Goal: Task Accomplishment & Management: Manage account settings

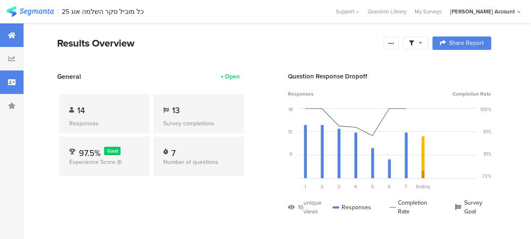
click at [12, 81] on icon at bounding box center [12, 82] width 8 height 7
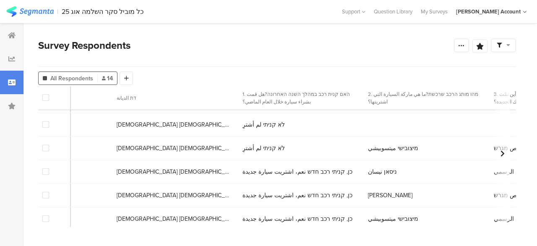
scroll to position [185, 650]
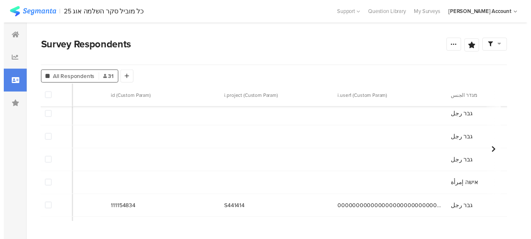
scroll to position [0, 269]
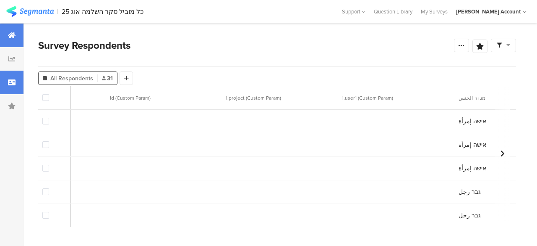
click at [13, 37] on icon at bounding box center [12, 35] width 8 height 7
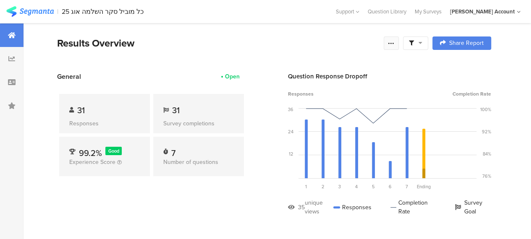
click at [395, 43] on icon at bounding box center [391, 43] width 7 height 7
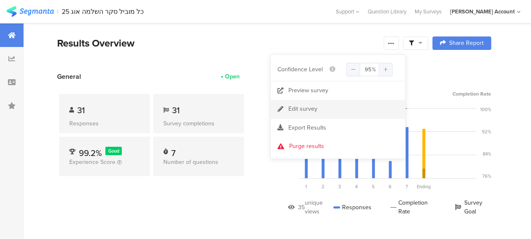
click at [302, 107] on div "Edit survey" at bounding box center [302, 109] width 29 height 8
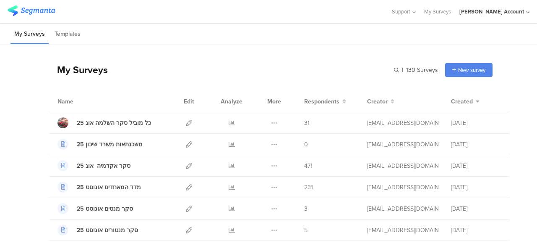
click at [93, 71] on div "My Surveys" at bounding box center [78, 70] width 59 height 14
click at [167, 72] on div "My Surveys | 130 Surveys New survey Start from scratch Choose from templates" at bounding box center [271, 70] width 444 height 34
click at [227, 71] on div "My Surveys | 130 Surveys New survey Start from scratch Choose from templates" at bounding box center [271, 70] width 444 height 34
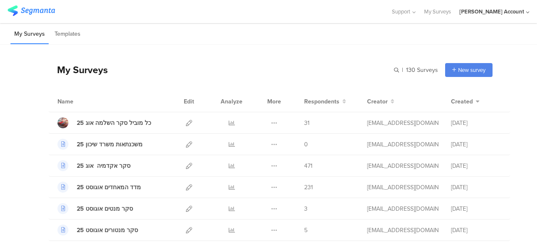
click at [262, 68] on div "My Surveys | 130 Surveys New survey Start from scratch Choose from templates" at bounding box center [271, 70] width 444 height 34
click at [229, 124] on icon at bounding box center [232, 123] width 6 height 6
click at [186, 144] on icon at bounding box center [189, 144] width 6 height 6
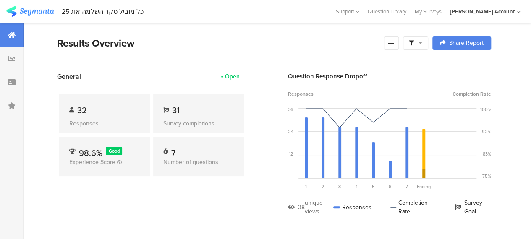
click at [428, 44] on div at bounding box center [415, 43] width 25 height 13
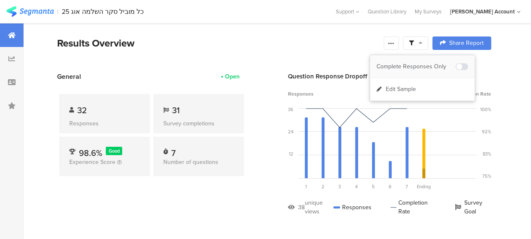
click at [435, 66] on div "Complete Responses Only" at bounding box center [416, 67] width 79 height 8
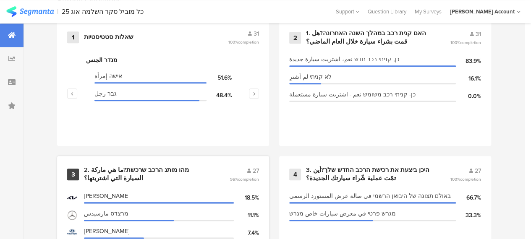
scroll to position [378, 0]
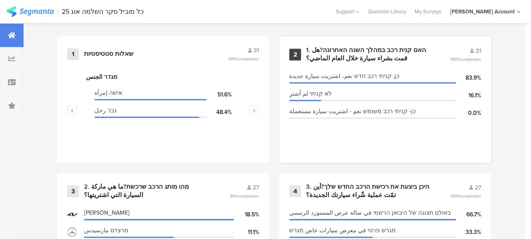
click at [357, 58] on div "1. האם קנית רכב במהלך השנה האחרונה?هل قمت بشراء سيارة خلال العام الماضي؟" at bounding box center [368, 54] width 124 height 16
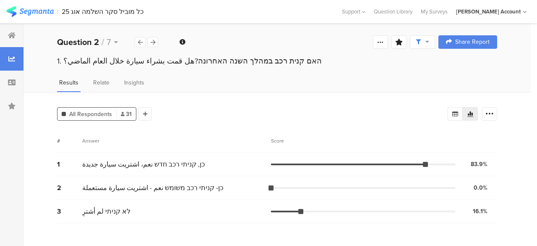
drag, startPoint x: 493, startPoint y: 114, endPoint x: 495, endPoint y: 127, distance: 13.1
click at [493, 113] on icon at bounding box center [490, 114] width 8 height 8
click at [481, 155] on span at bounding box center [484, 155] width 13 height 7
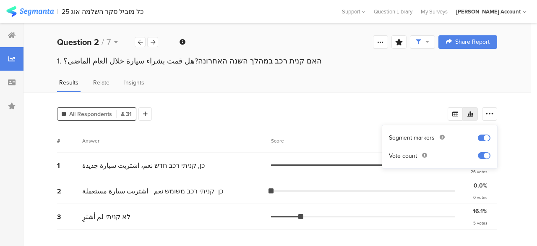
click at [250, 123] on div "All Respondents 31 Add Segment # Answer Score 1 כן, קניתי רכב חדש نعم، اشتريت س…" at bounding box center [278, 169] width 508 height 154
click at [154, 43] on icon at bounding box center [153, 41] width 5 height 5
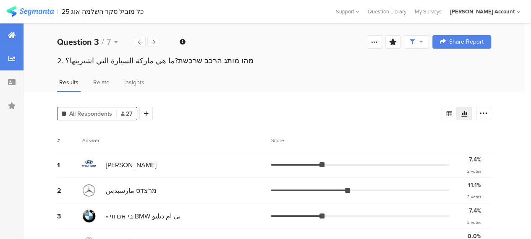
click at [10, 33] on icon at bounding box center [12, 35] width 8 height 7
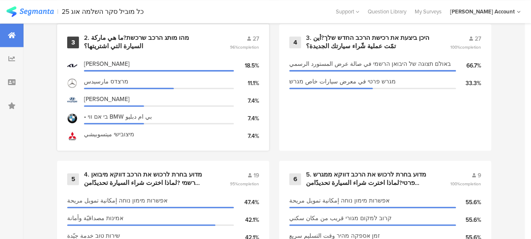
scroll to position [546, 0]
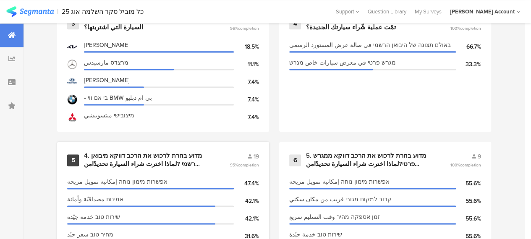
click at [175, 162] on div "4. מדוע בחרת לרכוש את הרכב דווקא מיבואן רשמי ?لماذا اخترت شراء السيارة تحديدًام…" at bounding box center [147, 160] width 126 height 16
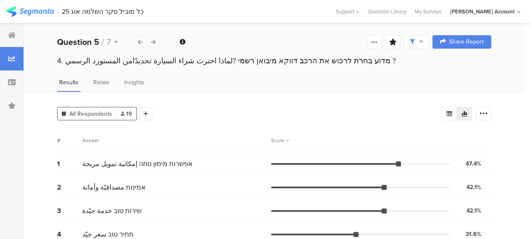
click at [267, 131] on div "# Answer Score" at bounding box center [274, 141] width 434 height 24
click at [152, 42] on icon at bounding box center [153, 41] width 5 height 5
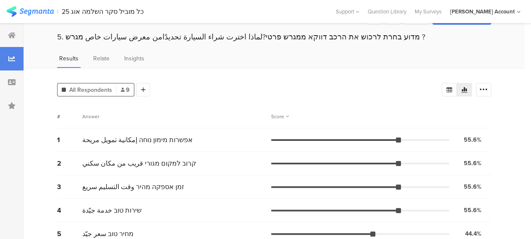
scroll to position [42, 0]
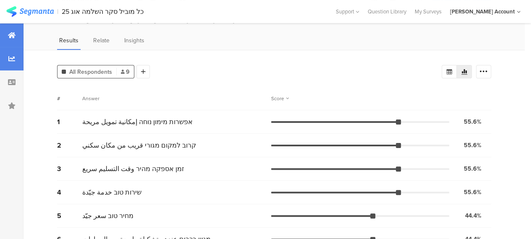
click at [9, 37] on icon at bounding box center [12, 35] width 8 height 7
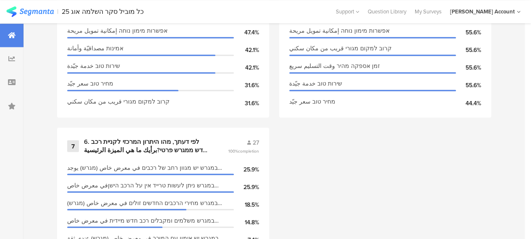
scroll to position [714, 0]
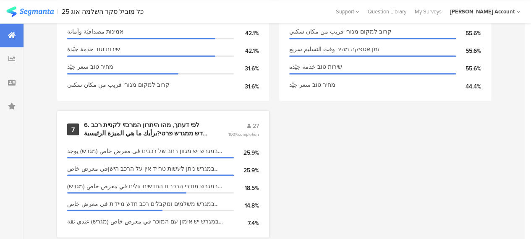
click at [181, 133] on div "6. לפי דעתך, מהו היתרון המרכזי לקניית רכב חדש ממגרש פרטי?برأيك ما هي الميزة الر…" at bounding box center [146, 129] width 124 height 16
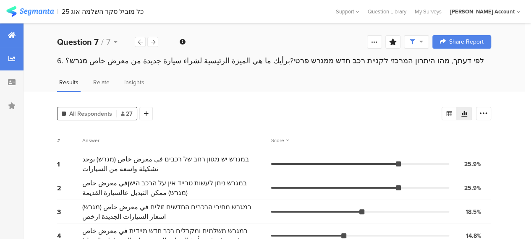
click at [14, 36] on icon at bounding box center [12, 35] width 8 height 7
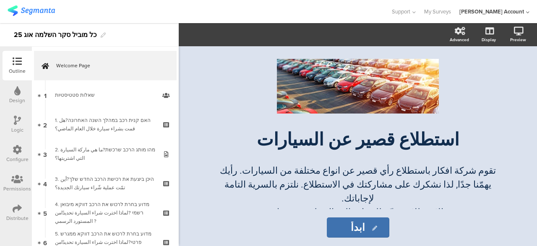
click at [10, 117] on div "Logic" at bounding box center [17, 124] width 29 height 29
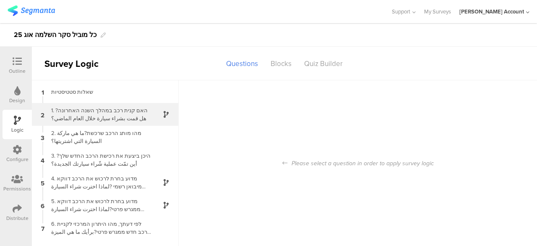
click at [132, 115] on div "1. האם קנית רכב במהלך השנה האחרונה?هل قمت بشراء سيارة خلال العام الماضي؟" at bounding box center [98, 114] width 105 height 16
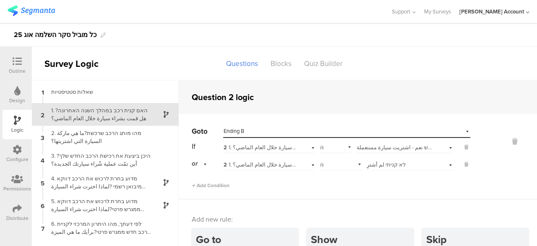
click at [19, 61] on icon at bounding box center [17, 61] width 9 height 9
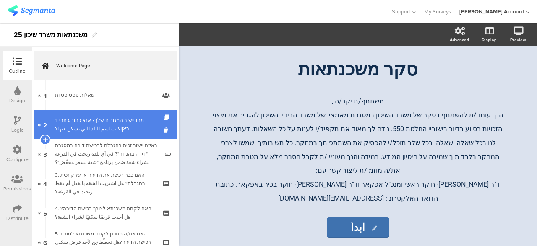
click at [97, 122] on div "1. מהו יישוב המגורים שלך? אנא כתוב/כתבי כאןاكتب اسم البلد التي تسكن فيها؟" at bounding box center [107, 124] width 104 height 17
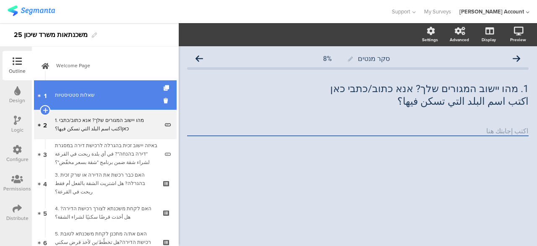
click at [124, 92] on div "שאלות סטטיסטיות" at bounding box center [105, 95] width 100 height 8
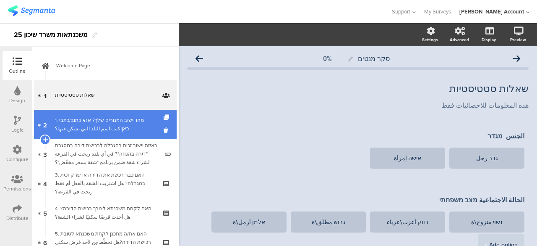
click at [138, 122] on div "1. מהו יישוב המגורים שלך? אנא כתוב/כתבי כאןاكتب اسم البلد التي تسكن فيها؟" at bounding box center [107, 124] width 104 height 17
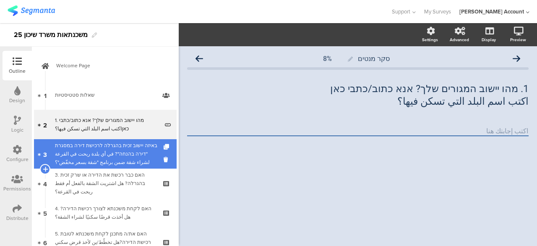
click at [130, 152] on div "באיזה יישוב זכית בהגרלה לרכישת דירה במסגרת "דירה בהנחה"? في أي بلدة ربحت في الق…" at bounding box center [107, 153] width 104 height 25
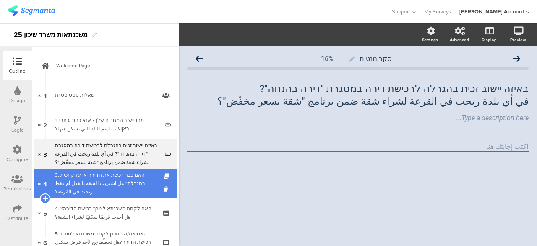
click at [109, 175] on div "3. האם כבר רכשת את הדירה או שרק זכית בהגרלה? هل اشتريت الشقة بالفعل أم فقط ربحت…" at bounding box center [105, 182] width 100 height 25
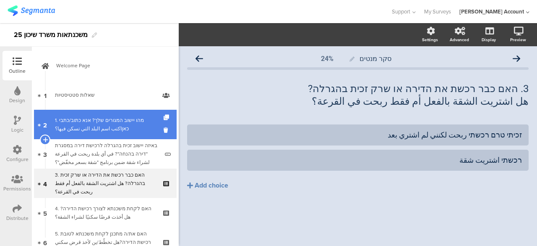
click at [107, 127] on div "1. מהו יישוב המגורים שלך? אנא כתוב/כתבי כאןاكتب اسم البلد التي تسكن فيها؟" at bounding box center [107, 124] width 104 height 17
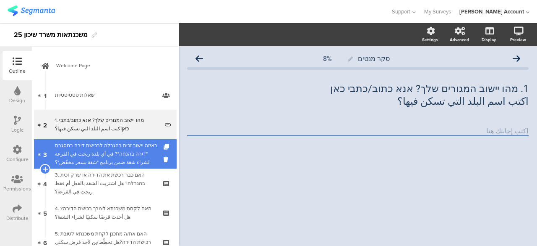
click at [123, 151] on div "באיזה יישוב זכית בהגרלה לרכישת דירה במסגרת "דירה בהנחה"? في أي بلدة ربحت في الق…" at bounding box center [107, 153] width 104 height 25
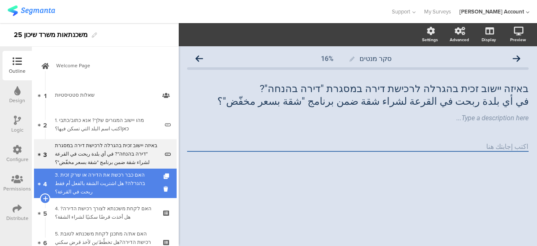
click at [133, 181] on div "3. האם כבר רכשת את הדירה או שרק זכית בהגרלה? هل اشتريت الشقة بالفعل أم فقط ربحت…" at bounding box center [105, 182] width 100 height 25
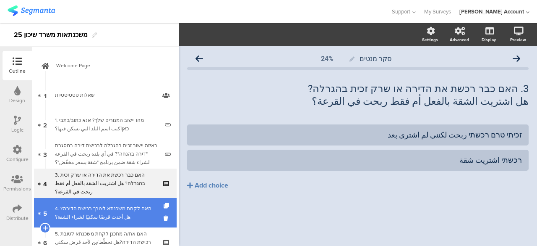
click at [118, 210] on div "4. האם לקחת משכנתא לצורך רכישת הדירה?هل أخذت قرضًا سكنيًا لشراء الشقة؟" at bounding box center [105, 212] width 100 height 17
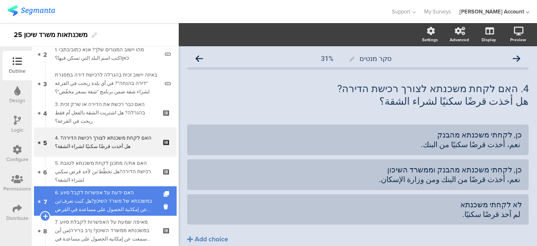
scroll to position [84, 0]
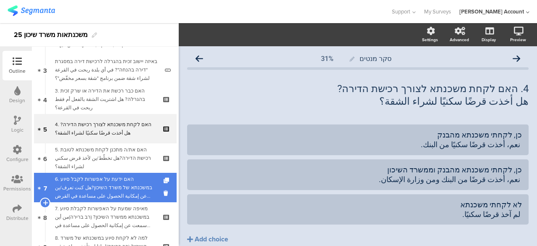
click at [128, 185] on div "6. האם ידעת על אפשרות לקבל סיוע במשכנתא של משרד השיכון?هل كنت تعرف/ين عن إمكاني…" at bounding box center [105, 187] width 100 height 25
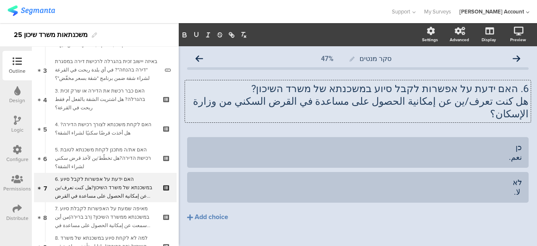
click at [521, 89] on div "6. האם ידעת על אפשרות לקבל סיוע במשכנתא של משרד השיכון? هل كنت تعرف/ين عن إمكان…" at bounding box center [358, 101] width 346 height 42
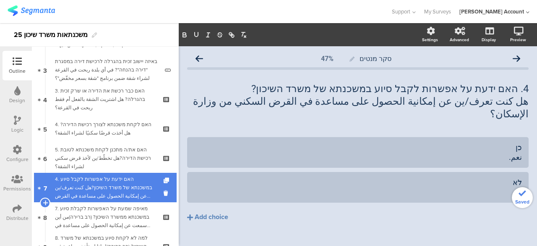
click at [138, 185] on div "4. האם ידעת על אפשרות לקבל סיוע במשכנתא של משרד השיכון?هل كنت تعرف/ين عن إمكاني…" at bounding box center [105, 187] width 100 height 25
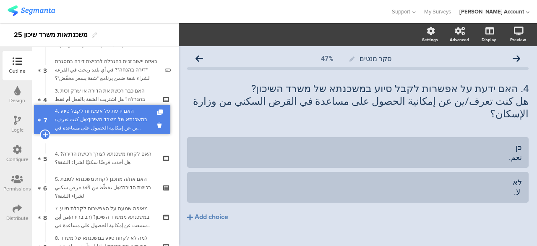
drag, startPoint x: 134, startPoint y: 184, endPoint x: 147, endPoint y: 116, distance: 69.4
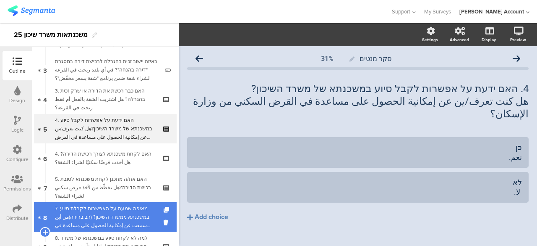
click at [123, 209] on div "7. מאיפה שמעת על האפשרות לקבלת סיוע במשכנתא ממשרד השיכון? (רב ברירה)من أين سمعت…" at bounding box center [105, 216] width 100 height 25
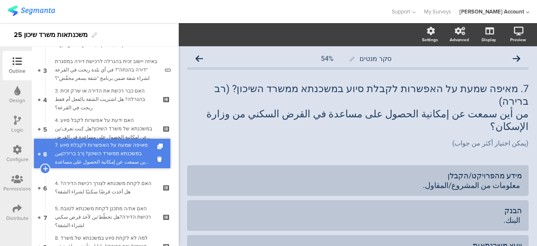
drag, startPoint x: 123, startPoint y: 209, endPoint x: 129, endPoint y: 145, distance: 63.7
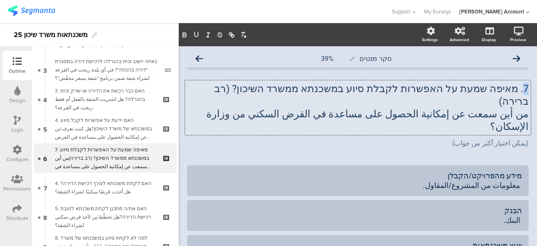
click at [521, 87] on div "7. מאיפה שמעת על האפשרות לקבלת סיוע במשכנתא ממשרד השיכון? (רב ברירה) من أين سمع…" at bounding box center [358, 107] width 346 height 55
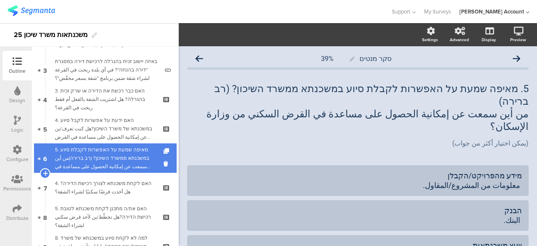
click at [117, 153] on div "5. מאיפה שמעת על האפשרות לקבלת סיוע במשכנתא ממשרד השיכון? (רב ברירה)من أين سمعت…" at bounding box center [105, 157] width 100 height 25
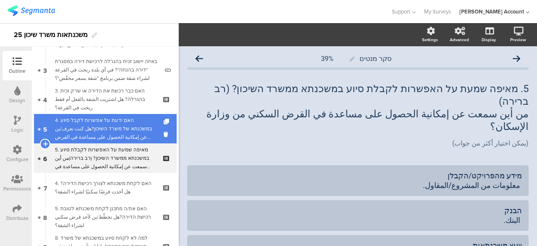
click at [119, 132] on div "4. האם ידעת על אפשרות לקבל סיוע במשכנתא של משרד השיכון?هل كنت تعرف/ين عن إمكاني…" at bounding box center [105, 128] width 100 height 25
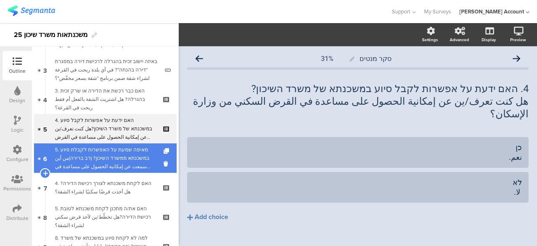
click at [118, 151] on div "5. מאיפה שמעת על האפשרות לקבלת סיוע במשכנתא ממשרד השיכון? (רב ברירה)من أين سمعت…" at bounding box center [105, 157] width 100 height 25
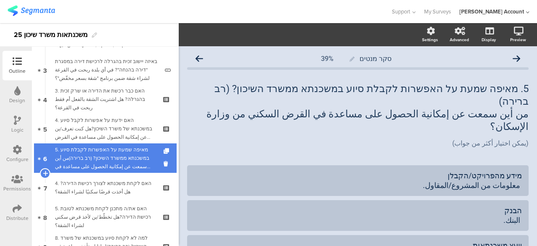
click at [99, 155] on div "5. מאיפה שמעת על האפשרות לקבלת סיוע במשכנתא ממשרד השיכון? (רב ברירה)من أين سمعت…" at bounding box center [105, 157] width 100 height 25
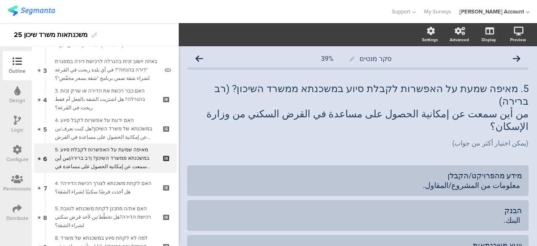
click at [15, 117] on icon at bounding box center [17, 119] width 7 height 9
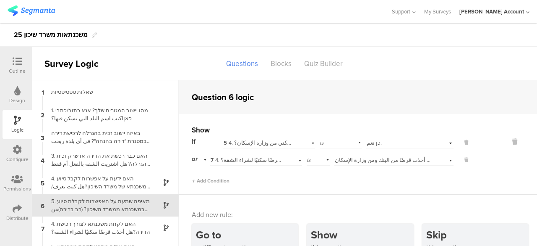
scroll to position [25, 0]
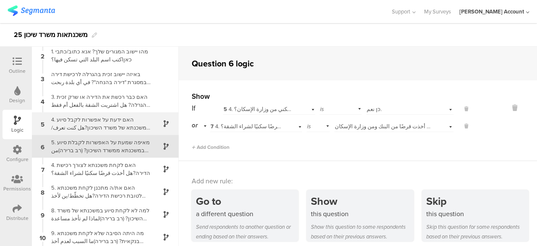
click at [117, 126] on div "4. האם ידעת על אפשרות לקבל סיוע במשכנתא של משרד השיכון?هل كنت تعرف/ين عن إمكاني…" at bounding box center [98, 123] width 105 height 16
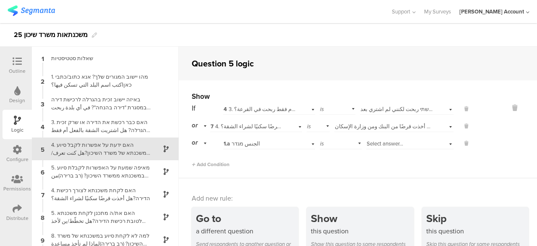
scroll to position [3, 0]
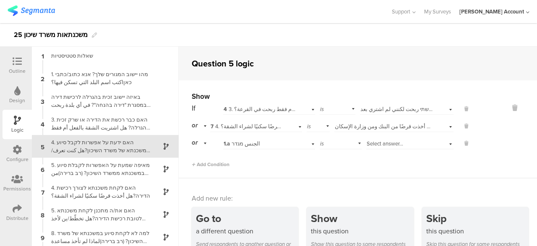
click at [128, 147] on div "4. האם ידעת על אפשרות לקבל סיוע במשכנתא של משרד השיכון?هل كنت تعرف/ين عن إمكاني…" at bounding box center [98, 146] width 105 height 16
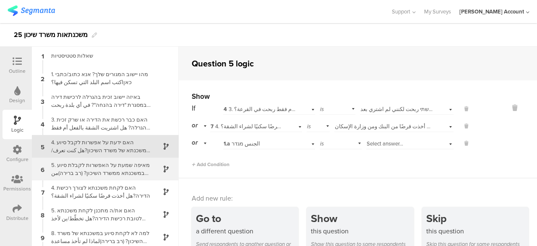
click at [126, 168] on div "5. מאיפה שמעת על האפשרות לקבלת סיוע במשכנתא ממשרד השיכון? (רב ברירה)من أين سمعت…" at bounding box center [98, 169] width 105 height 16
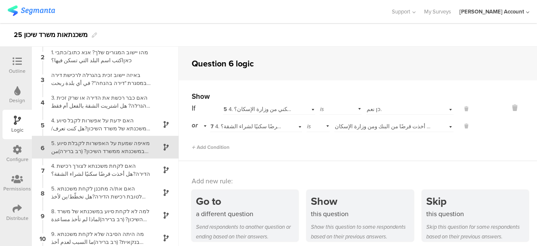
scroll to position [25, 0]
click at [285, 109] on span "5 4. האם ידעת על אפשרות לקבל סיוע במשכנתא של משרד השיכון?هل كنت تعرف/ين عن إمكا…" at bounding box center [403, 109] width 358 height 8
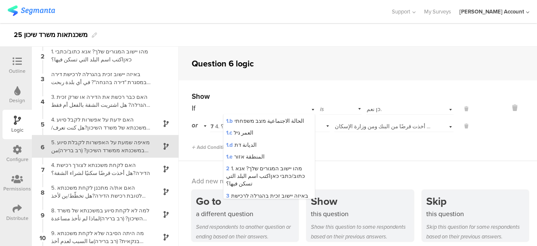
scroll to position [0, 0]
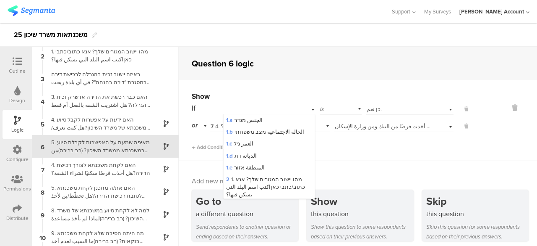
click at [427, 143] on div "Add Condition" at bounding box center [331, 143] width 279 height 15
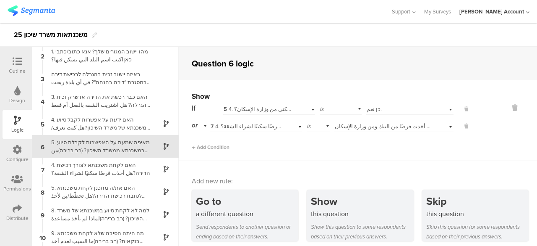
click at [262, 126] on span "7 4. האם לקחת משכנתא לצורך רכישת הדירה?هل أخذت قرضًا سكنيًا لشراء الشقة؟" at bounding box center [306, 126] width 190 height 8
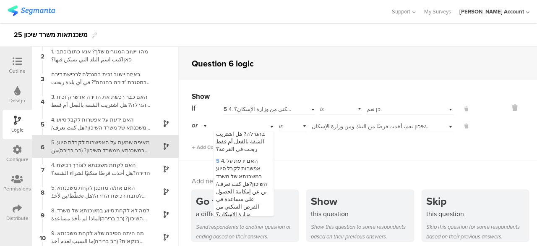
scroll to position [181, 0]
click at [313, 165] on div "Add new rule: Go to a different question Send respondents to another question o…" at bounding box center [358, 207] width 359 height 92
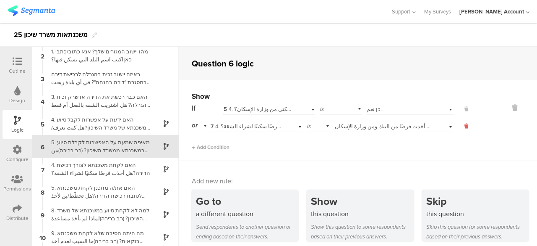
click at [465, 126] on icon at bounding box center [467, 126] width 4 height 8
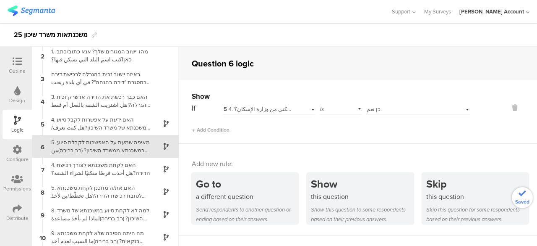
click at [131, 145] on div "5. מאיפה שמעת על האפשרות לקבלת סיוע במשכנתא ממשרד השיכון? (רב ברירה)من أين سمعت…" at bounding box center [98, 146] width 105 height 16
click at [19, 61] on icon at bounding box center [17, 61] width 9 height 9
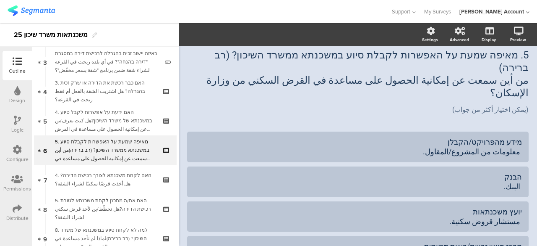
scroll to position [96, 0]
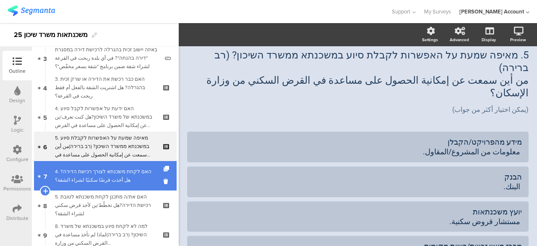
click at [110, 178] on div "4. האם לקחת משכנתא לצורך רכישת הדירה?هل أخذت قرضًا سكنيًا لشراء الشقة؟" at bounding box center [105, 175] width 100 height 17
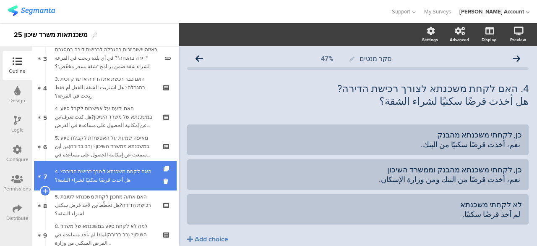
click at [116, 178] on div "4. האם לקחת משכנתא לצורך רכישת הדירה?هل أخذت قرضًا سكنيًا لشراء الشقة؟" at bounding box center [105, 175] width 100 height 17
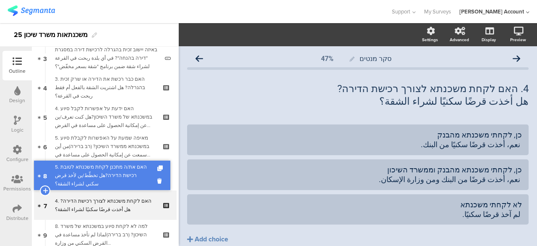
drag, startPoint x: 127, startPoint y: 199, endPoint x: 130, endPoint y: 170, distance: 30.0
click at [123, 168] on div "5. האם את/ה מתכנן לקחת משכנתא לטובת רכישת הדירה?هل تخطّط/ين لأخذ قرض سكني لشراء…" at bounding box center [105, 175] width 100 height 25
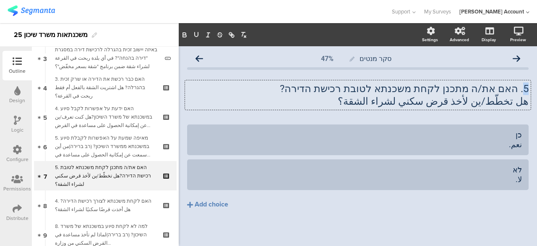
click at [518, 89] on div "5. האם את/ה מתכנן לקחת משכנתא לטובת רכישת הדירה? هل تخطّط/ين لأخذ قرض سكني لشرا…" at bounding box center [358, 94] width 346 height 29
click at [529, 117] on div "סקר מנטים 47% 6. האם את/ה מתכנן לקחת משכנתא לטובת רכישת הדירה? هل تخطّط/ين لأخذ…" at bounding box center [358, 147] width 359 height 202
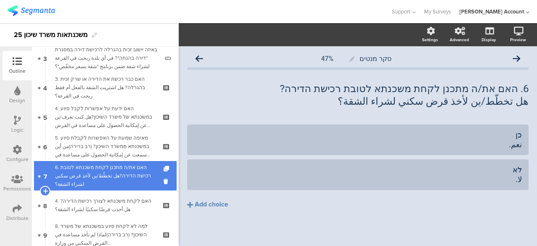
click at [134, 168] on div "6. האם את/ה מתכנן לקחת משכנתא לטובת רכישת הדירה?هل تخطّط/ين لأخذ قرض سكني لشراء…" at bounding box center [105, 175] width 100 height 25
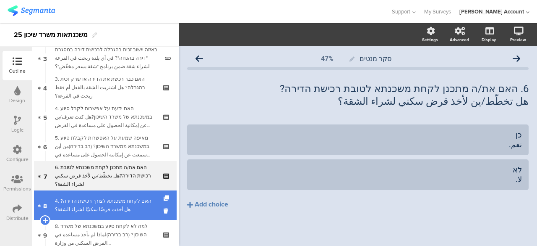
click at [135, 198] on div "4. האם לקחת משכנתא לצורך רכישת הדירה?هل أخذت قرضًا سكنيًا لشراء الشقة؟" at bounding box center [105, 204] width 100 height 17
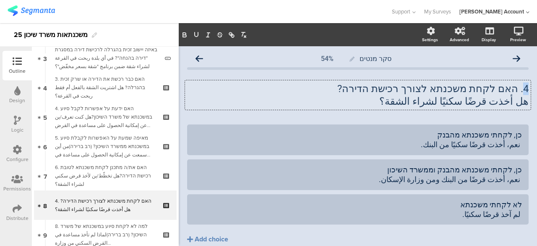
click at [522, 89] on div "4. האם לקחת משכנתא לצורך רכישת הדירה? هل أخذت قرضًا سكنيًا لشراء الشقة؟ 4. האם …" at bounding box center [358, 94] width 346 height 29
click at [524, 114] on div "סקר מנטים 54% 7. האם לקחת משכנתא לצורך רכישת הדירה? هل أخذت قرضًا سكنيًا لشراء …" at bounding box center [358, 164] width 359 height 237
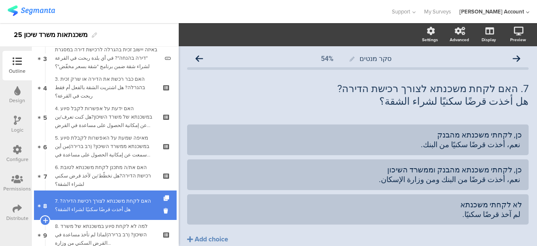
click at [126, 202] on div "7. האם לקחת משכנתא לצורך רכישת הדירה?هل أخذت قرضًا سكنيًا لشراء الشقة؟" at bounding box center [105, 204] width 100 height 17
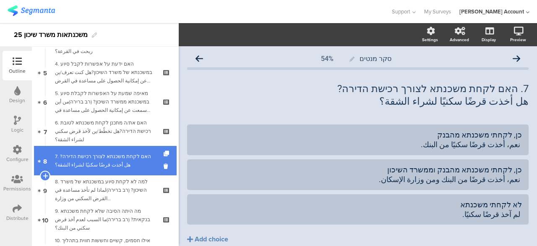
scroll to position [180, 0]
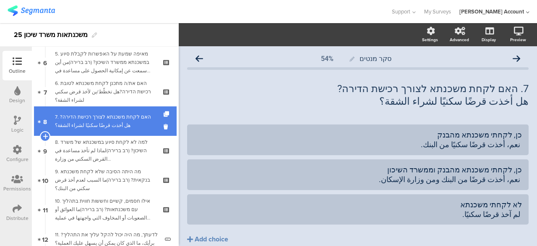
click at [127, 124] on div "7. האם לקחת משכנתא לצורך רכישת הדירה?هل أخذت قرضًا سكنيًا لشراء الشقة؟" at bounding box center [105, 121] width 100 height 17
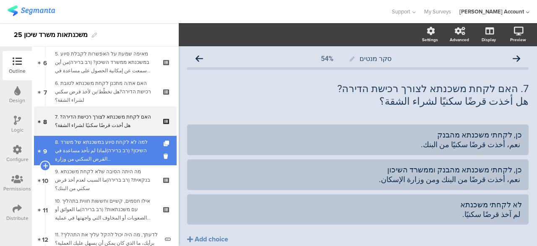
click at [125, 140] on div "8. למה לא לקחת סיוע במשכנתא של משרד השיכון? (רב ברירה)لماذا لم تأخذ مساعدة في ا…" at bounding box center [105, 150] width 100 height 25
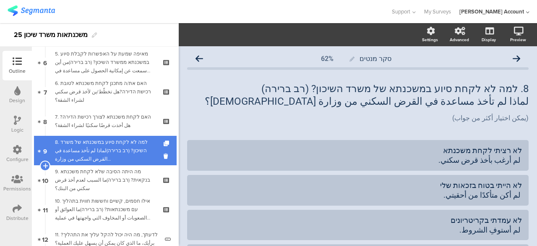
click at [81, 145] on div "8. למה לא לקחת סיוע במשכנתא של משרד השיכון? (רב ברירה)لماذا لم تأخذ مساعدة في ا…" at bounding box center [105, 150] width 100 height 25
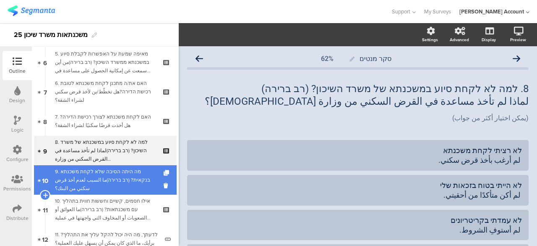
click at [103, 172] on div "9. מה היתה הסיבה שלא לקחת משכנתא בנקאית? (רב ברירה)ما السبب لعدم أخذ قرض سكني م…" at bounding box center [105, 179] width 100 height 25
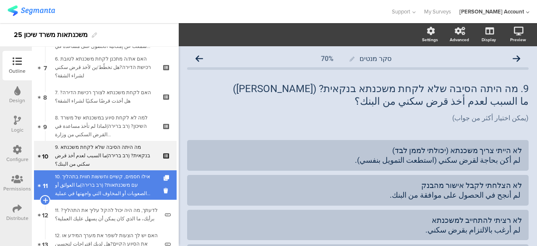
scroll to position [222, 0]
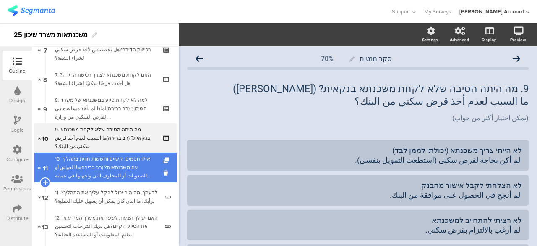
click at [104, 165] on div "10. אילו חסמים, קשיים וחששות חווית בתהליך עם משכנתאות? (רב ברירה)ما العوائق أو …" at bounding box center [105, 166] width 100 height 25
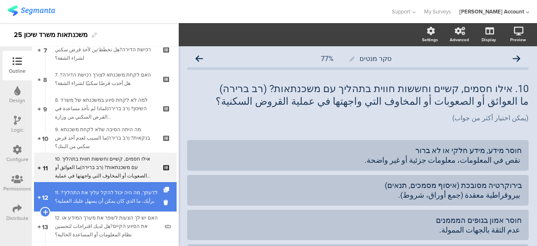
click at [121, 198] on div "11. לדעתך, מה היה יכול להקל עליך את התהליך?برأيك، ما الذي كان يمكن أن يسهل عليك…" at bounding box center [107, 196] width 104 height 17
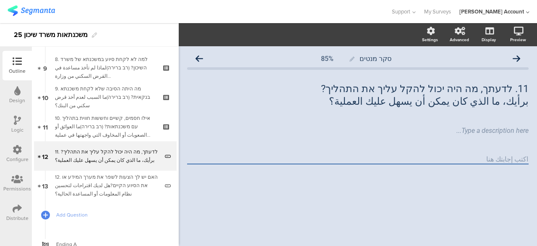
scroll to position [269, 0]
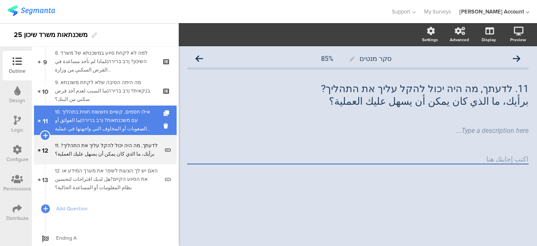
click at [131, 116] on div "10. אילו חסמים, קשיים וחששות חווית בתהליך עם משכנתאות? (רב ברירה)ما العوائق أو …" at bounding box center [105, 119] width 100 height 25
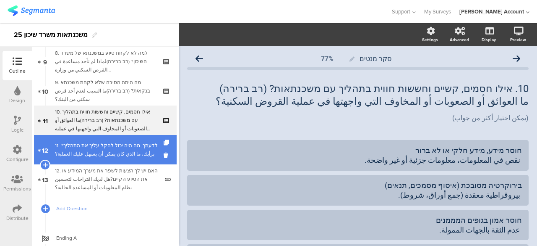
click at [131, 154] on div "11. לדעתך, מה היה יכול להקל עליך את התהליך?برأيك، ما الذي كان يمكن أن يسهل عليك…" at bounding box center [107, 149] width 104 height 17
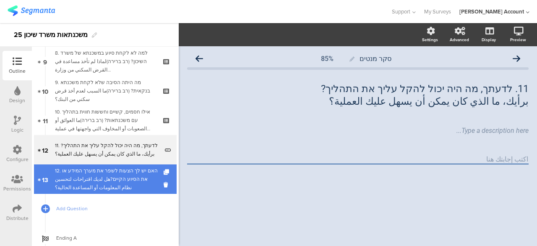
click at [134, 176] on div "12. האם יש לך הצעות לשפר את מערך המידע או את הסיוע הקיים?هل لديك اقتراحات لتحسي…" at bounding box center [107, 178] width 104 height 25
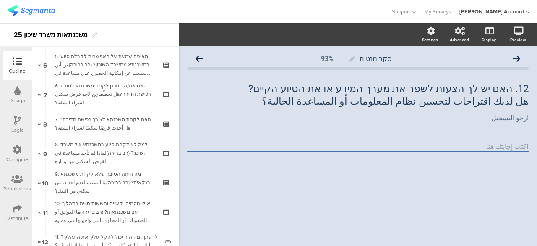
scroll to position [173, 0]
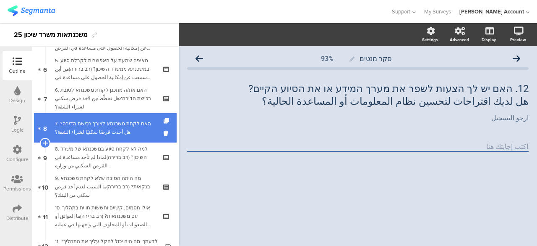
click at [143, 132] on div "7. האם לקחת משכנתא לצורך רכישת הדירה?هل أخذت قرضًا سكنيًا لشراء الشقة؟" at bounding box center [105, 127] width 100 height 17
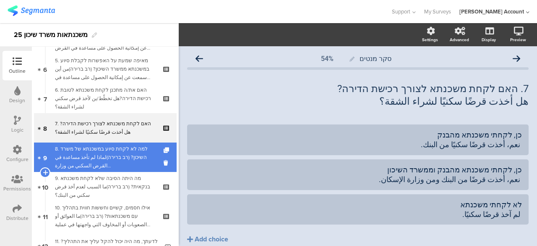
click at [139, 155] on div "8. למה לא לקחת סיוע במשכנתא של משרד השיכון? (רב ברירה)لماذا لم تأخذ مساعدة في ا…" at bounding box center [105, 156] width 100 height 25
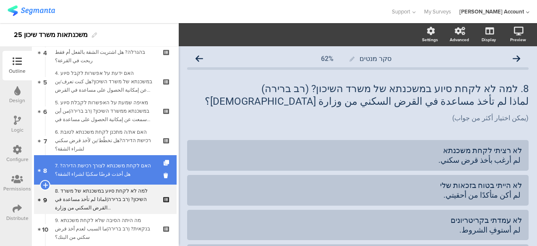
scroll to position [257, 0]
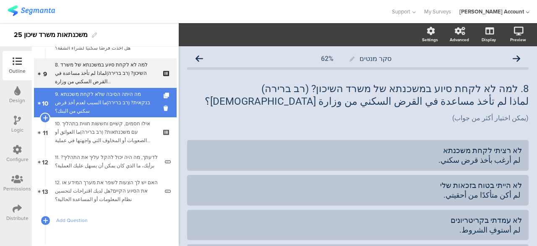
click at [110, 101] on div "9. מה היתה הסיבה שלא לקחת משכנתא בנקאית? (רב ברירה)ما السبب لعدم أخذ قرض سكني م…" at bounding box center [105, 102] width 100 height 25
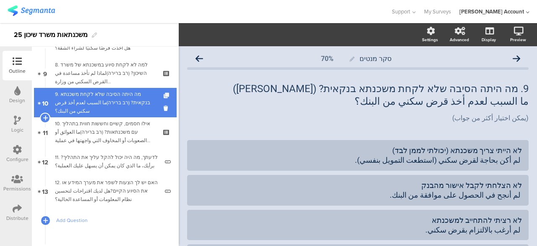
click at [164, 94] on icon at bounding box center [167, 95] width 7 height 5
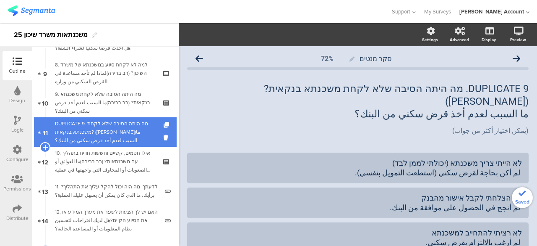
click at [140, 130] on div "DUPLICATE 9. מה היתה הסיבה שלא לקחת משכנתא בנקאית? (רב ברירה)ما السبب لعدم أخذ …" at bounding box center [105, 131] width 100 height 25
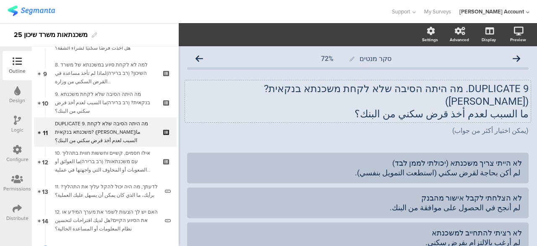
click at [478, 87] on p "DUPLICATE 9. מה היתה הסיבה שלא לקחת משכנתא בנקאית? (רב ברירה)" at bounding box center [358, 94] width 342 height 25
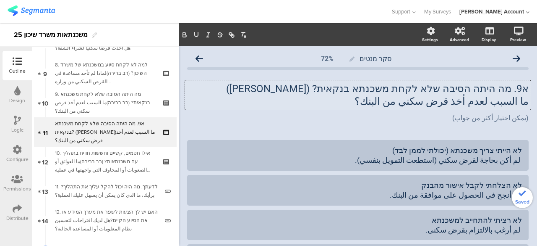
click at [497, 94] on p "א9. מה היתה הסיבה שלא לקחת משכנתא בנקאית? (רב ברירה)" at bounding box center [358, 88] width 342 height 13
click at [505, 89] on p "א9. מה היתה הסיבה שלא לקחת משכנתא בנקאית? (רב ברירה)" at bounding box center [358, 88] width 342 height 13
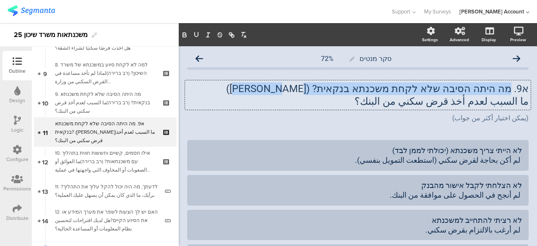
drag, startPoint x: 505, startPoint y: 89, endPoint x: 291, endPoint y: 92, distance: 215.0
click at [291, 92] on p "א9. מה היתה הסיבה שלא לקחת משכנתא בנקאית? (רב ברירה)" at bounding box center [358, 88] width 342 height 13
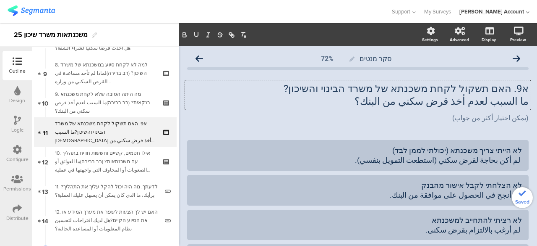
click at [508, 131] on div "א9. האם תשקול לקחת משכנתא של משרד הבינוי והשיכון? ما السبب لعدم أخذ قرض سكني من…" at bounding box center [358, 103] width 342 height 58
click at [480, 155] on div "לא הייתי צריך משכנתא (יכולתי לממן לבד) لم أكن بحاجة لقرض سكني (استطعت التمويل ب…" at bounding box center [358, 155] width 328 height 20
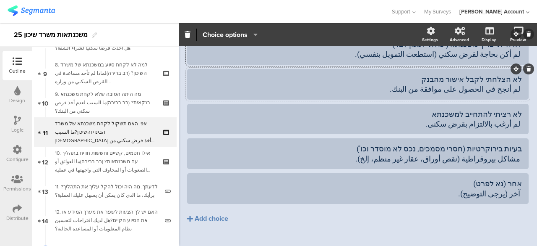
scroll to position [122, 0]
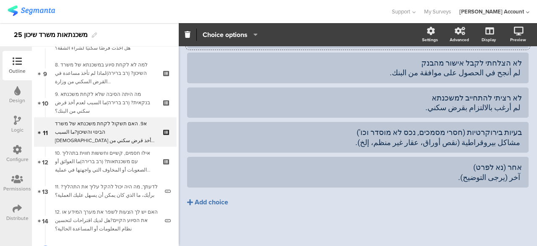
click at [210, 202] on div "Add choice" at bounding box center [212, 202] width 34 height 9
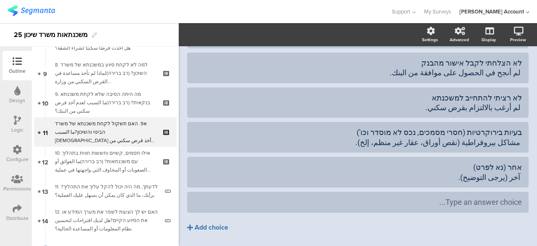
click at [217, 225] on div "Add choice" at bounding box center [212, 227] width 34 height 9
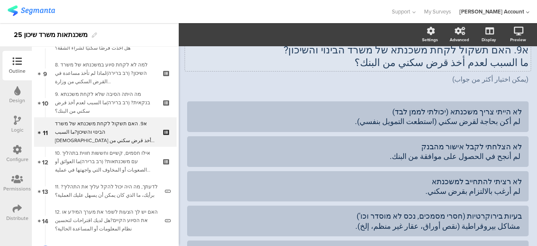
scroll to position [0, 0]
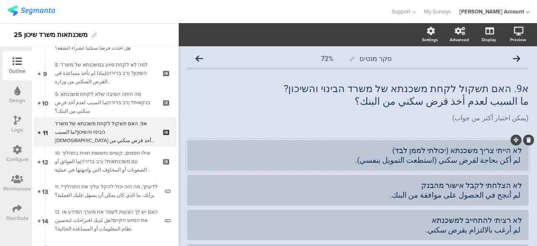
click at [489, 154] on div "לא הייתי צריך משכנתא (יכולתי לממן לבד) لم أكن بحاجة لقرض سكني (استطعت التمويل ب…" at bounding box center [358, 155] width 328 height 20
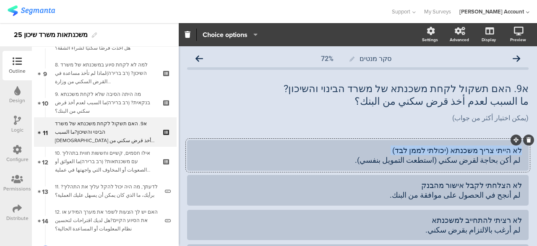
click at [489, 154] on div "לא הייתי צריך משכנתא (יכולתי לממן לבד) لم أكن بحاجة لقرض سكني (استطعت التمويل ب…" at bounding box center [358, 155] width 328 height 20
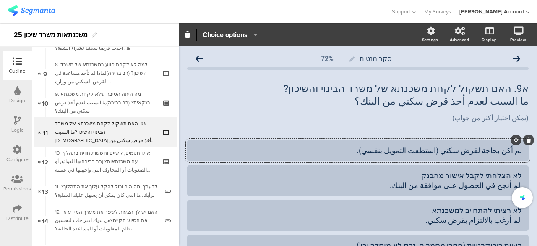
click at [492, 153] on div "لم أكن بحاجة لقرض سكني (استطعت التمويل بنفسي)." at bounding box center [358, 150] width 328 height 10
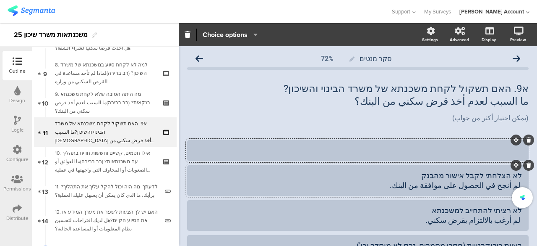
click at [494, 174] on div "לא הצלחתי לקבל אישור מהבנק لم أنجح في الحصول على موافقة من البنك." at bounding box center [358, 180] width 328 height 20
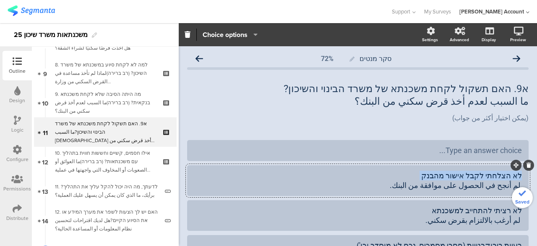
click at [494, 174] on div "לא הצלחתי לקבל אישור מהבנק لم أنجح في الحصول على موافقة من البنك." at bounding box center [358, 180] width 328 height 20
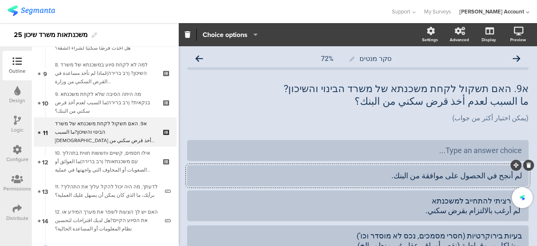
click at [495, 175] on div "لم أنجح في الحصول على موافقة من البنك." at bounding box center [358, 175] width 328 height 10
click at [495, 198] on div "לא רציתי להתחייב למשכנתא لم أرغب بالالتزام بقرض سكني." at bounding box center [358, 206] width 328 height 20
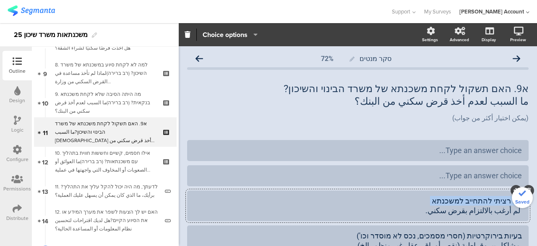
click at [495, 198] on div "לא רציתי להתחייב למשכנתא لم أرغب بالالتزام بقرض سكني." at bounding box center [358, 206] width 328 height 20
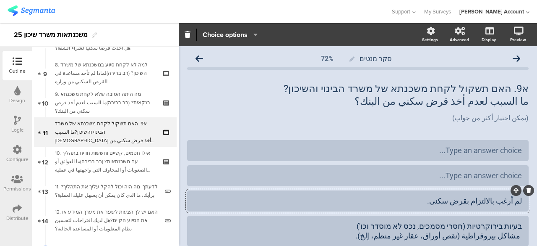
click at [495, 203] on div "لم أرغب بالالتزام بقرض سكني." at bounding box center [358, 201] width 328 height 10
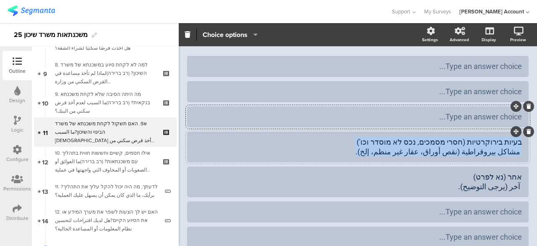
drag, startPoint x: 515, startPoint y: 142, endPoint x: 355, endPoint y: 154, distance: 159.9
click at [355, 154] on div "בעיות בירוקרטיות (חסרי מסמכים, נכס לא מוסדר וכו') مشاكل بيروقراطية (نقص أوراق، …" at bounding box center [358, 147] width 328 height 20
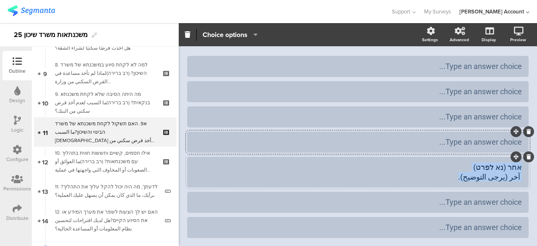
drag, startPoint x: 515, startPoint y: 168, endPoint x: 435, endPoint y: 177, distance: 80.7
click at [435, 177] on div "אחר (נא לפרט) آخر (يرجى التوضيح)." at bounding box center [358, 172] width 328 height 20
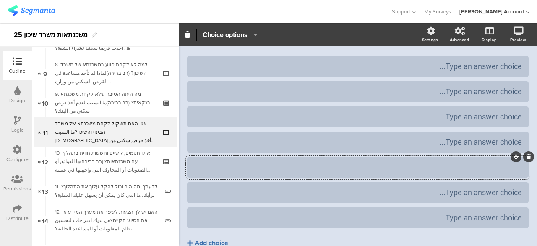
click at [217, 241] on div "Add choice" at bounding box center [212, 242] width 34 height 9
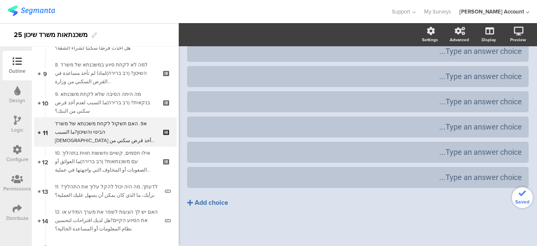
scroll to position [150, 0]
click at [217, 202] on div "Add choice" at bounding box center [212, 202] width 34 height 9
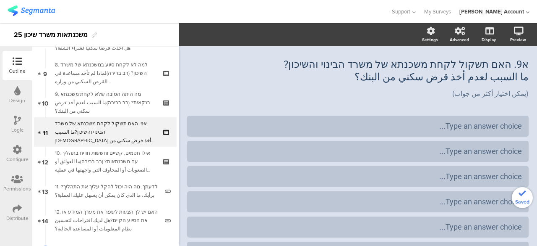
scroll to position [24, 0]
click at [413, 77] on div "א9. האם תשקול לקחת משכנתא של משרד הבינוי והשיכון? ما السبب لعدم أخذ قرض سكني من…" at bounding box center [358, 79] width 342 height 58
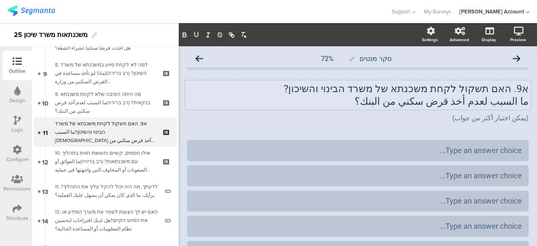
click at [413, 77] on div "א9. האם תשקול לקחת משכנתא של משרד הבינוי והשיכון? ما السبب لعدم أخذ قرض سكني من…" at bounding box center [358, 103] width 342 height 58
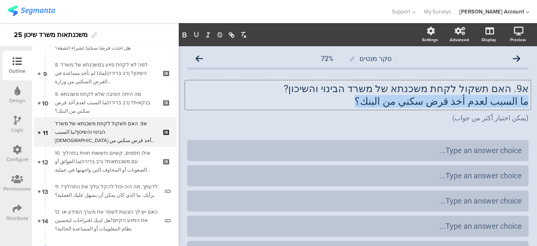
drag, startPoint x: 383, startPoint y: 101, endPoint x: 522, endPoint y: 104, distance: 139.4
click at [522, 104] on div "א9. האם תשקול לקחת משכנתא של משרד הבינוי והשיכון? ما السبب لعدم أخذ قرض سكني من…" at bounding box center [358, 94] width 346 height 29
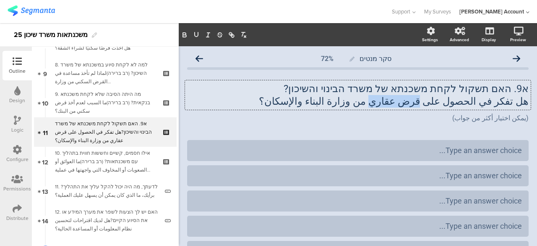
drag, startPoint x: 436, startPoint y: 102, endPoint x: 393, endPoint y: 102, distance: 42.8
click at [393, 102] on p "هل تفكر في الحصول على قرض عقاري من وزارة البناء والإسكان؟" at bounding box center [358, 101] width 342 height 13
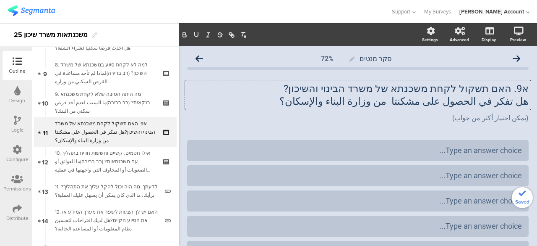
click at [386, 135] on div "סקר מנטים 72% א9. האם תשקול לקחת משכנתא של משרד הבינוי והשיכון? هل تفكر في الحص…" at bounding box center [358, 238] width 342 height 376
click at [478, 150] on div "Type an answer choice..." at bounding box center [358, 150] width 328 height 10
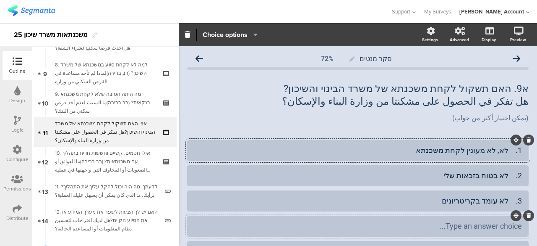
click at [490, 219] on div "Type an answer choice..." at bounding box center [358, 226] width 328 height 14
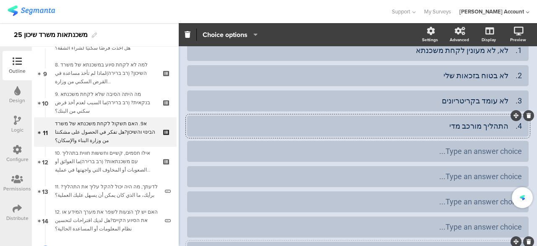
scroll to position [168, 0]
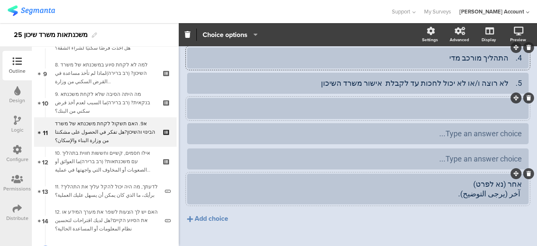
click at [505, 113] on div at bounding box center [358, 108] width 328 height 10
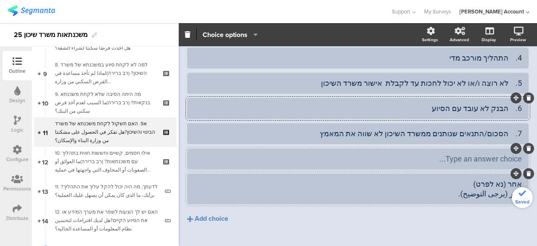
click at [527, 147] on icon at bounding box center [529, 148] width 5 height 5
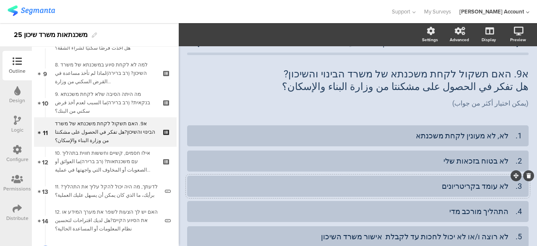
scroll to position [0, 0]
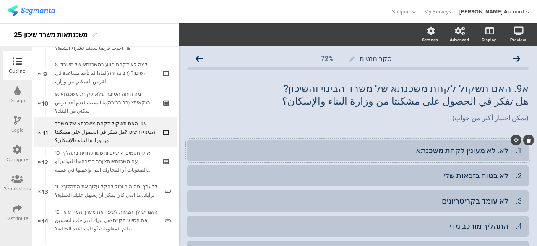
click at [423, 149] on div "1. לא, לא מעונין לקחת משכנתא" at bounding box center [358, 150] width 328 height 10
click at [410, 151] on div "1. לא, לא מעונין לקחת משכנתא لا، لا أريد ان" at bounding box center [358, 150] width 328 height 10
click at [404, 152] on div "1. לא, לא מעונין לקחת משכנתא لا، لا أريد ان" at bounding box center [358, 150] width 328 height 10
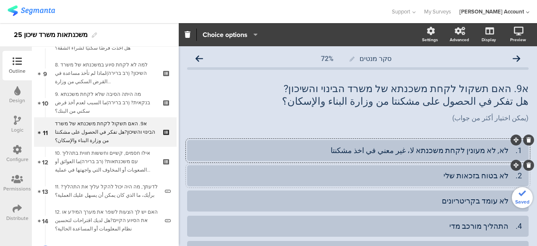
click at [432, 178] on div "2. לא בטוח בזכאות שלי" at bounding box center [358, 175] width 328 height 10
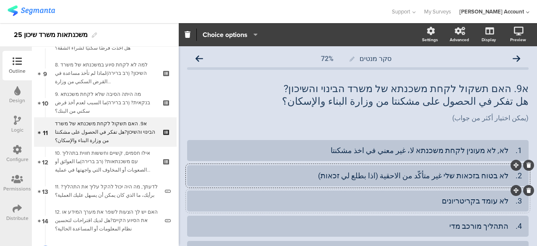
click at [435, 201] on div "3. לא עומד בקריטריונים" at bounding box center [358, 201] width 328 height 10
click at [428, 223] on div "4. התהליך מורכב מדי" at bounding box center [358, 226] width 328 height 10
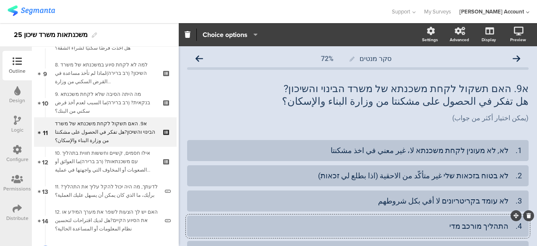
scroll to position [84, 0]
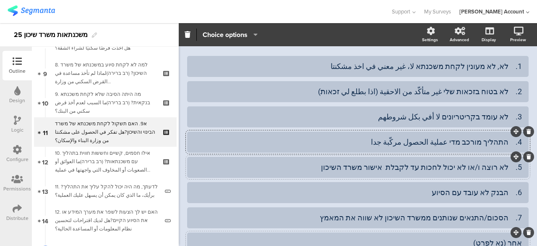
click at [441, 169] on div "5. לא רוצה ו/או לא יכול לחכות עד לקבלת אישור משרד השיכון" at bounding box center [358, 167] width 328 height 10
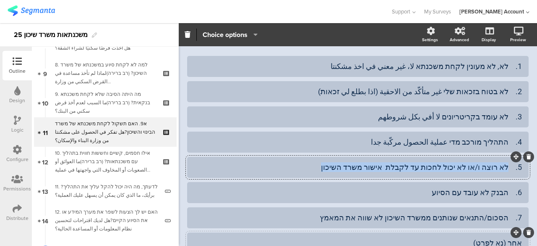
drag, startPoint x: 503, startPoint y: 167, endPoint x: 291, endPoint y: 164, distance: 212.9
click at [291, 164] on div "5. לא רוצה ו/או לא יכול לחכות עד לקבלת אישור משרד השיכון" at bounding box center [358, 167] width 328 height 10
copy div "לא רוצה ו/או לא יכול לחכות עד לקבלת אישור משרד השיכון"
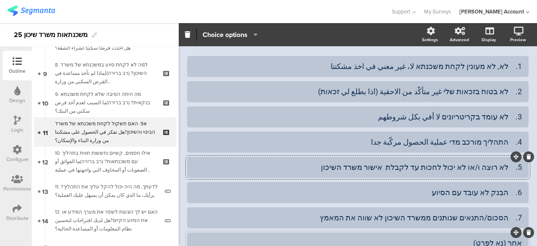
click at [325, 162] on div "5. לא רוצה ו/או לא יכול לחכות עד לקבלת אישור משרד השיכון" at bounding box center [358, 167] width 328 height 10
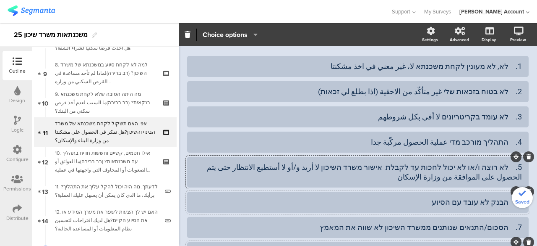
click at [408, 201] on div "6. הבנק לא עובד עם הסיוע" at bounding box center [358, 202] width 328 height 10
drag, startPoint x: 501, startPoint y: 203, endPoint x: 416, endPoint y: 205, distance: 85.3
click at [416, 205] on div "6. הבנק לא עובד עם הסיוע" at bounding box center [358, 202] width 328 height 10
copy div "הבנק לא עובד עם הסיוע"
click at [402, 202] on div "6. הבנק לא עובד עם הסיוע" at bounding box center [358, 202] width 328 height 10
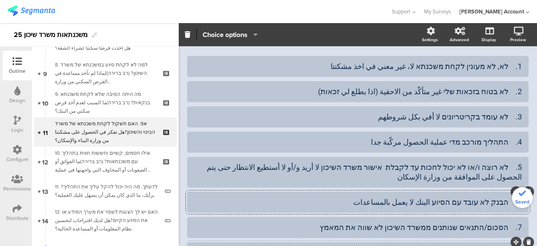
click at [425, 205] on div "6. הבנק לא עובד עם הסיוע البنك لا يعمل بالمساعدات" at bounding box center [358, 202] width 328 height 10
click at [412, 200] on div "6. הבנק לא עובד עם הסיוע البنك لا يعمل بالمساعدات" at bounding box center [358, 202] width 328 height 10
click at [425, 203] on div "6. הבנק לא עובד עם הסיוע البنك لا يعمل بالمساعدات" at bounding box center [358, 202] width 328 height 10
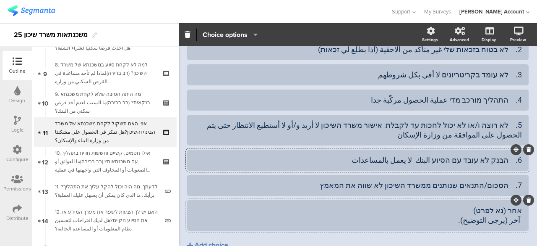
click at [412, 160] on div "6. הבנק לא עובד עם הסיוע البنك لا يعمل بالمساعدات" at bounding box center [358, 160] width 328 height 10
click at [426, 161] on div "6. הבנק לא עובד עם הסיוע البنك لا يعمل بالمساعدات" at bounding box center [358, 160] width 328 height 10
click at [419, 159] on div "6. הבנק לא עובד עם הסיוע البنك لا يعمل بالمساعدات" at bounding box center [358, 160] width 328 height 10
drag, startPoint x: 405, startPoint y: 161, endPoint x: 356, endPoint y: 161, distance: 48.7
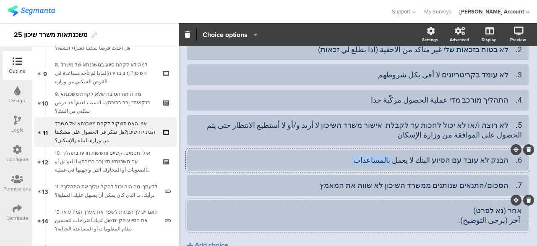
click at [356, 161] on div "6. הבנק לא עובד עם הסיוע البنك لا يعمل بالمساعدات" at bounding box center [358, 160] width 328 height 10
click at [424, 215] on div "אחר (נא לפרט) آخر (يرجى التوضيح)." at bounding box center [358, 215] width 328 height 20
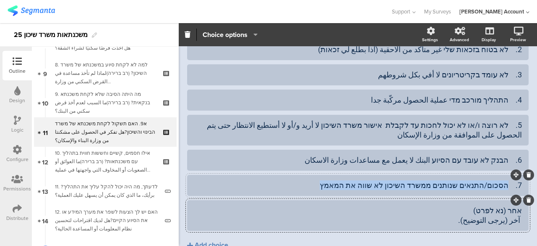
drag, startPoint x: 501, startPoint y: 187, endPoint x: 326, endPoint y: 183, distance: 174.7
click at [326, 183] on div "7. הסכום/התנאים שנותנים ממשרד השיכון לא שווה את המאמץ" at bounding box center [358, 185] width 328 height 10
copy div "הסכום/התנאים שנותנים ממשרד השיכון לא שווה את המאמץ"
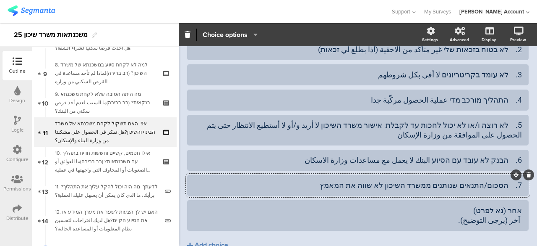
click at [337, 183] on div "7. הסכום/התנאים שנותנים ממשרד השיכון לא שווה את המאמץ" at bounding box center [358, 185] width 328 height 10
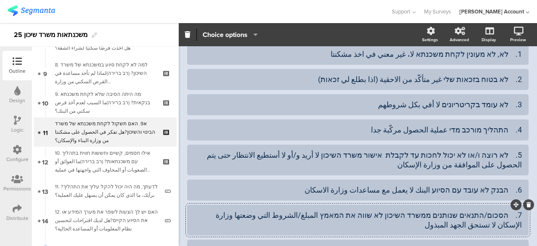
scroll to position [42, 0]
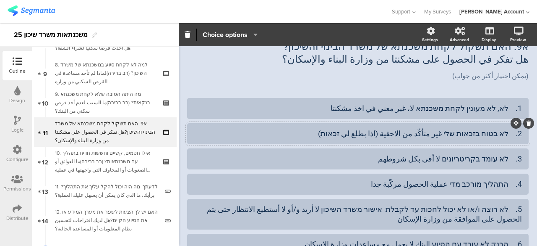
click at [406, 133] on div "2. לא בטוח בזכאות שלי غير متأكّد من الاحقية (اذا بطلع لي זכאות)" at bounding box center [358, 133] width 328 height 10
click at [395, 135] on div "2. לא בטוח בזכאות שלי غير متأكّد من الأحقية (اذا بطلع لي זכאות)" at bounding box center [358, 133] width 328 height 10
click at [190, 91] on div "סקר מנטים 72% א9. האם תשקול לקחת משכנתא של משרד הבינוי והשיכון? هل تفكر في الحص…" at bounding box center [358, 193] width 342 height 370
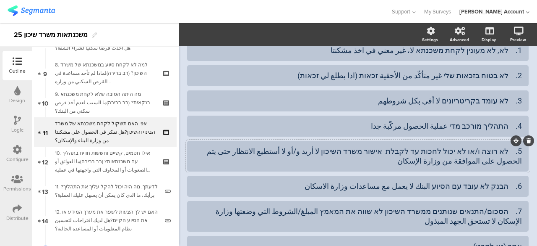
scroll to position [95, 0]
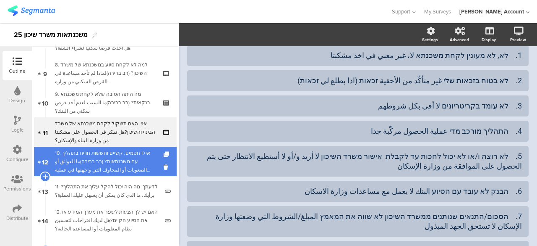
click at [122, 166] on div "10. אילו חסמים, קשיים וחששות חווית בתהליך עם משכנתאות? (רב ברירה)ما العوائق أو …" at bounding box center [105, 161] width 100 height 25
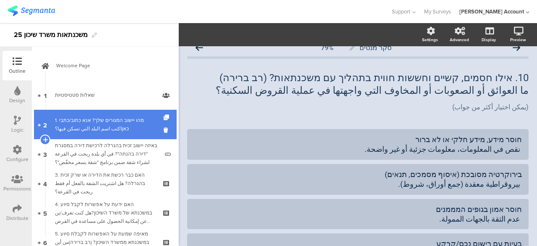
click at [116, 123] on div "1. מהו יישוב המגורים שלך? אנא כתוב/כתבי כאןاكتب اسم البلد التي تسكن فيها؟" at bounding box center [107, 124] width 104 height 17
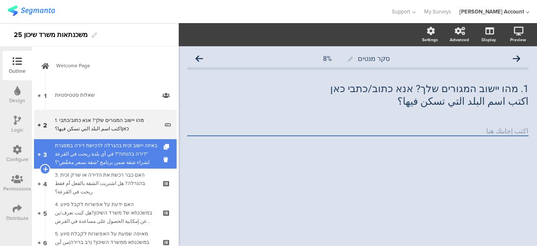
click at [127, 148] on div "באיזה יישוב זכית בהגרלה לרכישת דירה במסגרת "דירה בהנחה"? في أي بلدة ربحت في الق…" at bounding box center [107, 153] width 104 height 25
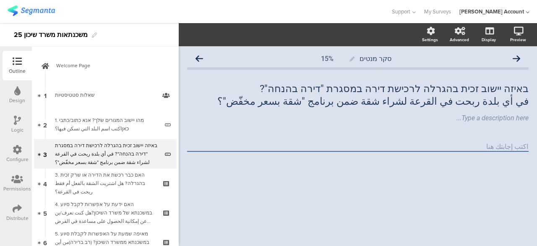
click at [332, 146] on input "text" at bounding box center [358, 147] width 342 height 10
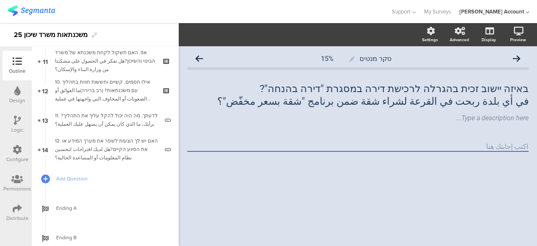
scroll to position [353, 0]
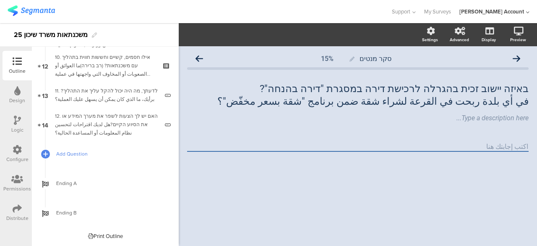
click at [82, 152] on span "Add Question" at bounding box center [109, 153] width 107 height 8
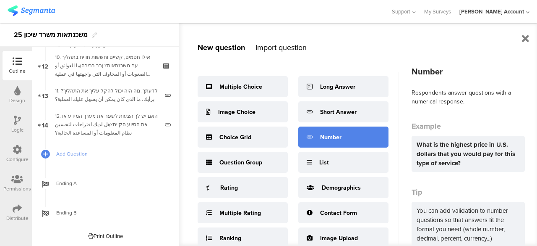
click at [324, 139] on div "Number" at bounding box center [330, 137] width 21 height 9
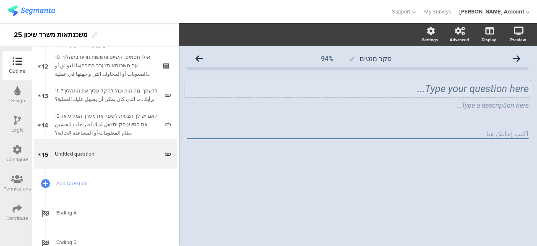
click at [488, 89] on div "Type your question here..." at bounding box center [358, 88] width 346 height 17
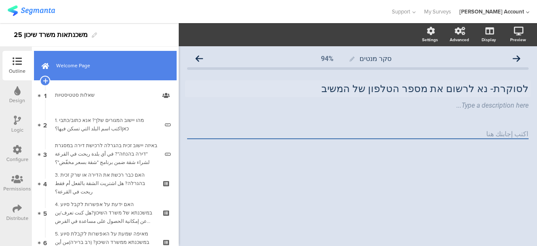
click at [114, 65] on span "Welcome Page" at bounding box center [109, 65] width 107 height 8
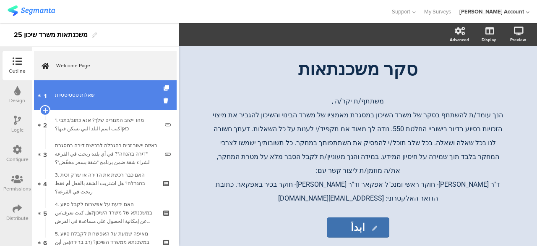
click at [113, 92] on div "שאלות סטטיסטיות" at bounding box center [105, 95] width 100 height 8
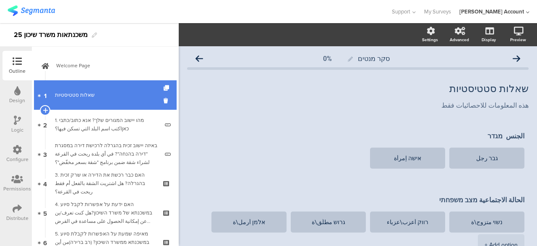
click at [97, 97] on div "שאלות סטטיסטיות" at bounding box center [105, 95] width 100 height 8
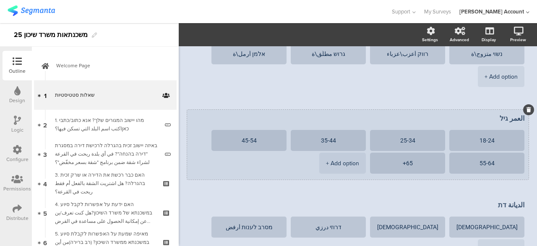
scroll to position [126, 0]
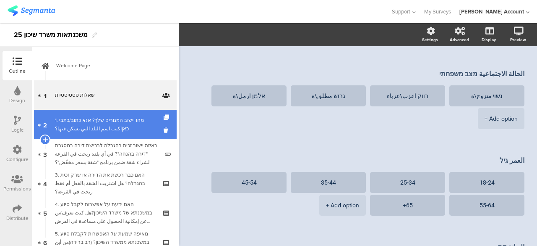
click at [120, 131] on div "1. מהו יישוב המגורים שלך? אנא כתוב/כתבי כאןاكتب اسم البلد التي تسكن فيها؟" at bounding box center [107, 124] width 104 height 17
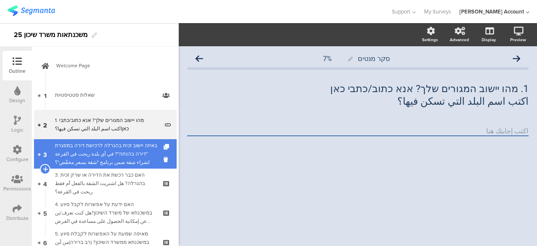
click at [117, 147] on div "באיזה יישוב זכית בהגרלה לרכישת דירה במסגרת "דירה בהנחה"? في أي بلدة ربحت في الق…" at bounding box center [107, 153] width 104 height 25
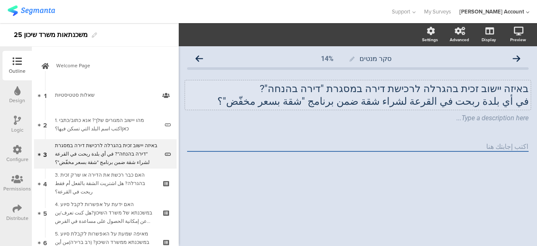
click at [527, 89] on div "באיזה יישוב זכית בהגרלה לרכישת דירה במסגרת "דירה בהנחה"? في أي بلدة ربحت في الق…" at bounding box center [358, 94] width 346 height 29
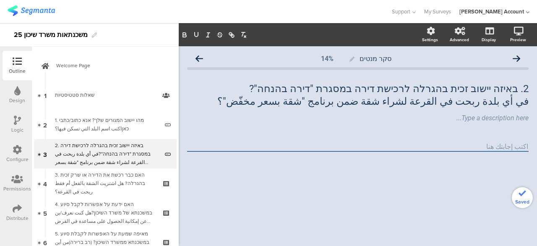
click at [457, 196] on div "סקר מנטים 14% 2. באיזה יישוב זכית בהגרלה לרכישת דירה במסגרת "דירה בהנחה"? في أي…" at bounding box center [358, 145] width 359 height 199
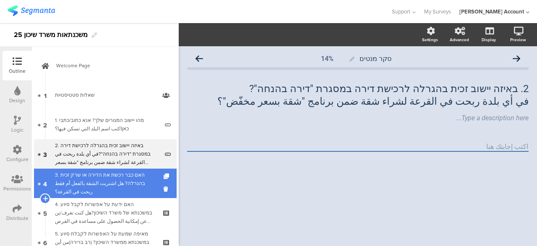
click at [113, 178] on div "3. האם כבר רכשת את הדירה או שרק זכית בהגרלה? هل اشتريت الشقة بالفعل أم فقط ربحت…" at bounding box center [105, 182] width 100 height 25
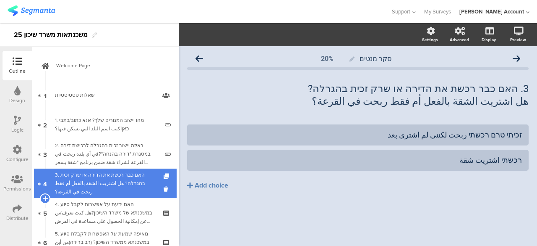
click at [131, 182] on div "3. האם כבר רכשת את הדירה או שרק זכית בהגרלה? هل اشتريت الشقة بالفعل أم فقط ربحت…" at bounding box center [105, 182] width 100 height 25
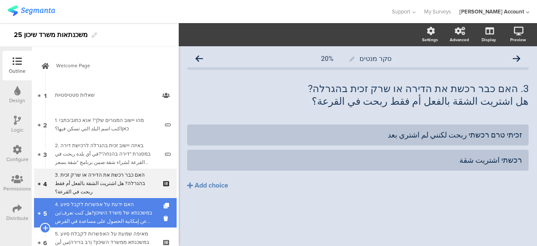
click at [125, 212] on div "4. האם ידעת על אפשרות לקבל סיוע במשכנתא של משרד השיכון?هل كنت تعرف/ين عن إمكاني…" at bounding box center [105, 212] width 100 height 25
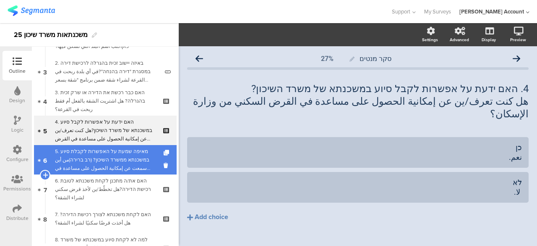
scroll to position [84, 0]
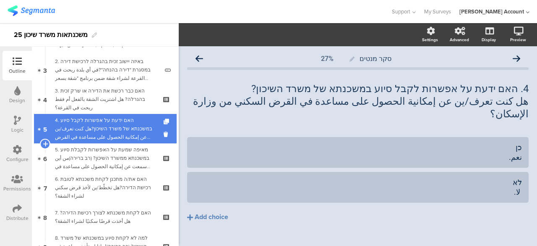
click at [127, 122] on div "4. האם ידעת על אפשרות לקבל סיוע במשכנתא של משרד השיכון?هل كنت تعرف/ين عن إمكاني…" at bounding box center [105, 128] width 100 height 25
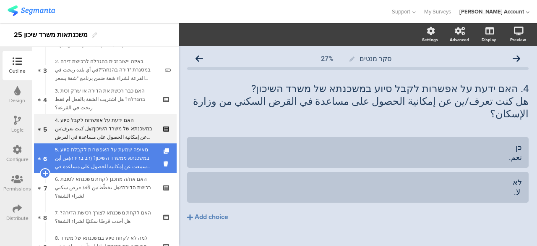
click at [125, 160] on div "5. מאיפה שמעת על האפשרות לקבלת סיוע במשכנתא ממשרד השיכון? (רב ברירה)من أين سمعت…" at bounding box center [105, 157] width 100 height 25
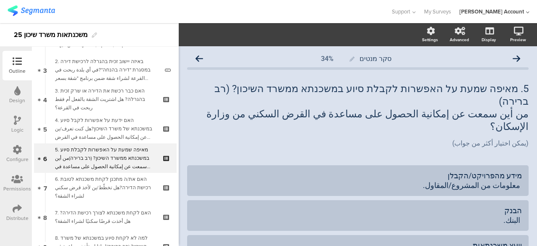
click at [17, 120] on icon at bounding box center [17, 119] width 7 height 9
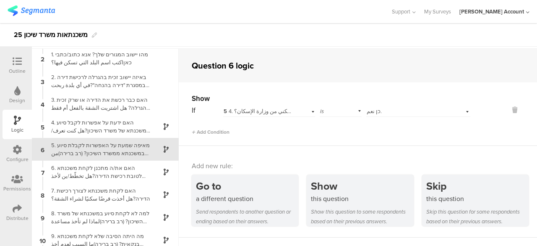
scroll to position [25, 0]
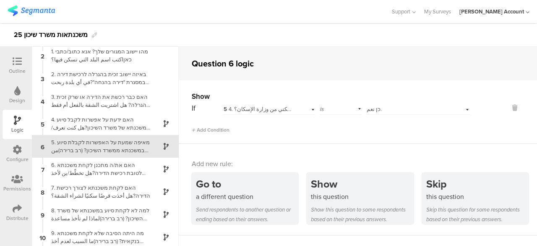
click at [278, 109] on span "5 4. האם ידעת על אפשרות לקבל סיוע במשכנתא של משרד השיכון?هل كنت تعرف/ين عن إمكا…" at bounding box center [403, 109] width 358 height 8
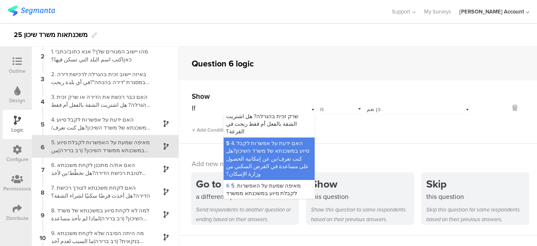
scroll to position [147, 0]
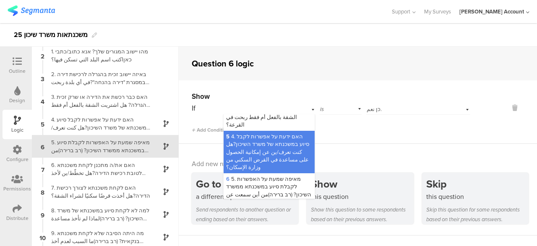
click at [359, 139] on div "Show If 5 4. האם ידעת על אפשרות לקבל סיוע במשכנתא של משרד השיכון?هل كنت تعرف/ين…" at bounding box center [358, 111] width 359 height 63
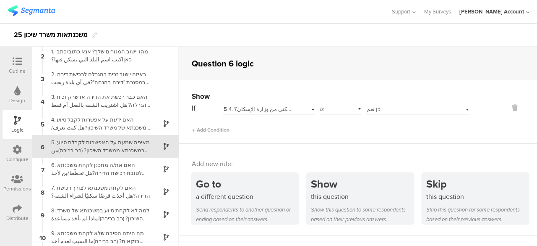
click at [21, 64] on icon at bounding box center [17, 61] width 9 height 9
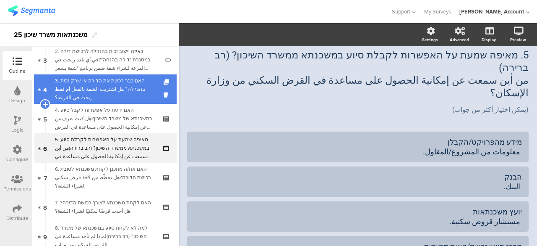
scroll to position [96, 0]
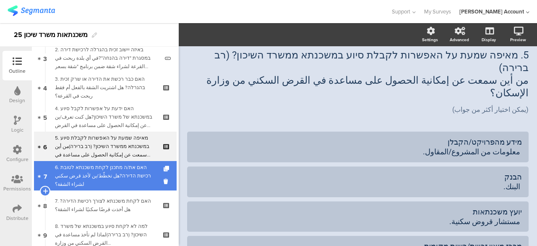
click at [118, 171] on div "6. האם את/ה מתכנן לקחת משכנתא לטובת רכישת הדירה?هل تخطّط/ين لأخذ قرض سكني لشراء…" at bounding box center [105, 175] width 100 height 25
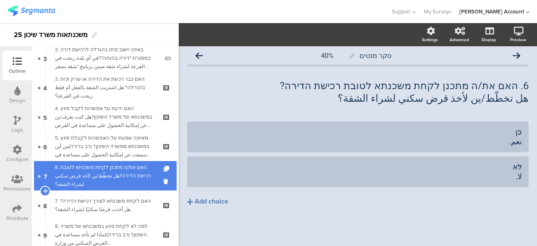
scroll to position [3, 0]
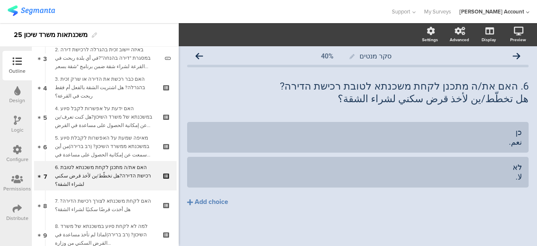
click at [21, 120] on div "Logic" at bounding box center [17, 124] width 29 height 29
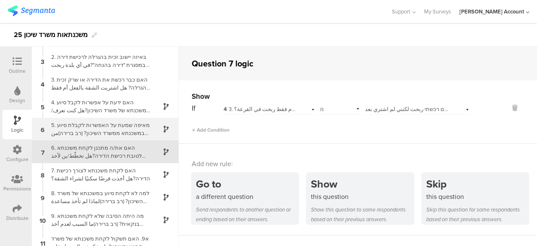
scroll to position [48, 0]
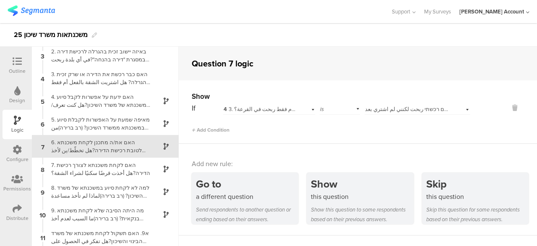
click at [287, 110] on span "4 3. האם כבר רכשת את הדירה או שרק זכית בהגרלה? هل اشتريت الشقة بالفعل أم فقط رب…" at bounding box center [346, 109] width 244 height 8
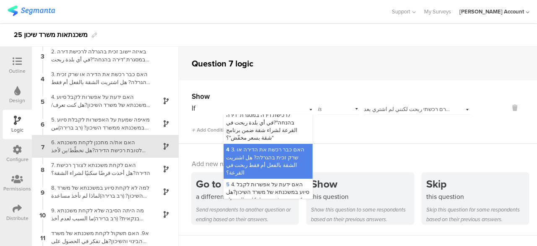
scroll to position [101, 0]
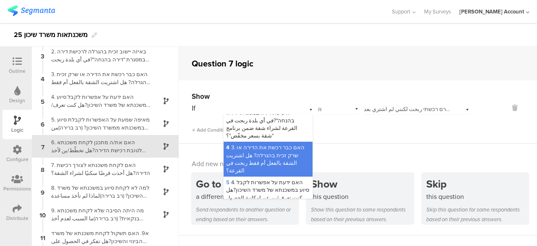
click at [423, 128] on div "Add Condition" at bounding box center [331, 126] width 279 height 15
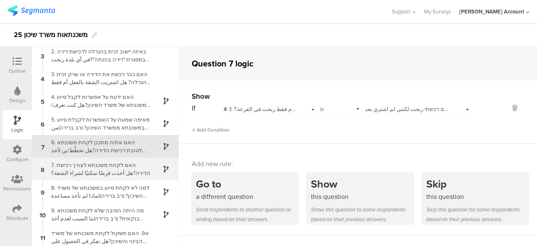
click at [101, 165] on div "7. האם לקחת משכנתא לצורך רכישת הדירה?هل أخذت قرضًا سكنيًا لشراء الشقة؟" at bounding box center [98, 169] width 105 height 16
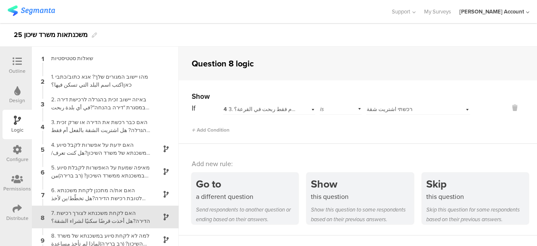
scroll to position [71, 0]
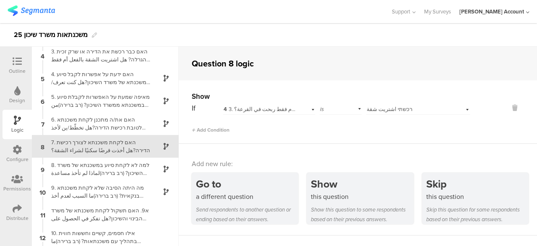
click at [406, 109] on div "Select answer... רכשתי اشتريت شقة" at bounding box center [409, 109] width 84 height 8
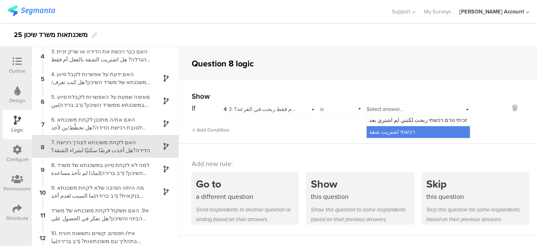
click at [333, 148] on div "Add new rule: Go to a different question Send respondents to another question o…" at bounding box center [358, 190] width 359 height 92
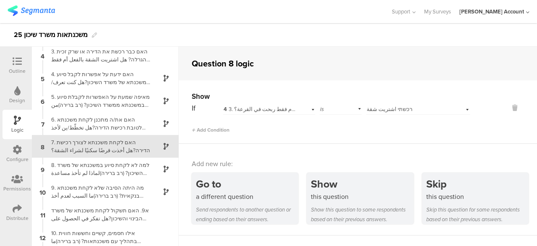
click at [390, 107] on span "רכשתי اشتريت شقة" at bounding box center [390, 109] width 46 height 8
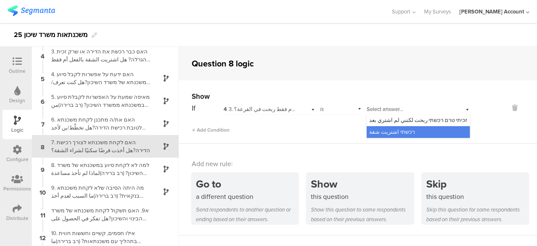
click at [283, 108] on span "4 3. האם כבר רכשת את הדירה או שרק זכית בהגרלה? هل اشتريت الشقة بالفعل أم فقط رب…" at bounding box center [346, 109] width 244 height 8
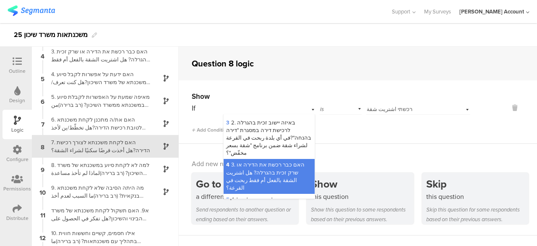
scroll to position [126, 0]
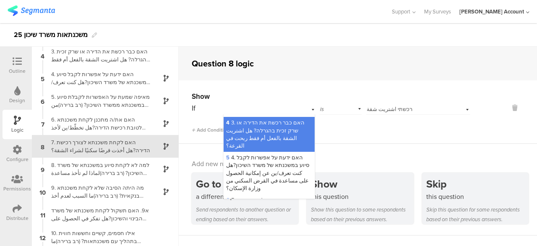
click at [344, 140] on div "Show If 4 3. האם כבר רכשת את הדירה או שרק זכית בהגרלה? هل اشتريت الشقة بالفعل أ…" at bounding box center [358, 111] width 359 height 63
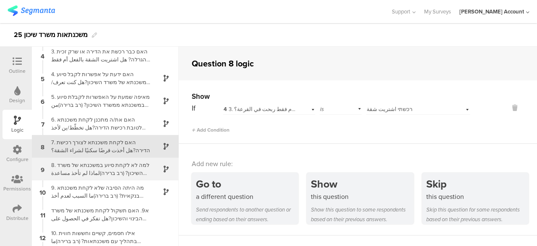
click at [114, 168] on div "8. למה לא לקחת סיוע במשכנתא של משרד השיכון? (רב ברירה)لماذا لم تأخذ مساعدة في ا…" at bounding box center [98, 169] width 105 height 16
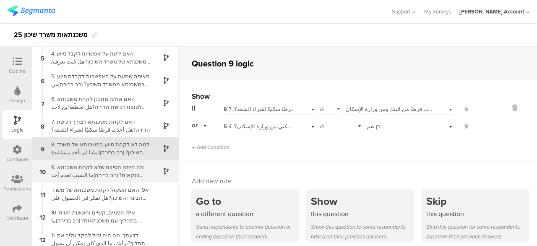
scroll to position [93, 0]
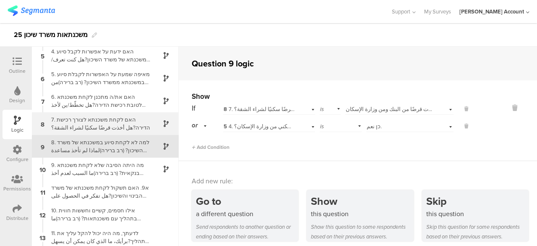
click at [119, 124] on div "7. האם לקחת משכנתא לצורך רכישת הדירה?هل أخذت قرضًا سكنيًا لشراء الشقة؟" at bounding box center [98, 123] width 105 height 16
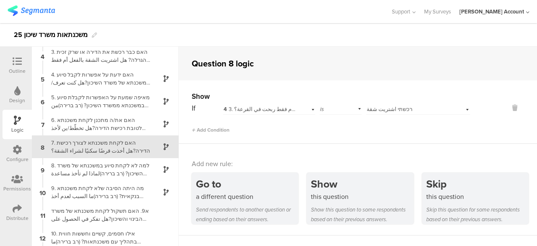
scroll to position [71, 0]
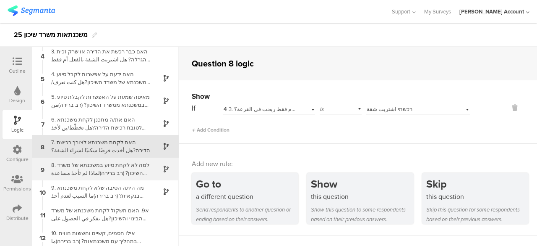
click at [129, 163] on div "8. למה לא לקחת סיוע במשכנתא של משרד השיכון? (רב ברירה)لماذا لم تأخذ مساعدة في ا…" at bounding box center [98, 169] width 105 height 16
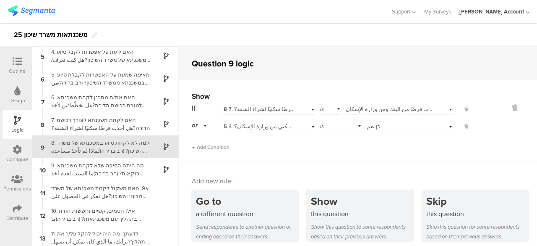
scroll to position [93, 0]
click at [385, 110] on span "כן, לקחתי משכנתא מהבנק וממשרד השיכון نعم، أخذت قرضًا من البنك ومن وزارة الإسكان." at bounding box center [447, 109] width 203 height 8
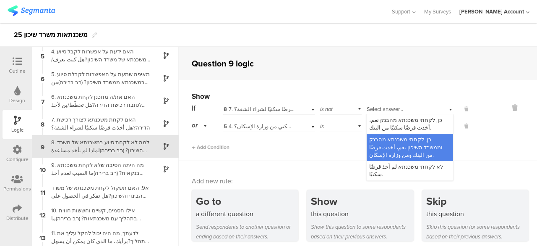
click at [322, 145] on div "Add Condition" at bounding box center [331, 143] width 279 height 15
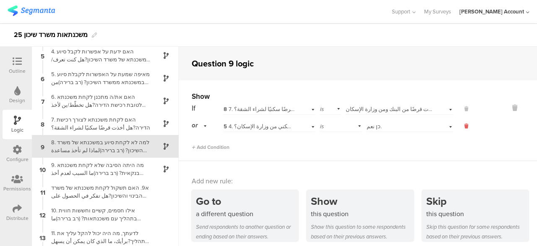
click at [465, 124] on icon at bounding box center [467, 126] width 4 height 8
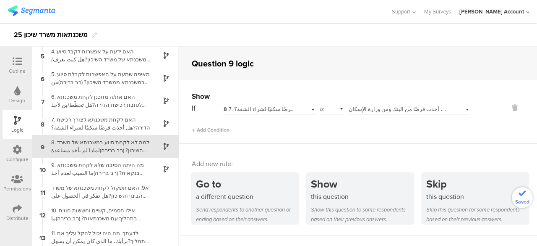
click at [386, 128] on div "Add Condition" at bounding box center [331, 126] width 279 height 15
click at [133, 139] on div "8. למה לא לקחת סיוע במשכנתא של משרד השיכון? (רב ברירה)لماذا لم تأخذ مساعدة في ا…" at bounding box center [98, 146] width 105 height 16
click at [378, 107] on span "כן, לקחתי משכנתא מהבנק וממשרד השיכון نعم، أخذت قرضًا من البنك ومن وزارة الإسكان." at bounding box center [450, 109] width 203 height 8
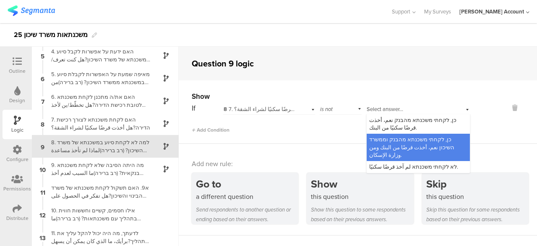
click at [324, 108] on span "is not" at bounding box center [326, 109] width 13 height 8
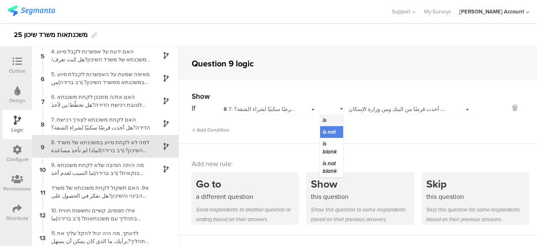
click at [323, 119] on span "is" at bounding box center [325, 120] width 4 height 8
click at [371, 109] on span "כן, לקחתי משכנתא מהבנק וממשרד השיכון نعم، أخذت قرضًا من البنك ومن وزارة الإسكان." at bounding box center [450, 109] width 203 height 8
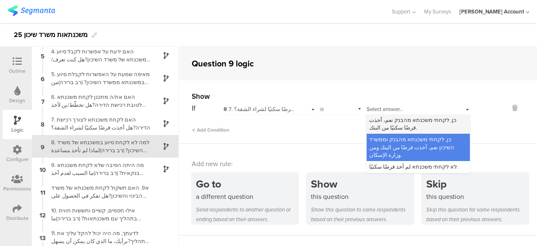
click at [394, 119] on span "כן, לקחתי משכנתא מהבנק نعم، أخذت قرضًا سكنيًا من البنك." at bounding box center [412, 124] width 87 height 16
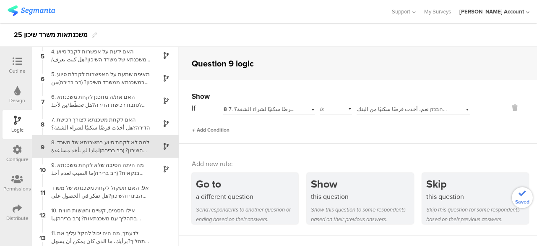
click at [223, 129] on span "Add Condition" at bounding box center [211, 130] width 38 height 8
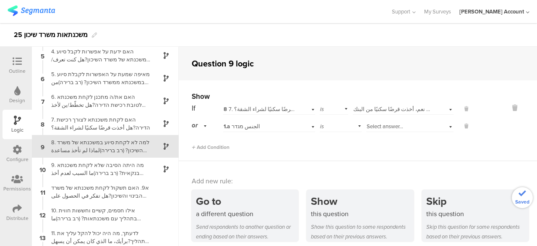
click at [262, 126] on div "1.a الجنس מגדר" at bounding box center [260, 127] width 73 height 8
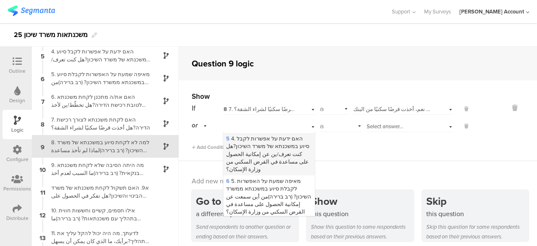
scroll to position [210, 0]
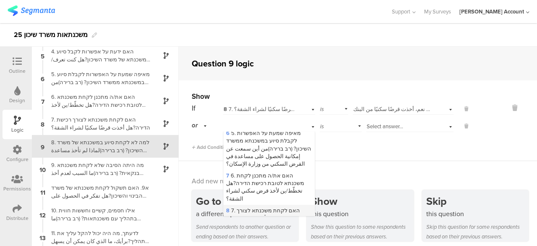
click at [262, 206] on span "8 7. האם לקחת משכנתא לצורך רכישת הדירה?هل أخذت قرضًا سكنيًا لشراء الشقة؟" at bounding box center [266, 217] width 81 height 23
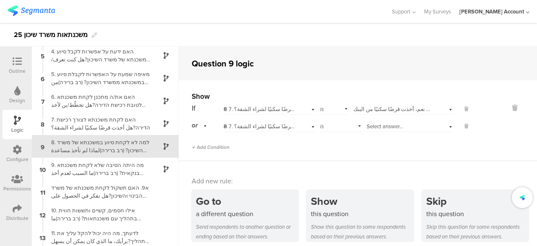
click at [383, 125] on span "Select answer..." at bounding box center [385, 126] width 37 height 8
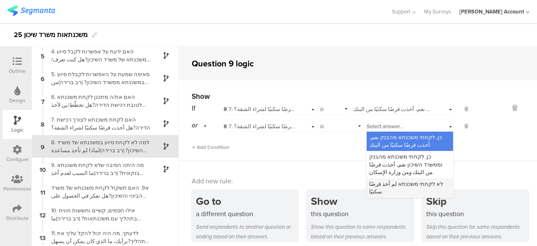
click at [382, 182] on span "לא לקחתי משכנתא لم آخذ قرضًا سكنيًا." at bounding box center [406, 188] width 74 height 16
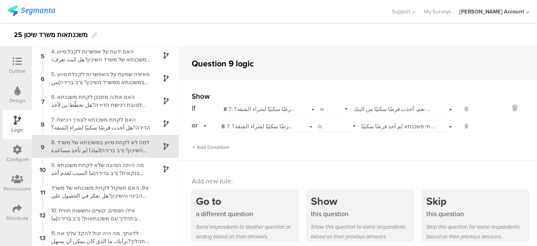
click at [380, 148] on div "Add Condition" at bounding box center [331, 143] width 279 height 15
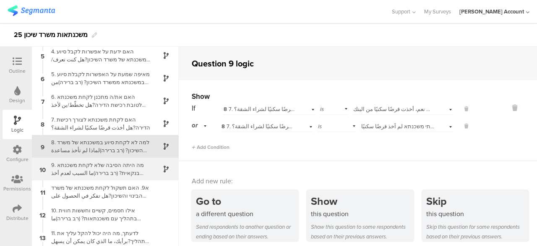
click at [104, 170] on div "9. מה היתה הסיבה שלא לקחת משכנתא בנקאית? (רב ברירה)ما السبب لعدم أخذ قرض سكني م…" at bounding box center [98, 169] width 105 height 16
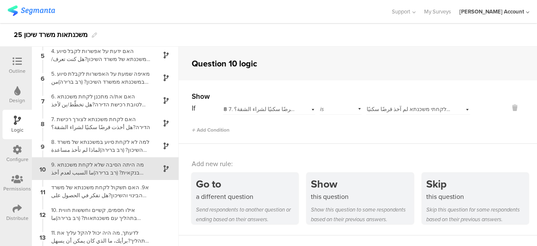
scroll to position [116, 0]
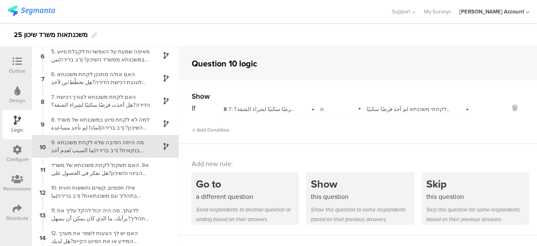
click at [386, 110] on span "לא לקחתי משכנתא لم آخذ قرضًا سكنيًا." at bounding box center [411, 109] width 89 height 8
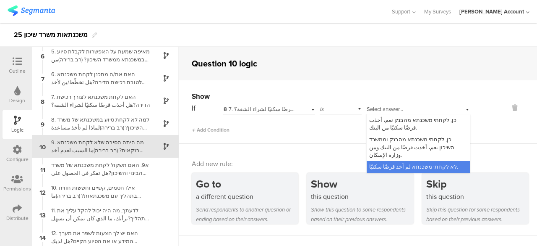
click at [335, 125] on div "Add Condition" at bounding box center [331, 126] width 279 height 15
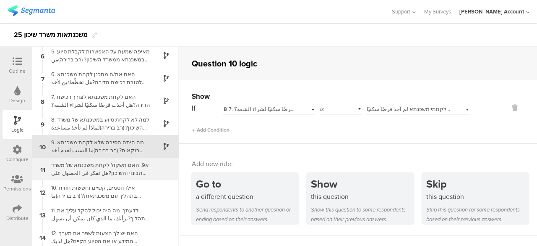
click at [128, 170] on div "א9. האם תשקול לקחת משכנתא של משרד הבינוי והשיכון?هل تفكر في الحصول على مشكنتا م…" at bounding box center [98, 169] width 105 height 16
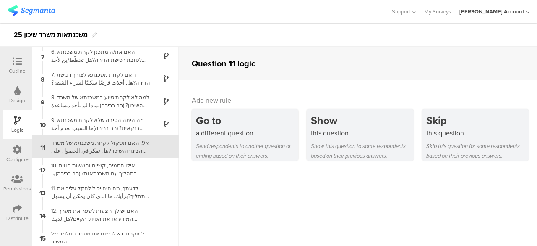
scroll to position [139, 0]
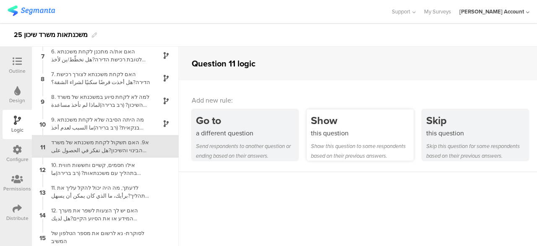
click at [358, 134] on div "this question" at bounding box center [362, 133] width 102 height 10
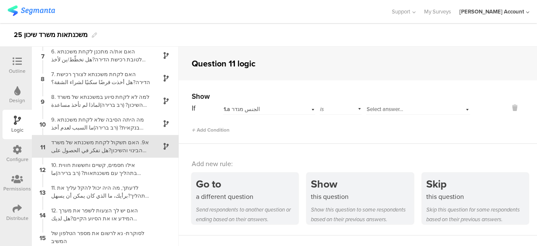
click at [275, 110] on div "1.a الجنس מגדר" at bounding box center [260, 109] width 73 height 8
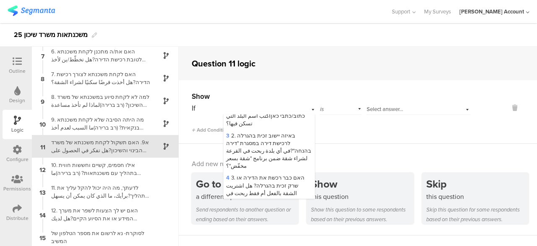
scroll to position [84, 0]
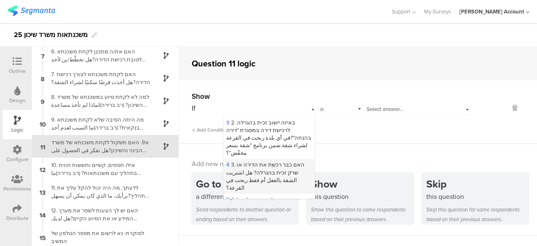
click at [272, 170] on span "4 3. האם כבר רכשת את הדירה או שרק זכית בהגרלה? هل اشتريت الشقة بالفعل أم فقط رب…" at bounding box center [265, 175] width 79 height 31
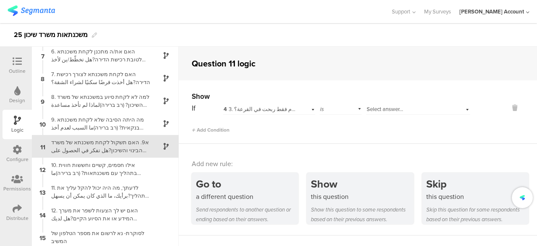
click at [400, 106] on div "Select answer..." at bounding box center [409, 109] width 84 height 8
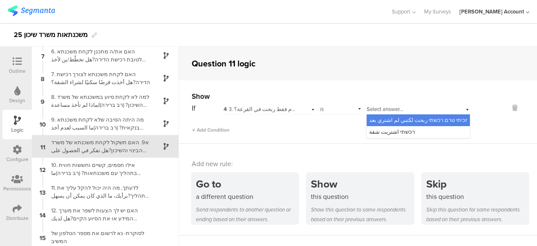
click at [411, 121] on span "זכיתי טרם רכשתי ربحت لكنني لم اشتري بعد" at bounding box center [418, 120] width 98 height 8
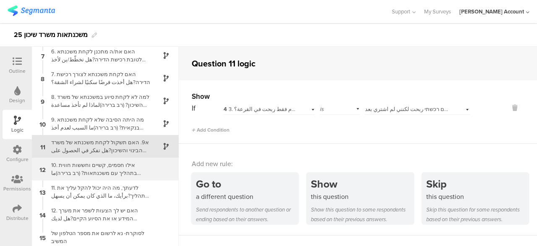
click at [125, 170] on div "10. אילו חסמים, קשיים וחששות חווית בתהליך עם משכנתאות? (רב ברירה)ما العوائق أو …" at bounding box center [98, 169] width 105 height 16
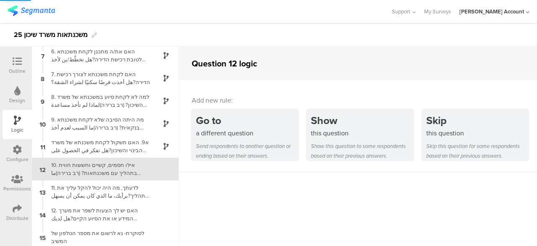
scroll to position [141, 0]
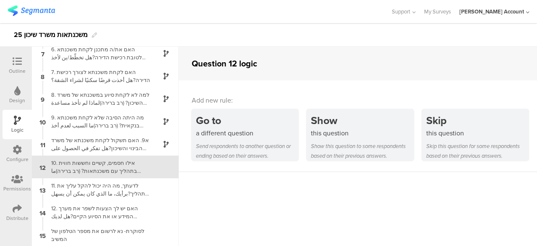
click at [17, 64] on icon at bounding box center [17, 61] width 9 height 9
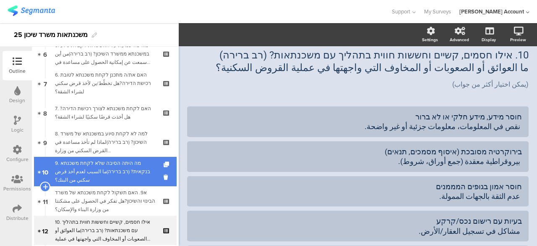
scroll to position [230, 0]
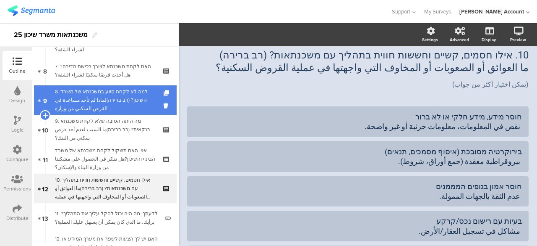
click at [124, 101] on div "8. למה לא לקחת סיוע במשכנתא של משרד השיכון? ([PERSON_NAME])لماذا لم تأخذ مساعدة…" at bounding box center [105, 99] width 100 height 25
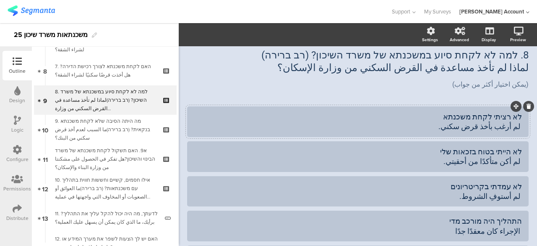
click at [469, 136] on div at bounding box center [358, 121] width 342 height 31
click at [475, 132] on div "לא רציתי לקחת משכנתא لم أرغب بأخذ قرض سكني." at bounding box center [358, 122] width 328 height 24
drag, startPoint x: 480, startPoint y: 126, endPoint x: 454, endPoint y: 127, distance: 26.0
click at [454, 127] on div "לא רציתי לקחת משכנתא لم أرغب بأخذ قرض سكني." at bounding box center [358, 122] width 328 height 20
click at [452, 129] on div "לא רציתי לקחת משכנתא لم أرغب بأخذ قرض سكني." at bounding box center [358, 122] width 328 height 20
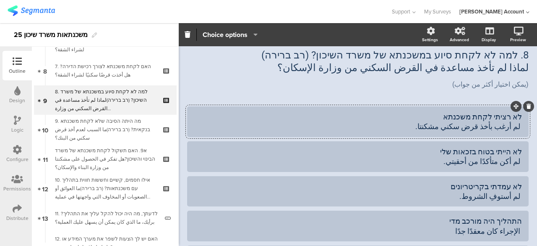
click at [443, 120] on div "לא רציתי לקחת משכנתא لم أرغب بأخذ قرض سكني مشكنتا." at bounding box center [358, 122] width 328 height 20
click at [442, 125] on div "לא רציתי לקחת משכנתא لم أرغب بأخذ قرض سكني مشكنتا." at bounding box center [358, 122] width 328 height 20
copy div "مشكنتا"
click at [398, 69] on div "8. למה לא לקחת סיוע במשכנתא של משרד השיכון? (רב ברירה) لماذا لم تأخذ مساعدة في …" at bounding box center [358, 61] width 346 height 29
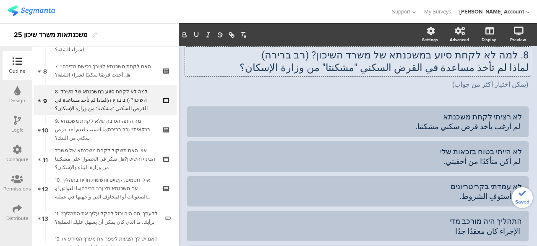
click at [385, 94] on div "8. למה לא לקחת סיוע במשכנתא של משרד השיכון? (רב ברירה) لماذا لم تأخذ مساعدة في …" at bounding box center [358, 69] width 342 height 58
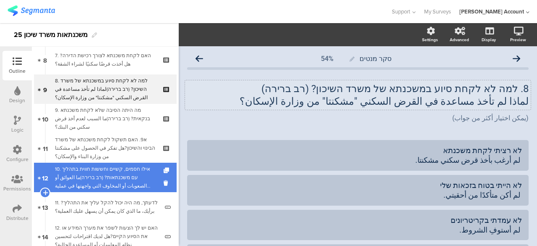
scroll to position [230, 0]
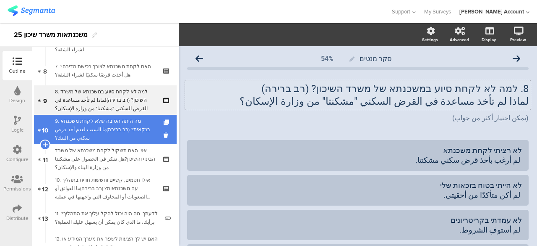
click at [131, 131] on div "9. מה היתה הסיבה שלא לקחת משכנתא בנקאית? (רב ברירה)ما السبب لعدم أخذ قرض سكني م…" at bounding box center [105, 129] width 100 height 25
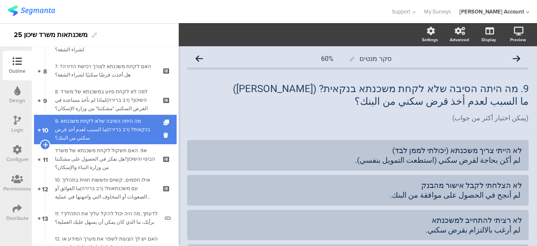
click at [132, 131] on div "9. מה היתה הסיבה שלא לקחת משכנתא בנקאית? (רב ברירה)ما السبب لعدم أخذ قرض سكني م…" at bounding box center [105, 129] width 100 height 25
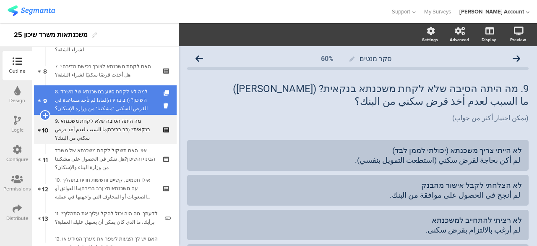
click at [131, 101] on div "8. למה לא לקחת סיוע במשכנתא של משרד השיכון? (רב ברירה)لماذا لم تأخذ مساعدة في ا…" at bounding box center [105, 99] width 100 height 25
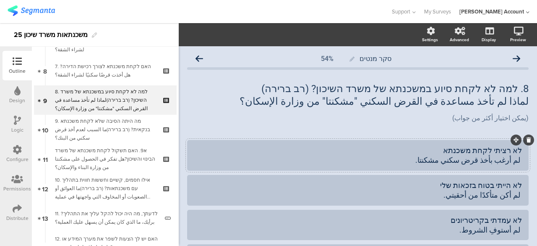
click at [449, 161] on div "לא רציתי לקחת משכנתא لم أرغب بأخذ قرض سكني مشكنتا." at bounding box center [358, 155] width 328 height 20
click at [430, 162] on div "לא רציתי לקחת משכנתא لم أرغب بأخذ قرض سكني "مشكنتا." at bounding box center [358, 155] width 328 height 20
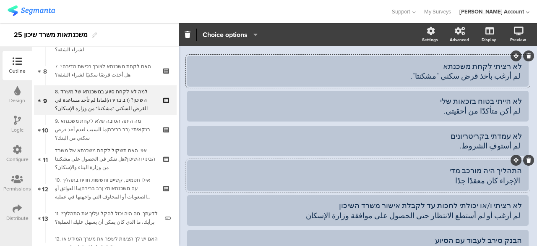
scroll to position [126, 0]
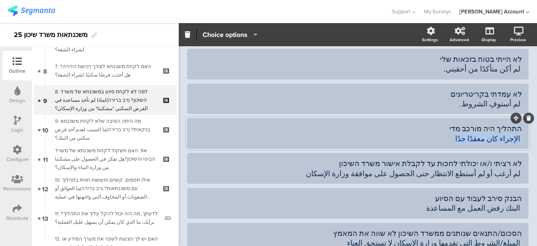
drag, startPoint x: 453, startPoint y: 139, endPoint x: 518, endPoint y: 140, distance: 65.1
click at [518, 140] on div "התהליך היה מורכב מדי الإجراء كان معقدًا جدًا" at bounding box center [358, 133] width 342 height 31
copy div "الإجراء كان معقدًا جدًا"
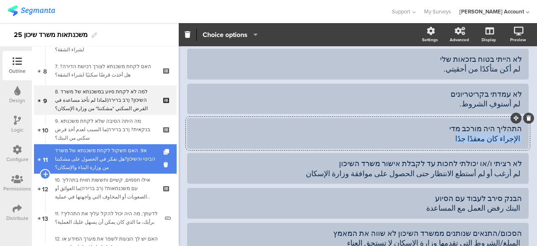
click at [134, 157] on div "א9. האם תשקול לקחת משכנתא של משרד הבינוי והשיכון?هل تفكر في الحصول على مشكنتا م…" at bounding box center [105, 158] width 100 height 25
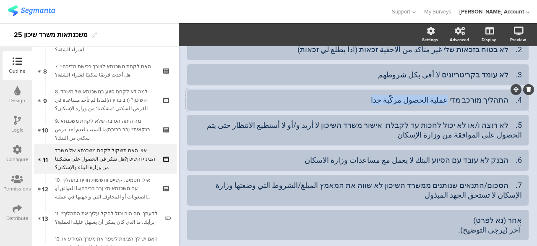
drag, startPoint x: 450, startPoint y: 99, endPoint x: 369, endPoint y: 99, distance: 80.2
click at [369, 99] on div "4. התהליך מורכב מדי عملية الحصول مركّبة جدا" at bounding box center [358, 100] width 328 height 10
paste div
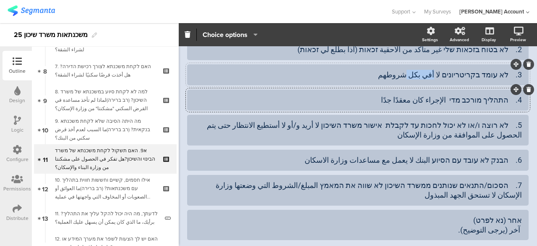
drag, startPoint x: 437, startPoint y: 72, endPoint x: 418, endPoint y: 76, distance: 19.9
click at [418, 76] on div "3. לא עומד בקריטריונים لا أفي بكل شروطهم" at bounding box center [358, 75] width 328 height 10
click at [392, 77] on div "3. לא עומד בקריטריונים لا استوف الشروطهم" at bounding box center [358, 75] width 328 height 10
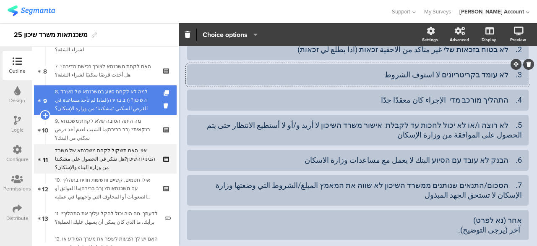
click at [130, 100] on div "8. למה לא לקחת סיוע במשכנתא של משרד השיכון? (רב ברירה)لماذا لم تأخذ مساعدة في ا…" at bounding box center [105, 99] width 100 height 25
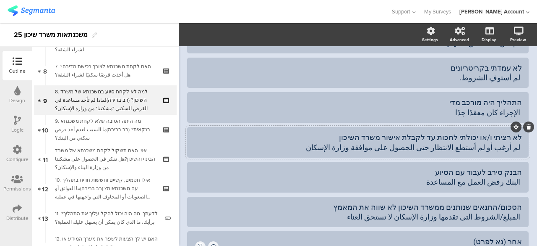
scroll to position [165, 0]
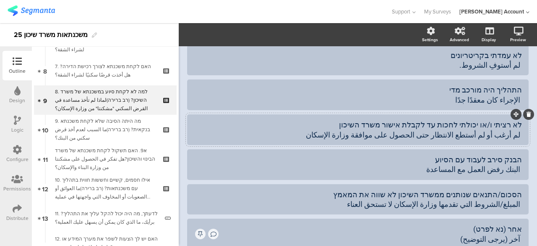
click at [450, 136] on div "לא רציתי ו/או יכולתי לחכות עד לקבלת אישור משרד השיכון لم أرغب أو لم أستطع الانت…" at bounding box center [358, 130] width 328 height 20
click at [401, 140] on div "לא רציתי ו/או יכולתי לחכות עד לקבלת אישור משרד השיכון لم أرغب أو لم أستطع الانت…" at bounding box center [358, 130] width 328 height 24
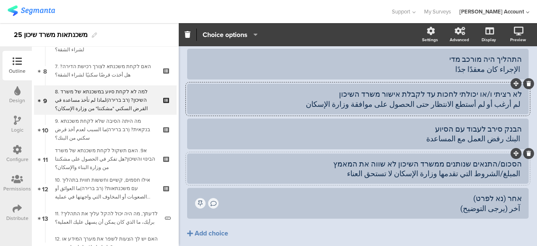
scroll to position [207, 0]
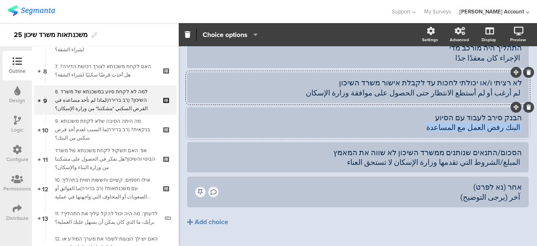
drag, startPoint x: 437, startPoint y: 127, endPoint x: 520, endPoint y: 127, distance: 82.7
click at [520, 127] on div "הבנק סירב לעבוד עם הסיוע البنك رفض العمل مع المساعدة" at bounding box center [358, 122] width 342 height 31
copy div "البنك رفض العمل مع المساعدة"
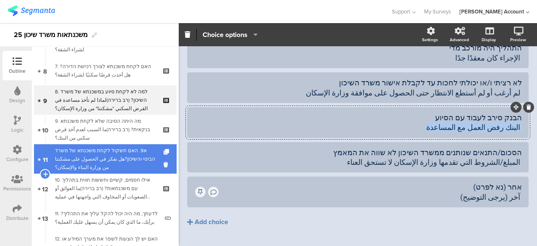
click at [136, 157] on div "א9. האם תשקול לקחת משכנתא של משרד הבינוי והשיכון?هل تفكر في الحصول على مشكنتا م…" at bounding box center [105, 158] width 100 height 25
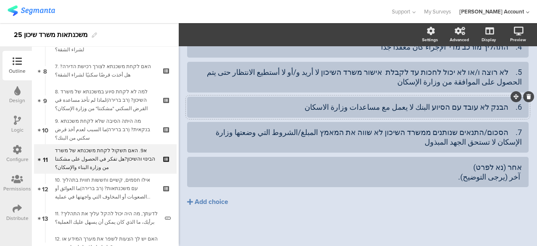
click at [426, 113] on div "6. הבנק לא עובד עם הסיוע البنك لا يعمل مع مساعدات وزارة الاسكان" at bounding box center [358, 107] width 328 height 14
click at [337, 110] on div "6. הבנק לא עובד עם הסיוע البنك لا يعمل مع مساعدات وزارة الاسكان" at bounding box center [358, 107] width 328 height 10
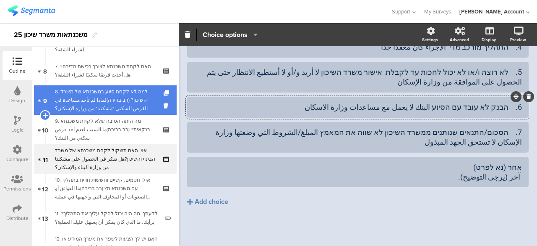
click at [131, 97] on div "8. למה לא לקחת סיוע במשכנתא של משרד השיכון? (רב ברירה)لماذا لم تأخذ مساعدة في ا…" at bounding box center [105, 99] width 100 height 25
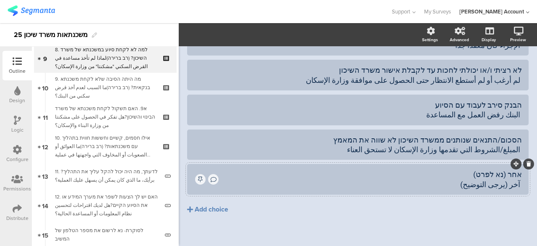
scroll to position [227, 0]
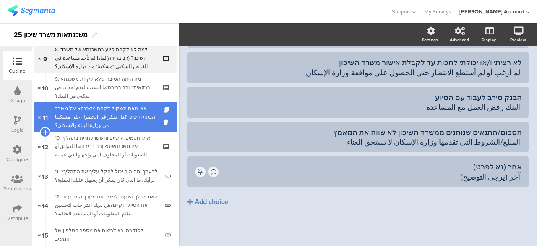
click at [118, 115] on div "א9. האם תשקול לקחת משכנתא של משרד הבינוי והשיכון?هل تفكر في الحصول على مشكنتا م…" at bounding box center [105, 116] width 100 height 25
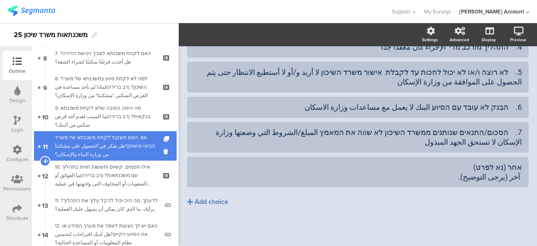
scroll to position [230, 0]
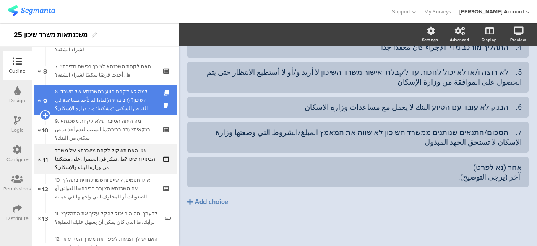
click at [125, 96] on div "8. למה לא לקחת סיוע במשכנתא של משרד השיכון? (רב ברירה)لماذا لم تأخذ مساعدة في ا…" at bounding box center [105, 99] width 100 height 25
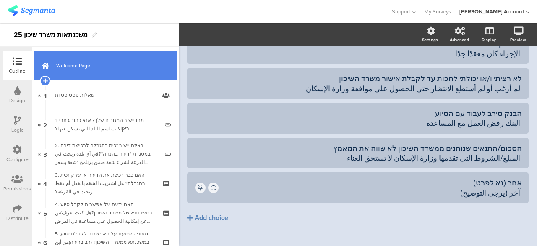
click at [134, 73] on link "Welcome Page" at bounding box center [105, 65] width 143 height 29
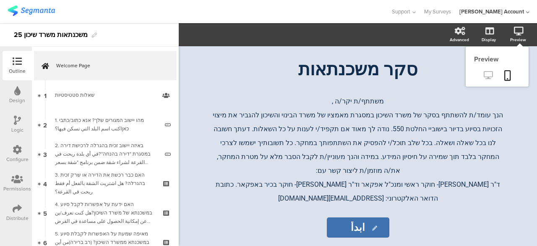
click at [489, 72] on icon at bounding box center [488, 75] width 9 height 8
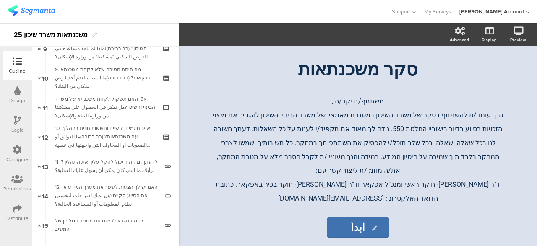
scroll to position [283, 0]
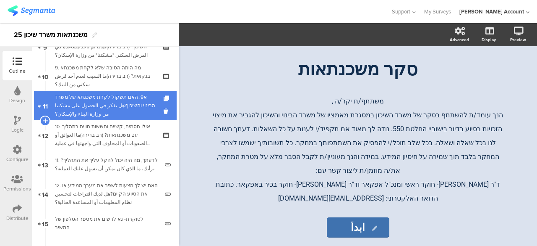
click at [127, 108] on div "א9. האם תשקול לקחת משכנתא של משרד הבינוי והשיכון?هل تفكر في الحصول على مشكنتا م…" at bounding box center [105, 105] width 100 height 25
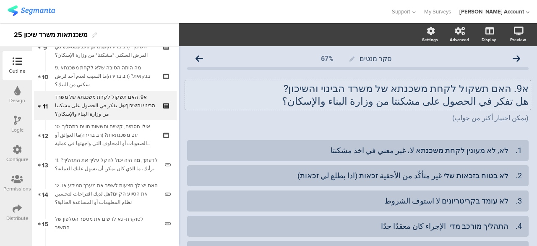
click at [319, 91] on div "א9. האם תשקול לקחת משכנתא של משרד הבינוי והשיכון? هل تفكر في الحصول على مشكنتا …" at bounding box center [358, 94] width 346 height 29
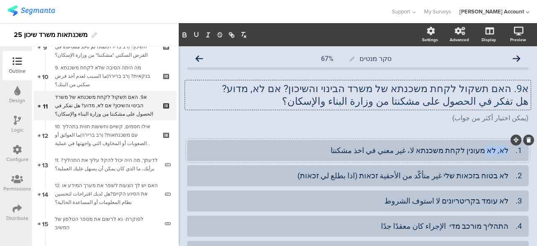
drag, startPoint x: 482, startPoint y: 150, endPoint x: 501, endPoint y: 152, distance: 19.4
click at [501, 152] on div "1. לא, לא מעונין לקחת משכנתא لا، غير معني في اخذ مشكنتا" at bounding box center [358, 150] width 328 height 10
drag, startPoint x: 420, startPoint y: 153, endPoint x: 439, endPoint y: 151, distance: 19.0
click at [439, 151] on div "1. כן מעונין לקחת משכנתא لا، غير معني في اخذ مشكنتا" at bounding box center [358, 150] width 328 height 10
click at [298, 129] on div "א9. האם תשקול לקחת משכנתא של משרד הבינוי והשיכון? אם לא, מדוע? هل تفكر في الحصو…" at bounding box center [358, 103] width 342 height 58
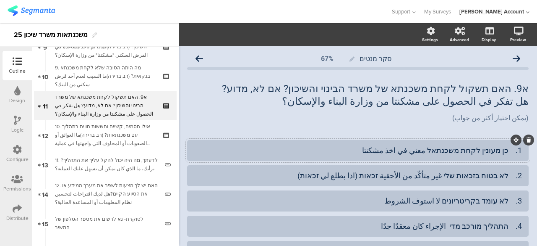
click at [436, 148] on div "1. כן מעונין לקחת משכנתאל معني في اخذ مشكنتا" at bounding box center [358, 150] width 328 height 10
click at [198, 130] on div "א9. האם תשקול לקחת משכנתא של משרד הבינוי והשיכון? אם לא, מדוע? هل تفكر في الحصو…" at bounding box center [358, 103] width 342 height 58
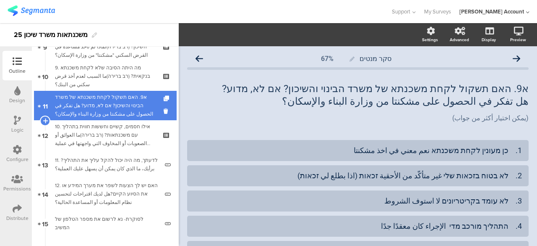
click at [140, 105] on div "א9. האם תשקול לקחת משכנתא של משרד הבינוי והשיכון? אם לא, מדוע? هل تفكر في الحصو…" at bounding box center [105, 105] width 100 height 25
click at [164, 98] on icon at bounding box center [167, 98] width 7 height 5
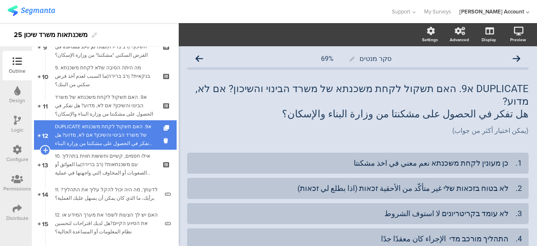
click at [137, 127] on div "DUPLICATE א9. האם תשקול לקחת משכנתא של משרד הבינוי והשיכון? אם לא, מדוע? هل تفك…" at bounding box center [105, 134] width 100 height 25
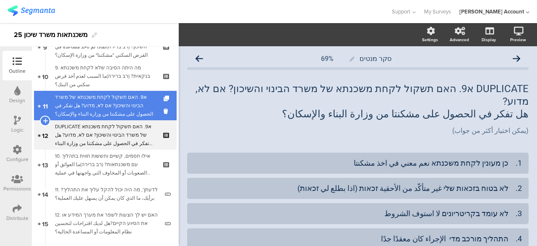
click at [133, 102] on div "א9. האם תשקול לקחת משכנתא של משרד הבינוי והשיכון? אם לא, מדוע? هل تفكر في الحصو…" at bounding box center [105, 105] width 100 height 25
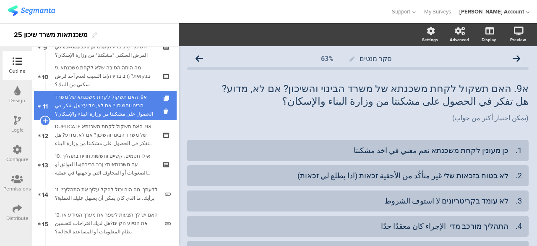
click at [130, 99] on div "א9. האם תשקול לקחת משכנתא של משרד הבינוי והשיכון? אם לא, מדוע? هل تفكر في الحصو…" at bounding box center [105, 105] width 100 height 25
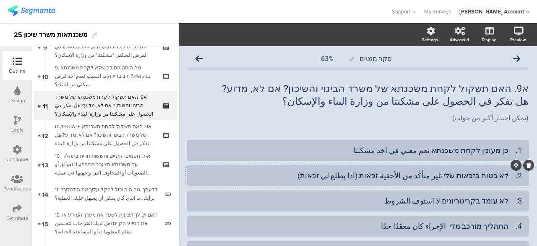
click at [494, 178] on div "2. לא בטוח בזכאות שלי غير متأكّد من الأحقية זכאות (اذا بطلع لي זכאות)" at bounding box center [358, 175] width 328 height 10
click at [438, 151] on div "1. כן מעונין לקחת משכנתא نعم معني في اخذ مشكنتا" at bounding box center [358, 150] width 328 height 10
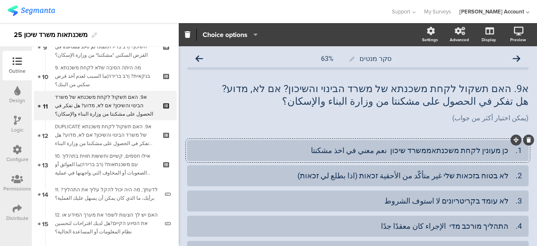
click at [340, 149] on div "1. כן מעונין לקחת משכנתאממשרד שיכון نعم معني في اخذ مشكنتا" at bounding box center [358, 150] width 328 height 10
click at [491, 176] on div "2. לא בטוח בזכאות שלי غير متأكّد من الأحقية זכאות (اذا بطلع لي זכאות)" at bounding box center [358, 175] width 328 height 10
drag, startPoint x: 330, startPoint y: 175, endPoint x: 285, endPoint y: 179, distance: 45.5
click at [285, 179] on div "2. לא מעוניין לקחת משכנתא ממשרד שיכון لا، لا أرغب في أخذ مشكنتا من وزارة الاسكان" at bounding box center [358, 175] width 328 height 10
copy div "من وزارة الاسكان"
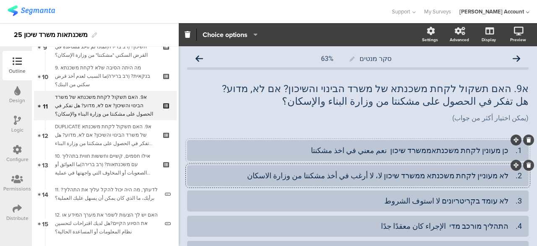
click at [335, 149] on div "1. כן מעונין לקחת משכנתאממשרד שיכון نعم معني في اخذ مشكنتا" at bounding box center [358, 150] width 328 height 10
click at [342, 196] on div "3. לא עומד בקריטריונים لا استوف الشروط" at bounding box center [358, 201] width 328 height 10
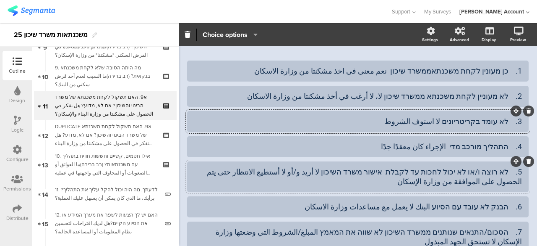
scroll to position [84, 0]
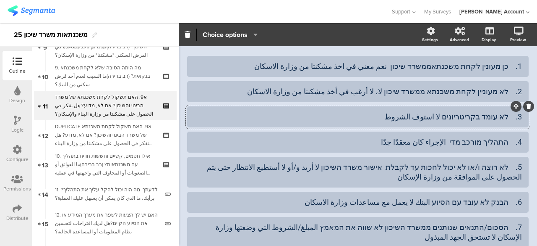
click at [527, 107] on icon at bounding box center [529, 106] width 5 height 5
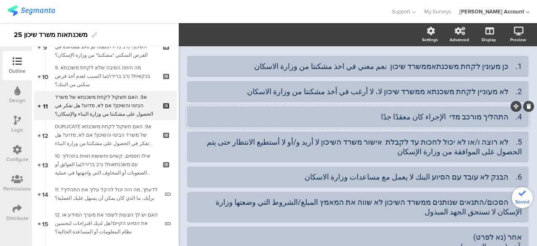
click at [527, 107] on icon at bounding box center [529, 106] width 5 height 5
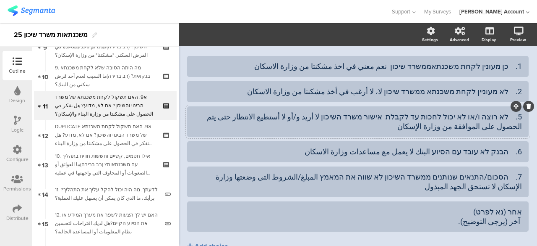
click at [527, 106] on icon at bounding box center [529, 106] width 5 height 5
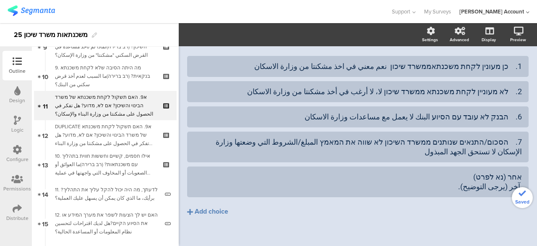
click at [0, 0] on icon at bounding box center [0, 0] width 0 height 0
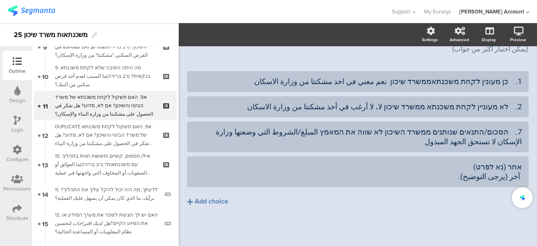
scroll to position [68, 0]
click at [527, 121] on icon at bounding box center [529, 122] width 5 height 5
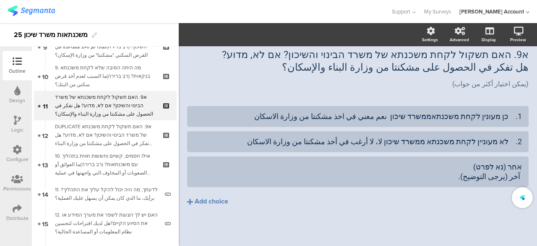
scroll to position [34, 0]
click at [524, 159] on div at bounding box center [529, 156] width 11 height 11
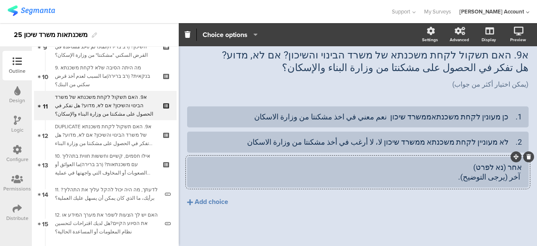
click at [527, 154] on icon at bounding box center [529, 156] width 5 height 5
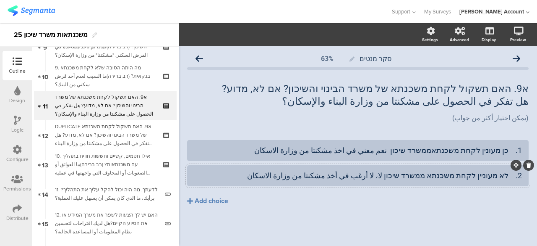
click at [511, 176] on div "2. לא מעוניין לקחת משכנתא ממשרד שיכון لا، لا أرغب في أخذ مشكنتا من وزارة الاسكان" at bounding box center [358, 175] width 328 height 10
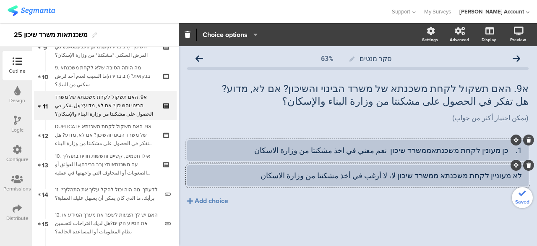
click at [506, 151] on div "1. כן מעונין לקחת משכנתאממשרד שיכון نعم معني في اخذ مشكنتا من وزارة الاسكان" at bounding box center [358, 150] width 328 height 10
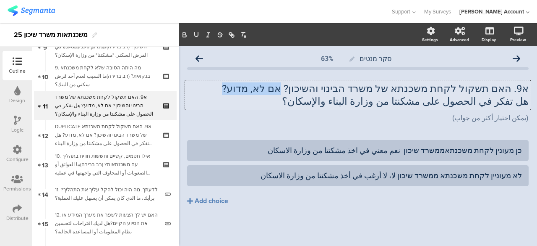
drag, startPoint x: 326, startPoint y: 90, endPoint x: 239, endPoint y: 89, distance: 86.5
click at [239, 89] on div "א9. האם תשקול לקחת משכנתא של משרד הבינוי והשיכון? אם לא, מדוע? هل تفكر في الحصو…" at bounding box center [358, 94] width 346 height 29
click at [465, 201] on button "Add choice" at bounding box center [358, 200] width 342 height 21
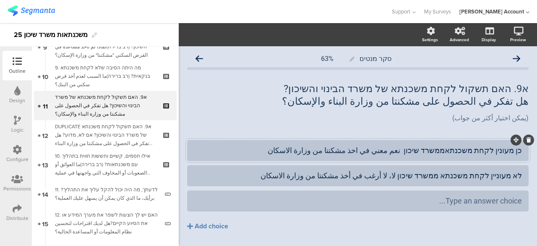
click at [453, 149] on div "כן מעונין לקחת משכנתאממשרד שיכון نعم معني في اخذ مشكنتا من وزارة الاسكان" at bounding box center [358, 150] width 328 height 10
click at [463, 225] on button "Add choice" at bounding box center [358, 225] width 342 height 21
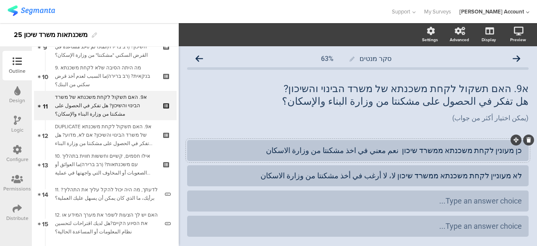
click at [509, 149] on div "כן מעונין לקחת משכנתא ממשרד שיכון نعم معني في اخذ مشكنتا من وزارة الاسكان" at bounding box center [358, 150] width 328 height 10
click at [511, 152] on div "כן מעונין לקחת משכנתא ממשרד שיכון نعم معني في اخذ مشكنتا من وزارة الاسكان" at bounding box center [358, 150] width 328 height 10
click at [405, 152] on div "כן מעונין לקחת משכנתא ממשרד שיכון نعم معني في اخذ مشكنتا من وزارة الاسكان" at bounding box center [358, 150] width 328 height 10
click at [511, 150] on div "כן מעונין לקחת משכנתא ממשרד שיכון نعم، معني في اخذ مشكنتا من وزارة الاسكان" at bounding box center [358, 150] width 328 height 10
click at [509, 176] on div "לא מעוניין לקחת משכנתא ממשרד שיכון لا، لا أرغب في أخذ مشكنتا من وزارة الاسكان" at bounding box center [358, 175] width 328 height 10
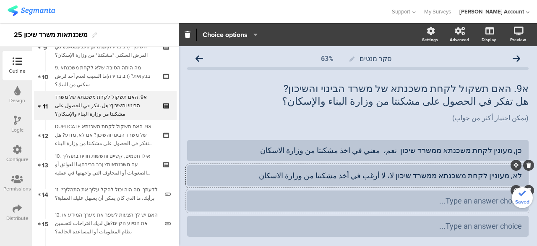
click at [496, 209] on div at bounding box center [358, 200] width 342 height 21
click at [527, 190] on icon at bounding box center [529, 190] width 5 height 5
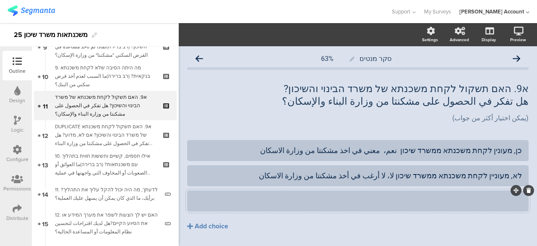
click at [527, 191] on icon at bounding box center [529, 190] width 5 height 5
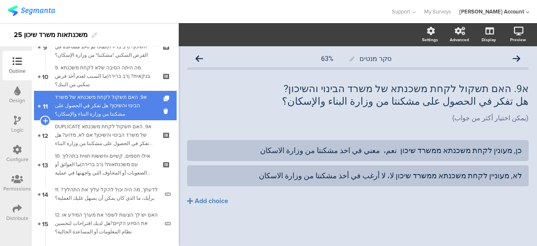
click at [124, 104] on div "א9. האם תשקול לקחת משכנתא של משרד הבינוי והשיכון? هل تفكر في الحصول على مشكنتا …" at bounding box center [105, 105] width 100 height 25
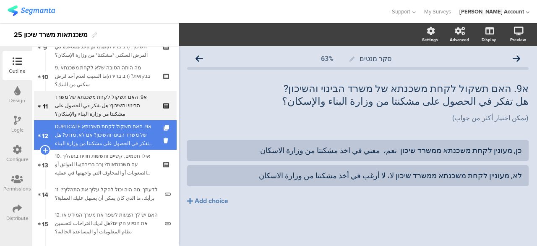
click at [129, 127] on div "DUPLICATE א9. האם תשקול לקחת משכנתא של משרד הבינוי והשיכון? אם לא, מדוע? هل تفك…" at bounding box center [105, 134] width 100 height 25
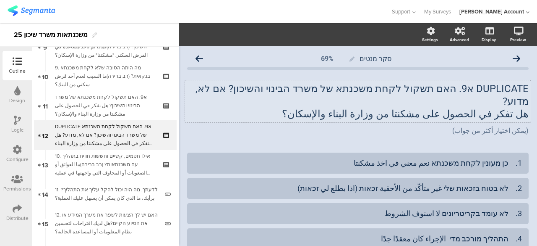
click at [488, 90] on p "DUPLICATE א9. האם תשקול לקחת משכנתא של משרד הבינוי והשיכון? אם לא, מדוע?" at bounding box center [358, 94] width 342 height 25
drag, startPoint x: 470, startPoint y: 90, endPoint x: 523, endPoint y: 86, distance: 52.6
click at [523, 86] on div "DUPLICATE א9. האם תשקול לקחת משכנתא של משרד הבינוי והשיכון? אם לא, מדוע? هل تفك…" at bounding box center [358, 101] width 346 height 42
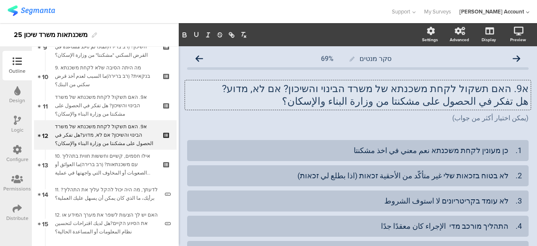
drag, startPoint x: 503, startPoint y: 89, endPoint x: 261, endPoint y: 91, distance: 242.2
click at [261, 91] on p "א9. האם תשקול לקחת משכנתא של משרד הבינוי והשיכון? אם לא, מדוע?" at bounding box center [358, 88] width 342 height 13
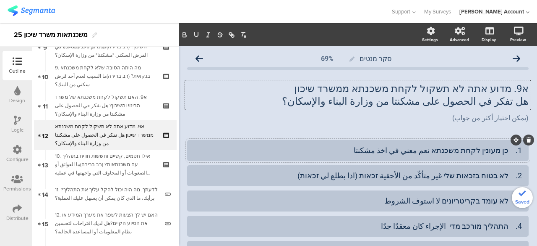
click at [432, 153] on div "1. כן מעונין לקחת משכנתא نعم معني في اخذ مشكنتا" at bounding box center [358, 150] width 328 height 10
click at [527, 140] on icon at bounding box center [529, 139] width 5 height 5
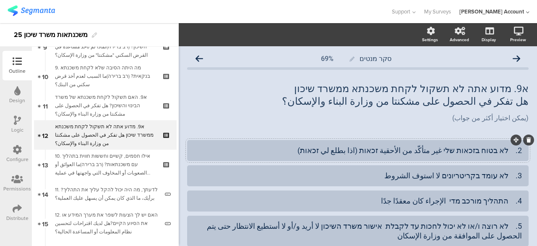
click at [501, 151] on div "2. לא בטוח בזכאות שלי غير متأكّد من الأحقية זכאות (اذا بطلع لي זכאות)" at bounding box center [358, 150] width 328 height 10
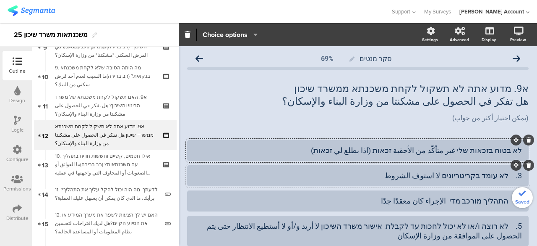
click at [503, 178] on div "3. לא עומד בקריטריונים لا استوف الشروط" at bounding box center [358, 175] width 328 height 10
click at [500, 202] on div "4. התהליך מורכב מדי الإجراء كان معقدًا جدًا" at bounding box center [358, 201] width 328 height 10
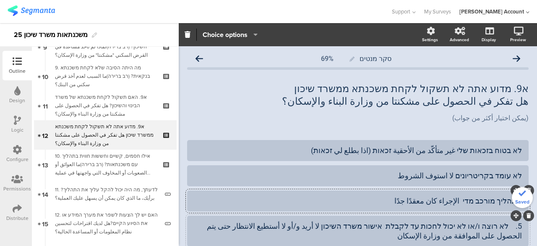
click at [499, 226] on div "5. לא רוצה ו/או לא יכול לחכות עד לקבלת אישור משרד השיכון لا أريد و/أو لا أستطيع…" at bounding box center [358, 231] width 328 height 20
click at [500, 226] on div "5. לא רוצה ו/או לא יכול לחכות עד לקבלת אישור משרד השיכון لا أريد و/أو لا أستطيع…" at bounding box center [358, 231] width 328 height 20
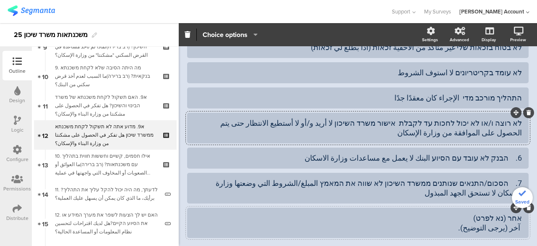
scroll to position [126, 0]
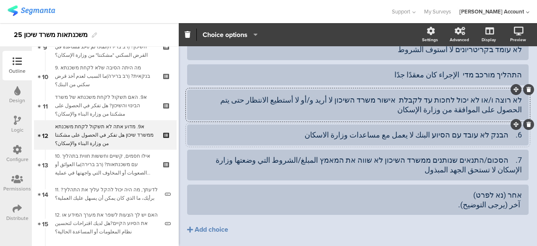
click at [501, 137] on div "6. הבנק לא עובד עם הסיוע البنك لا يعمل مع مساعدات وزارة الاسكان" at bounding box center [358, 135] width 328 height 10
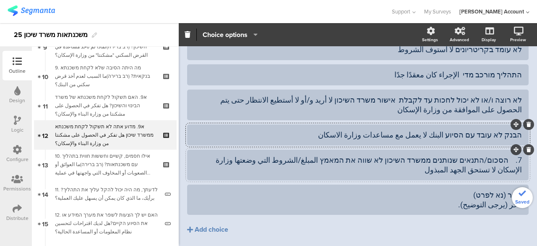
click at [501, 160] on div "7. הסכום/התנאים שנותנים ממשרד השיכון לא שווה את המאמץ المبلغ/الشروط التي وضعتها…" at bounding box center [358, 165] width 328 height 20
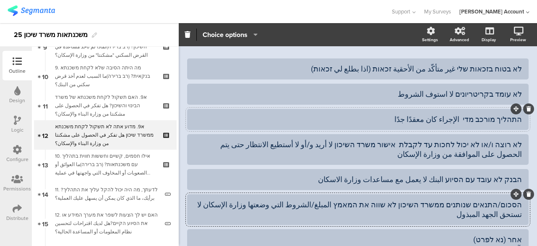
scroll to position [0, 0]
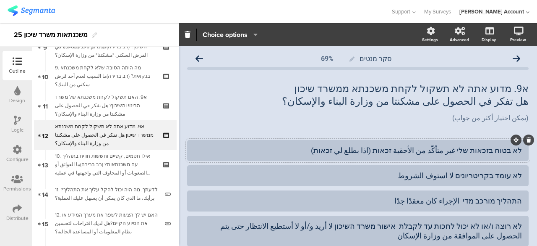
click at [516, 151] on div at bounding box center [358, 150] width 342 height 21
click at [514, 152] on div "לא בטוח בזכאות שלי غير متأكّد من الأحقية זכאות (اذا بطلع لي זכאות)" at bounding box center [358, 150] width 328 height 10
drag, startPoint x: 510, startPoint y: 150, endPoint x: 519, endPoint y: 149, distance: 9.2
click at [519, 149] on div "כי לא בטוח בזכאות שלי غير متأكّد من الأحقية זכאות (اذا بطلع لي זכאות)" at bounding box center [358, 150] width 342 height 21
copy div "כי"
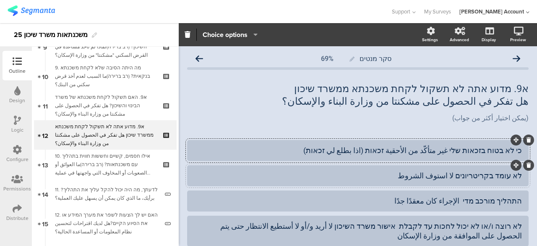
click at [516, 177] on div at bounding box center [358, 175] width 342 height 21
click at [515, 177] on div "לא עומד בקריטריונים لا استوف الشروط" at bounding box center [358, 175] width 328 height 10
click at [516, 200] on div at bounding box center [358, 200] width 342 height 21
click at [515, 202] on div "התהליך מורכב מדי الإجراء كان معقدًا جدًا" at bounding box center [358, 201] width 328 height 10
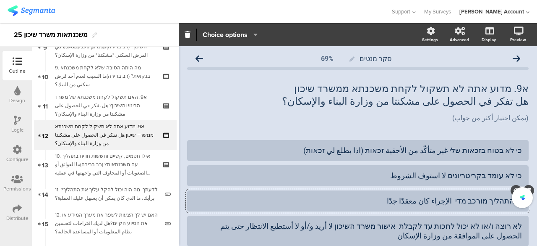
scroll to position [42, 0]
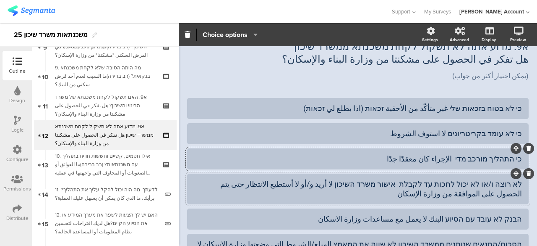
click at [515, 184] on div "לא רוצה ו/או לא יכול לחכות עד לקבלת אישור משרד השיכון لا أريد و/أو لا أستطيع ال…" at bounding box center [358, 189] width 328 height 20
click at [514, 219] on div "הבנק לא עובד עם הסיוע البنك لا يعمل مع مساعدات وزارة الاسكان" at bounding box center [358, 219] width 328 height 10
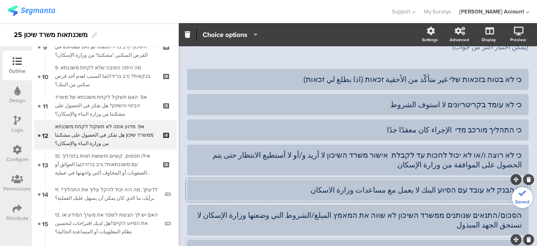
scroll to position [84, 0]
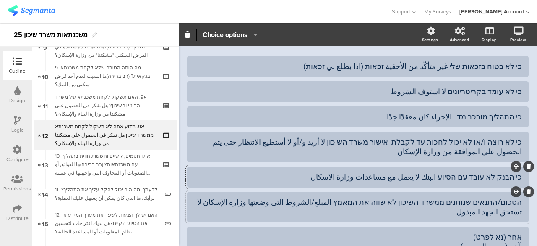
click at [515, 203] on div "הסכום/התנאים שנותנים ממשרד השיכון לא שווה את המאמץ المبلغ/الشروط التي وضعتها وز…" at bounding box center [358, 207] width 328 height 20
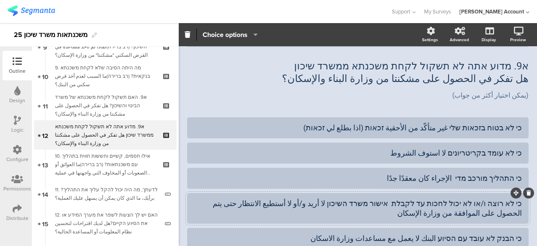
scroll to position [0, 0]
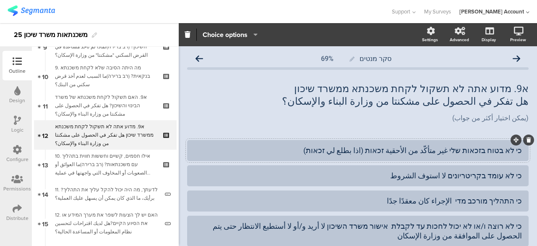
click at [452, 151] on div "כי לא בטוח בזכאות שלי غير متأكّد من الأحقية זכאות (اذا بطلع لي זכאות)" at bounding box center [358, 150] width 328 height 10
click at [450, 175] on div "כי לא עומד בקריטריונים لا استوف الشروط" at bounding box center [358, 175] width 328 height 10
click at [448, 145] on div "כי לא בטוח בזכאות שלי لأنني غير متأكّد من الأحقية זכאות (اذا بطلع لي זכאות)" at bounding box center [358, 150] width 328 height 10
click at [448, 150] on div "כי לא בטוח בזכאות שלי لأنني غير متأكّد من الأحقية זכאות (اذا بطلع لي זכאות)" at bounding box center [358, 150] width 328 height 10
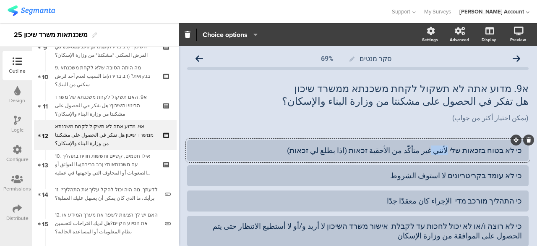
copy div "لأنني"
click at [451, 174] on div "כי לא עומד בקריטריונים لا استوف الشروط" at bounding box center [358, 175] width 328 height 10
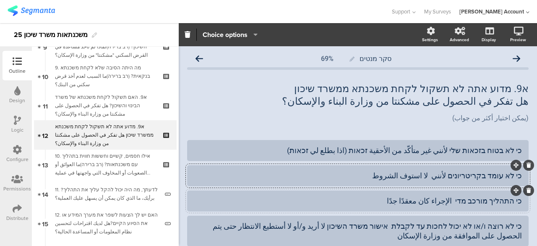
click at [457, 202] on div "כי התהליך מורכב מדי الإجراء كان معقدًا جدًا" at bounding box center [358, 201] width 328 height 10
click at [446, 204] on div "כי התהליך מורכב מדי لأنني الإجراء كان معقدًا جدًا" at bounding box center [358, 201] width 328 height 10
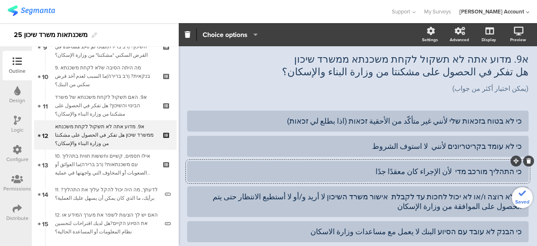
scroll to position [42, 0]
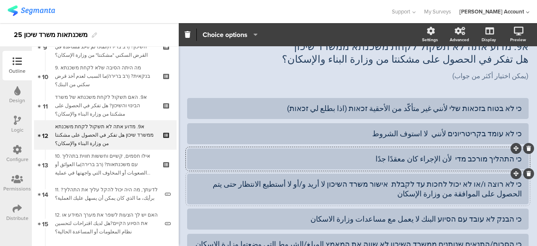
click at [348, 185] on div "כי לא רוצה ו/או לא יכול לחכות עד לקבלת אישור משרד השיכון لا أريد و/أو لا أستطيع…" at bounding box center [358, 189] width 328 height 20
drag, startPoint x: 344, startPoint y: 185, endPoint x: 349, endPoint y: 183, distance: 5.5
click at [349, 183] on div "כי לא רוצה ו/או לא יכול לחכות עד לקבלת אישור משרד השיכון لا أريد و/أو لا أستطيع…" at bounding box center [358, 189] width 328 height 20
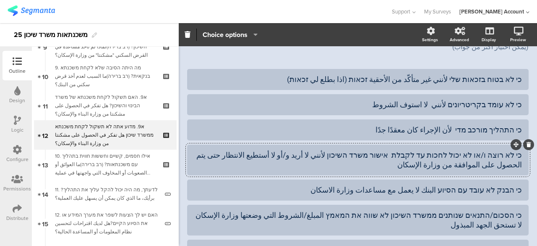
scroll to position [84, 0]
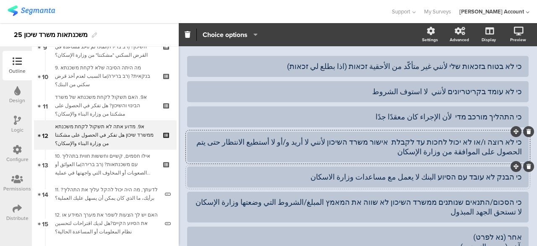
click at [446, 177] on div "כי הבנק לא עובד עם הסיוע البنك لا يعمل مع مساعدات وزارة الاسكان" at bounding box center [358, 177] width 328 height 10
click at [438, 176] on div "כי הבנק לא עובד עם הסיוע لأنني البنك لا يعمل مع مساعدات وزارة الاسكان" at bounding box center [358, 177] width 328 height 10
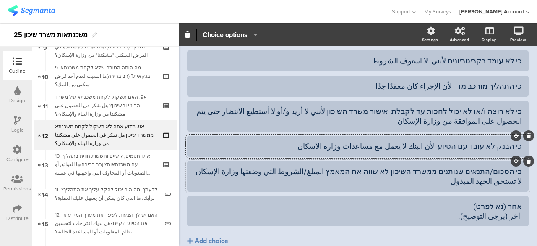
scroll to position [126, 0]
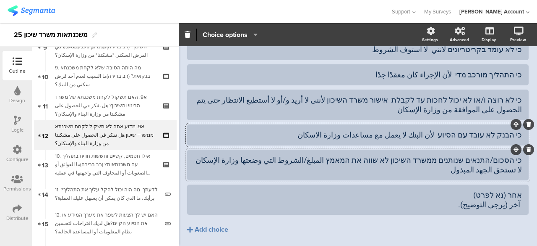
click at [352, 157] on div "כי הסכום/התנאים שנותנים ממשרד השיכון לא שווה את המאמץ المبلغ/الشروط التي وضعتها…" at bounding box center [358, 165] width 328 height 20
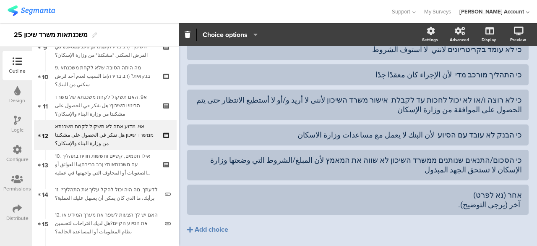
click at [351, 242] on div "כי לא בטוח בזכאות שלי لأنني غير متأكّد من الأحقية זכאות (اذا بطلع لي זכאות) כי …" at bounding box center [358, 141] width 342 height 255
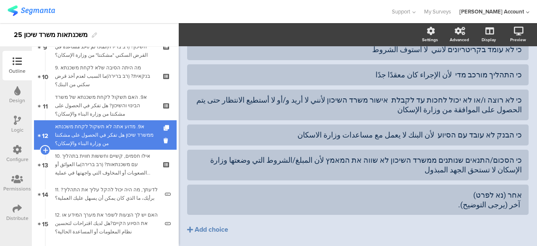
click at [112, 127] on div "א9. מדוע אתה לא תשקול לקחת משכנתא ממשרד שיכון هل تفكر في الحصول على مشكنتا من و…" at bounding box center [105, 134] width 100 height 25
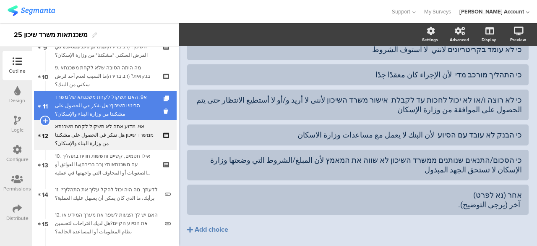
click at [135, 100] on div "א9. האם תשקול לקחת משכנתא של משרד הבינוי והשיכון? هل تفكر في الحصول على مشكنتا …" at bounding box center [105, 105] width 100 height 25
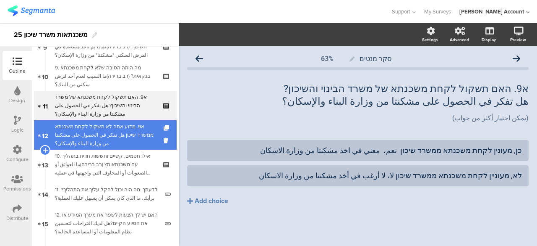
click at [130, 123] on div "א9. מדוע אתה לא תשקול לקחת משכנתא ממשרד שיכון هل تفكر في الحصول على مشكنتا من و…" at bounding box center [105, 134] width 100 height 25
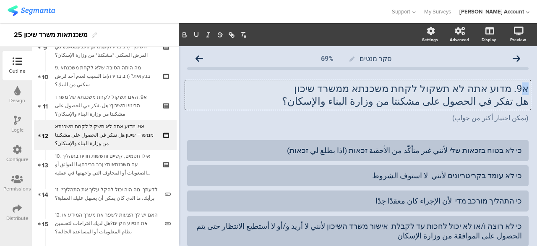
drag, startPoint x: 517, startPoint y: 89, endPoint x: 524, endPoint y: 90, distance: 7.2
click at [524, 90] on div "א9. מדוע אתה לא תשקול לקחת משכנתא ממשרד שיכון هل تفكر في الحصول على مشكنتا من و…" at bounding box center [358, 94] width 346 height 29
click at [91, 134] on div "ב9. מדוע אתה לא תשקול לקחת משכנתא ממשרד שיכוןهل تفكر في الحصول على مشكنتا من وز…" at bounding box center [105, 134] width 100 height 25
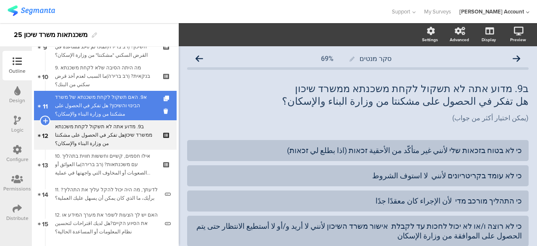
click at [77, 106] on div "א9. האם תשקול לקחת משכנתא של משרד הבינוי והשיכון? هل تفكر في الحصول على مشكنتا …" at bounding box center [105, 105] width 100 height 25
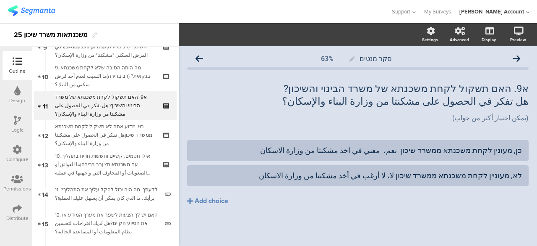
click at [18, 118] on icon at bounding box center [17, 119] width 7 height 9
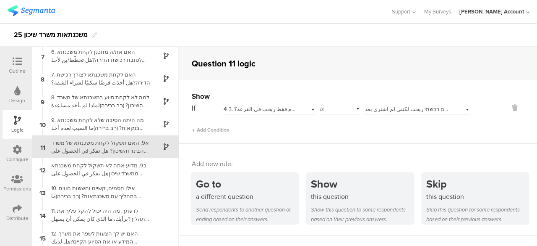
scroll to position [139, 0]
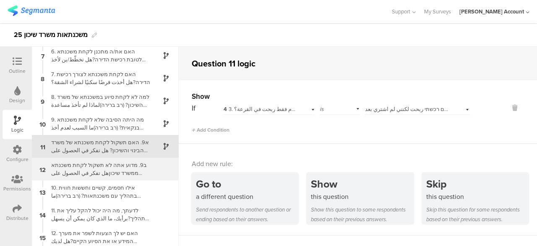
click at [154, 166] on div "12 ב9. מדוע אתה לא תשקול לקחת משכנתא ממשרד שיכוןهل تفكر في الحصول على مشكنتا من…" at bounding box center [105, 168] width 147 height 23
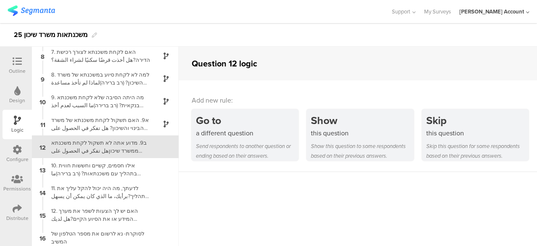
scroll to position [161, 0]
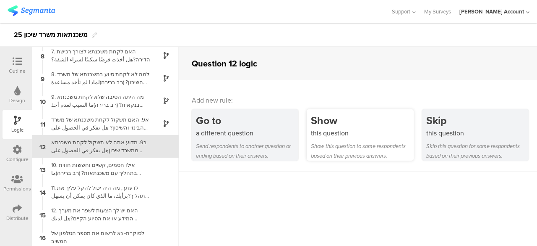
click at [354, 132] on div "this question" at bounding box center [362, 133] width 102 height 10
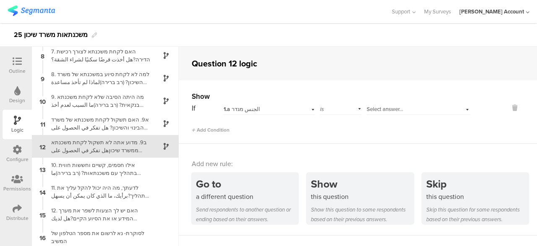
click at [277, 111] on div "1.a الجنس מגדר" at bounding box center [260, 109] width 73 height 8
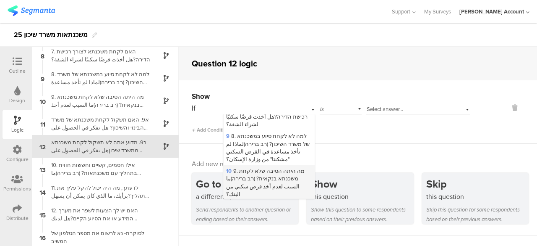
scroll to position [336, 0]
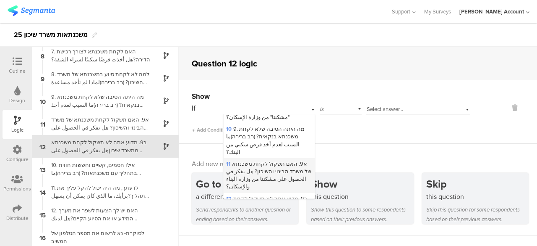
click at [283, 160] on span "11 א9. האם תשקול לקחת משכנתא של משרד הבינוי והשיכון? هل تفكر في الحصول على مشكن…" at bounding box center [268, 175] width 85 height 31
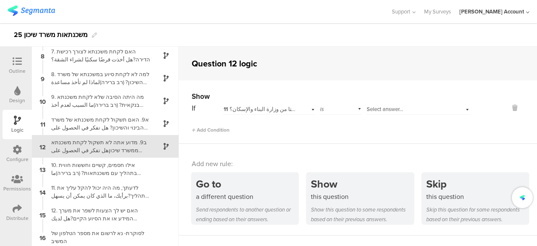
click at [378, 110] on span "Select answer..." at bounding box center [385, 109] width 37 height 8
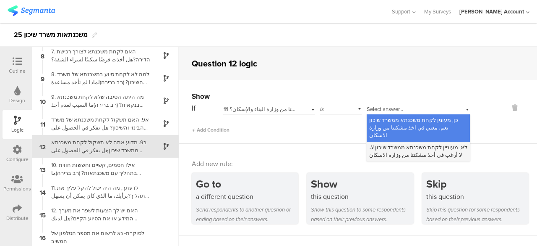
click at [392, 143] on span "לא, מעוניין לקחת משכנתא ממשרד שיכון لا، لا أرغب في أخذ مشكنتا من وزارة الاسكان" at bounding box center [418, 151] width 98 height 16
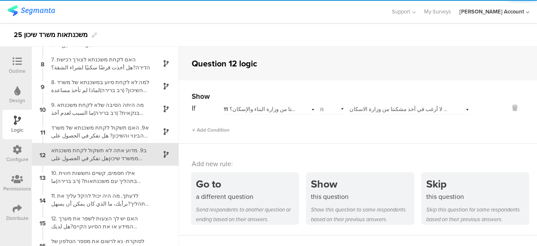
scroll to position [161, 0]
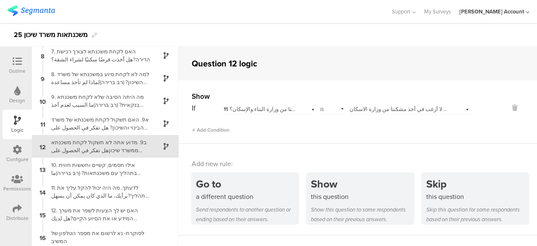
click at [15, 59] on icon at bounding box center [17, 61] width 9 height 9
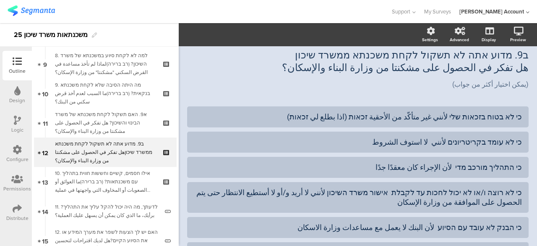
scroll to position [272, 0]
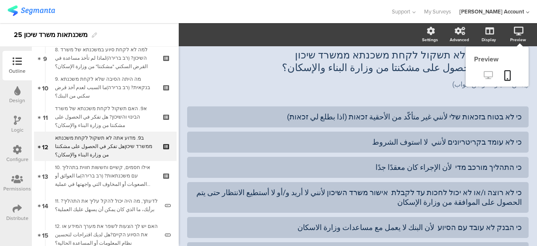
click at [484, 73] on icon at bounding box center [488, 75] width 9 height 8
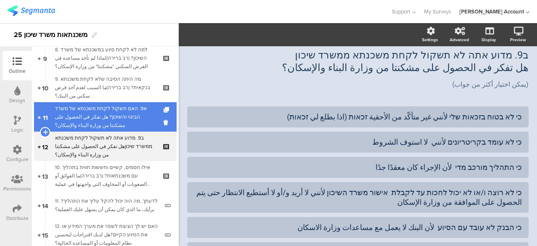
scroll to position [230, 0]
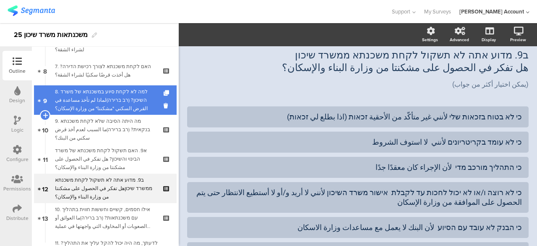
click at [118, 97] on div "8. למה לא לקחת סיוע במשכנתא של משרד השיכון? (רב ברירה)لماذا لم تأخذ مساعدة في ا…" at bounding box center [105, 99] width 100 height 25
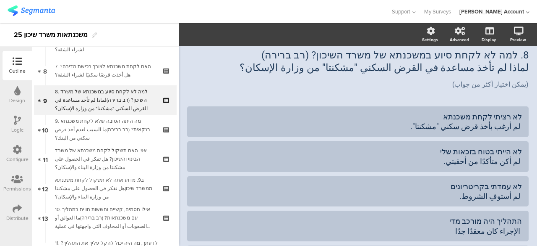
click at [18, 116] on icon at bounding box center [17, 119] width 7 height 9
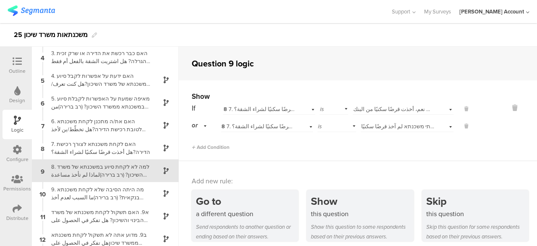
scroll to position [93, 0]
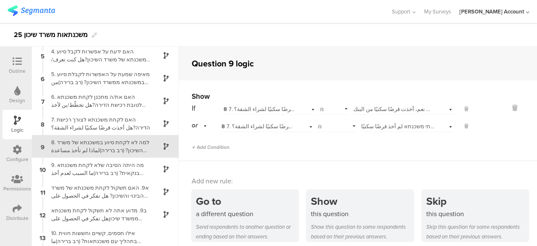
click at [302, 141] on div "Add Condition" at bounding box center [331, 143] width 279 height 15
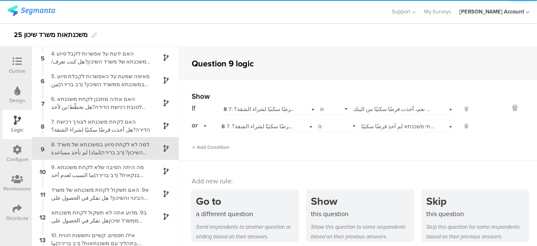
scroll to position [93, 0]
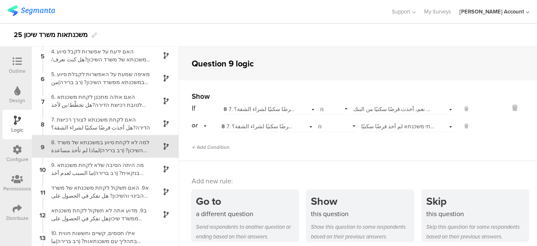
click at [21, 61] on icon at bounding box center [17, 61] width 9 height 9
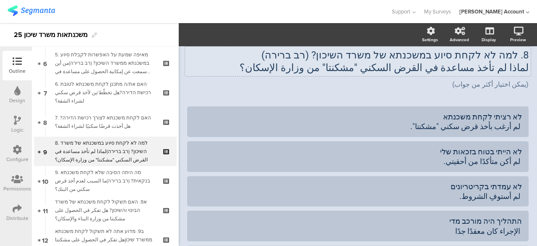
scroll to position [184, 0]
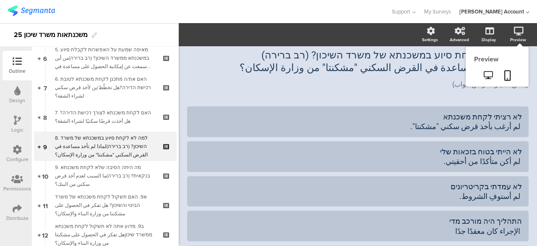
click at [514, 34] on icon at bounding box center [519, 31] width 10 height 8
click at [484, 73] on icon at bounding box center [488, 75] width 9 height 8
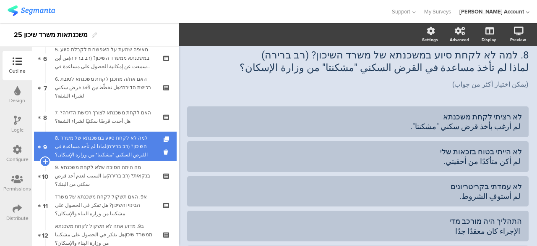
click at [118, 144] on div "8. למה לא לקחת סיוע במשכנתא של משרד השיכון? (רב ברירה)لماذا لم تأخذ مساعدة في ا…" at bounding box center [105, 146] width 100 height 25
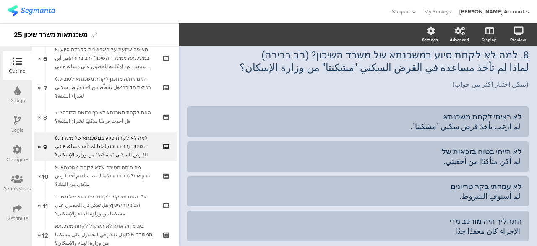
click at [16, 119] on icon at bounding box center [17, 119] width 7 height 9
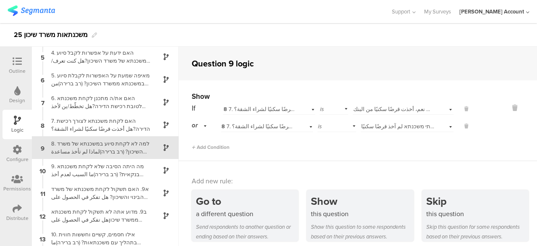
scroll to position [93, 0]
click at [227, 145] on span "Add Condition" at bounding box center [211, 147] width 38 height 8
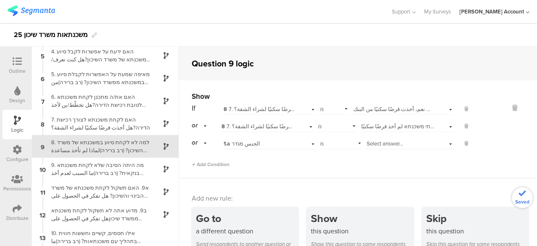
click at [390, 144] on span "Select answer..." at bounding box center [385, 143] width 37 height 8
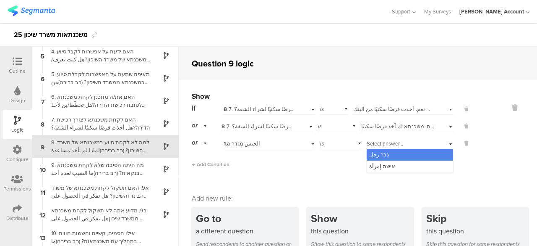
drag, startPoint x: 300, startPoint y: 165, endPoint x: 291, endPoint y: 161, distance: 10.2
click at [300, 164] on div "Add Condition" at bounding box center [331, 160] width 279 height 15
click at [245, 144] on span "1.a الجنس מגדר" at bounding box center [242, 143] width 37 height 8
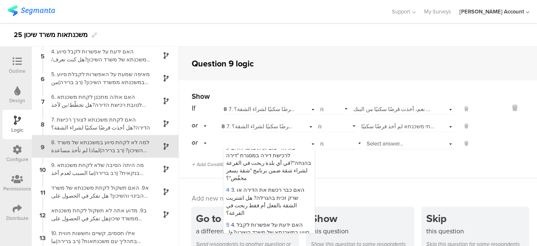
scroll to position [98, 0]
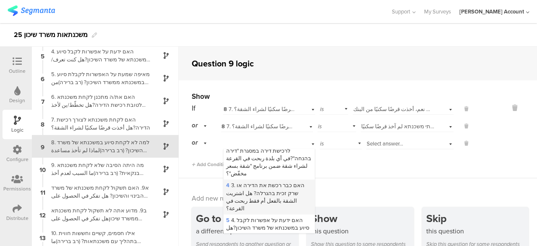
click at [279, 190] on span "4 3. האם כבר רכשת את הדירה או שרק זכית בהגרלה? هل اشتريت الشقة بالفعل أم فقط رب…" at bounding box center [265, 196] width 79 height 31
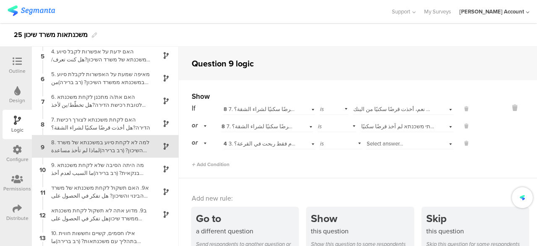
click at [369, 146] on span "Select answer..." at bounding box center [385, 143] width 37 height 8
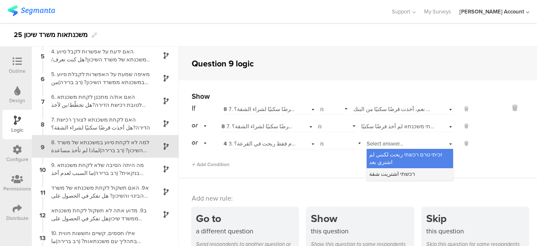
click at [379, 174] on span "רכשתי اشتريت شقة" at bounding box center [392, 174] width 46 height 8
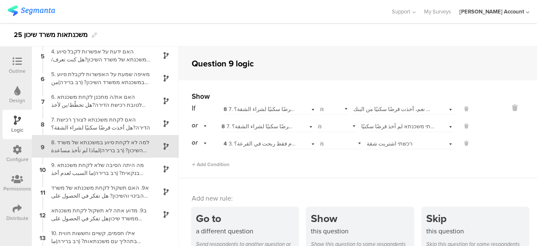
click at [358, 175] on div "Show If 8 7. האם לקחת משכנתא לצורך רכישת הדירה?هل أخذت قرضًا سكنيًا لشراء الشقة…" at bounding box center [358, 129] width 359 height 98
click at [16, 59] on icon at bounding box center [17, 61] width 9 height 9
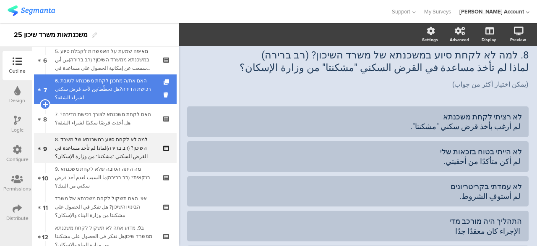
scroll to position [184, 0]
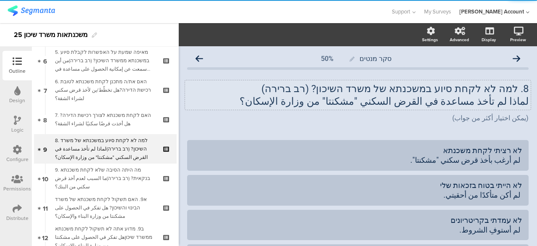
scroll to position [184, 0]
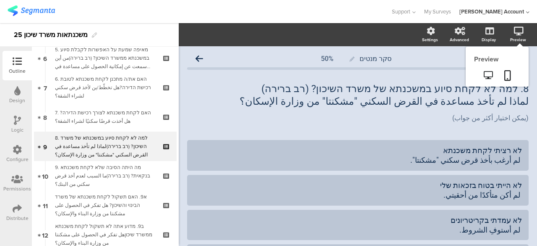
click at [514, 29] on icon at bounding box center [519, 31] width 10 height 8
click at [484, 73] on icon at bounding box center [488, 75] width 9 height 8
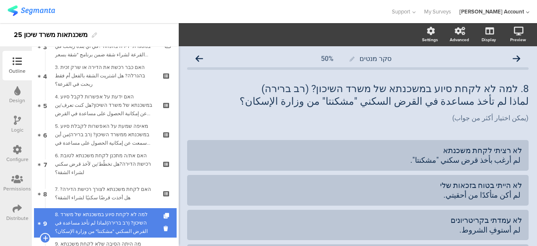
scroll to position [100, 0]
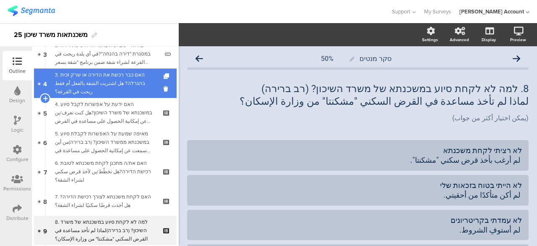
click at [127, 78] on div "3. האם כבר רכשת את הדירה או שרק זכית בהגרלה? هل اشتريت الشقة بالفعل أم فقط ربحت…" at bounding box center [105, 83] width 100 height 25
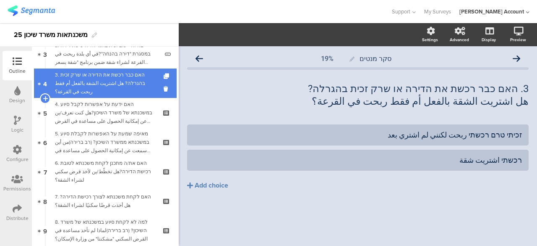
click at [133, 84] on div "3. האם כבר רכשת את הדירה או שרק זכית בהגרלה? هل اشتريت الشقة بالفعل أم فقط ربحت…" at bounding box center [105, 83] width 100 height 25
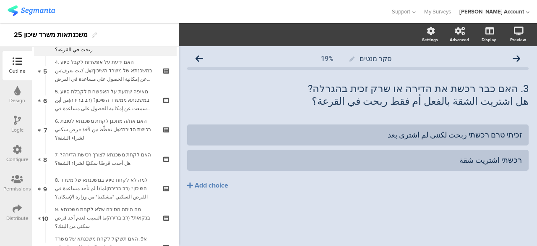
scroll to position [100, 0]
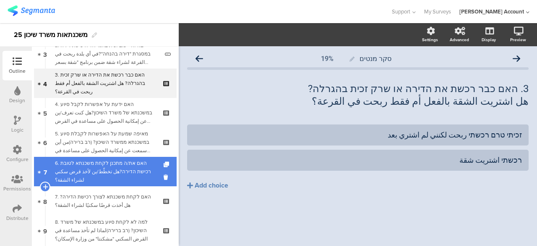
click at [124, 171] on div "6. האם את/ה מתכנן לקחת משכנתא לטובת רכישת הדירה?هل تخطّط/ين لأخذ قرض سكني لشراء…" at bounding box center [105, 171] width 100 height 25
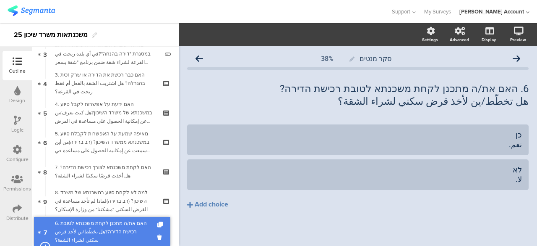
drag, startPoint x: 128, startPoint y: 166, endPoint x: 137, endPoint y: 225, distance: 59.9
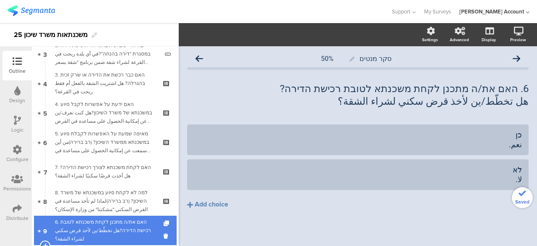
scroll to position [184, 0]
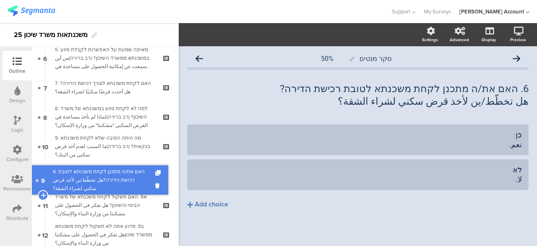
drag, startPoint x: 127, startPoint y: 145, endPoint x: 130, endPoint y: 177, distance: 32.1
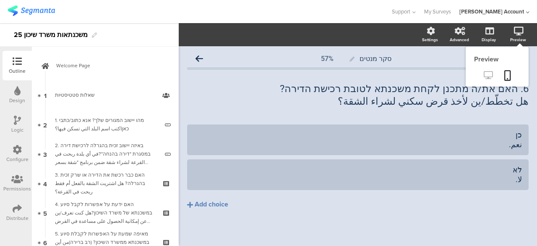
click at [484, 74] on icon at bounding box center [488, 75] width 9 height 8
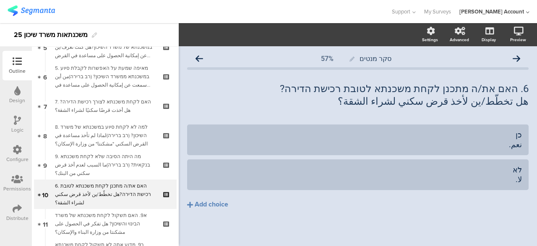
scroll to position [168, 0]
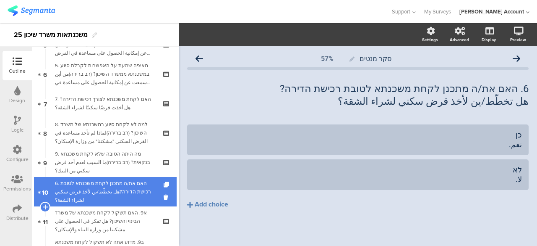
click at [92, 180] on div "6. האם את/ה מתכנן לקחת משכנתא לטובת רכישת הדירה?هل تخطّط/ين لأخذ قرض سكني لشراء…" at bounding box center [105, 191] width 100 height 25
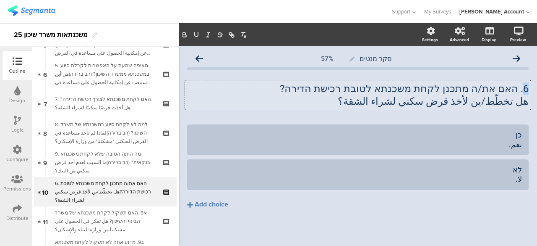
click at [521, 90] on div "6. האם את/ה מתכנן לקחת משכנתא לטובת רכישת הדירה? هل تخطّط/ين لأخذ قرض سكني لشرا…" at bounding box center [358, 94] width 346 height 29
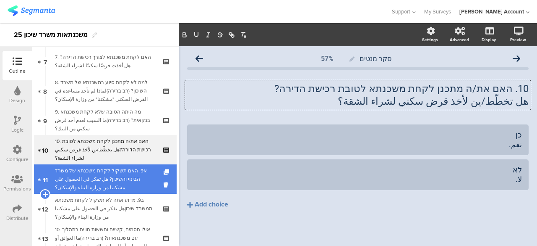
scroll to position [252, 0]
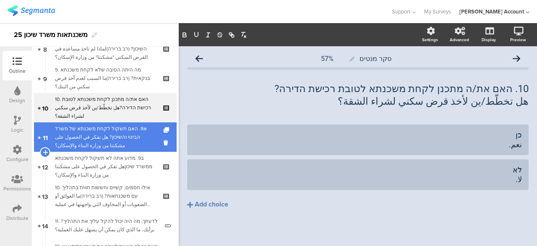
click at [111, 140] on div "א9. האם תשקול לקחת משכנתא של משרד הבינוי והשיכון? هل تفكر في الحصول على مشكنتا …" at bounding box center [105, 136] width 100 height 25
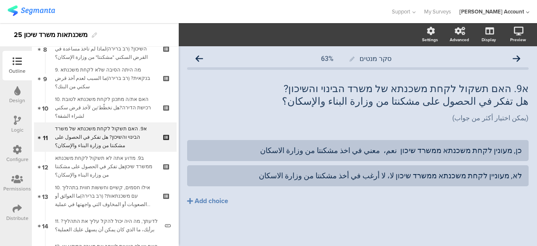
click at [17, 119] on icon at bounding box center [17, 119] width 7 height 9
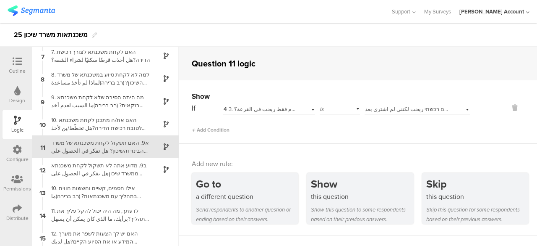
scroll to position [139, 0]
click at [399, 110] on span "זכיתי טרם רכשתי ربحت لكنني لم اشتري بعد" at bounding box center [414, 109] width 98 height 8
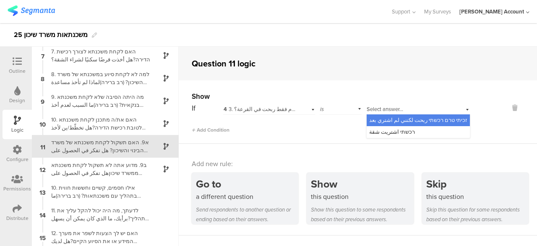
click at [323, 125] on div "Add Condition" at bounding box center [331, 126] width 279 height 15
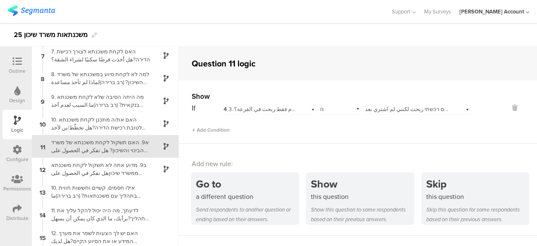
click at [22, 65] on div at bounding box center [17, 62] width 17 height 10
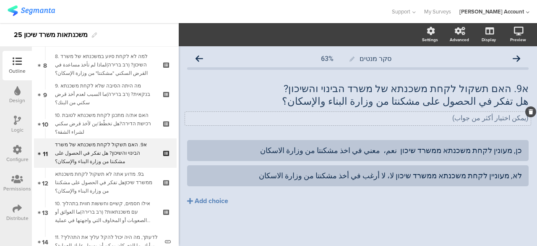
scroll to position [243, 0]
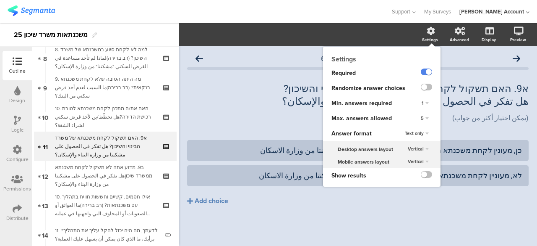
click at [426, 117] on div "5" at bounding box center [425, 118] width 15 height 10
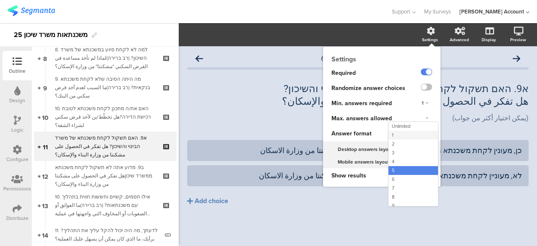
click at [399, 132] on div "1" at bounding box center [414, 135] width 50 height 9
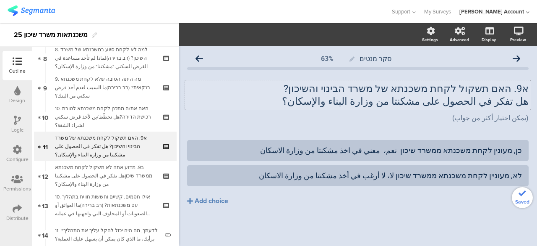
click at [254, 107] on div "א9. האם תשקול לקחת משכנתא של משרד הבינוי והשיכון? هل تفكر في الحصول على مشكنتا …" at bounding box center [358, 94] width 346 height 29
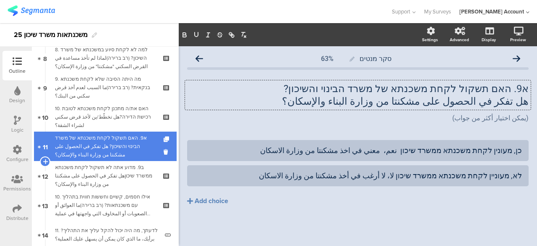
click at [139, 144] on div "א9. האם תשקול לקחת משכנתא של משרד הבינוי והשיכון? هل تفكر في الحصول على مشكنتا …" at bounding box center [105, 146] width 100 height 25
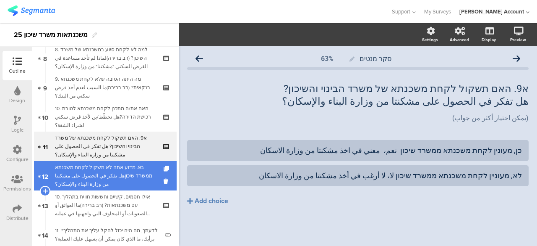
click at [143, 167] on div "ב9. מדוע אתה לא תשקול לקחת משכנתא ממשרד שיכוןهل تفكر في الحصول على مشكنتا من وز…" at bounding box center [105, 175] width 100 height 25
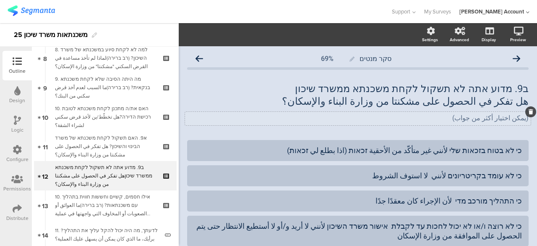
click at [193, 117] on div "(يمكن اختيار أكثر من جواب) (يمكن اختيار أكثر من جواب)" at bounding box center [358, 118] width 346 height 13
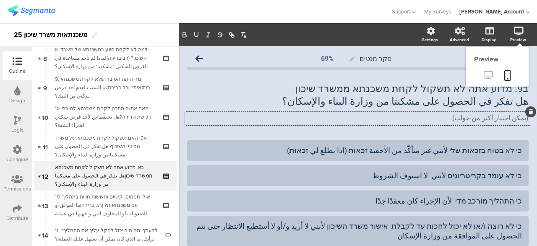
click at [484, 73] on icon at bounding box center [488, 75] width 9 height 8
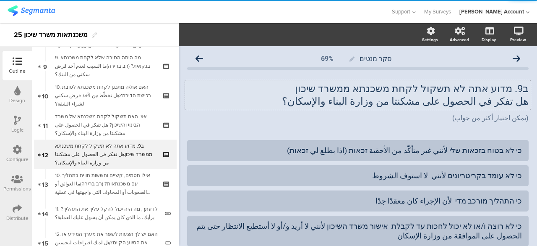
scroll to position [272, 0]
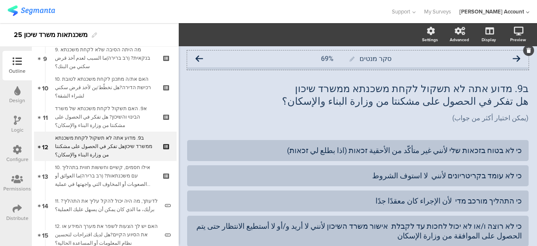
click at [513, 59] on icon at bounding box center [517, 59] width 8 height 8
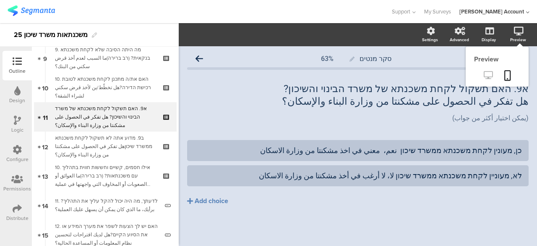
click at [489, 74] on icon at bounding box center [488, 75] width 9 height 8
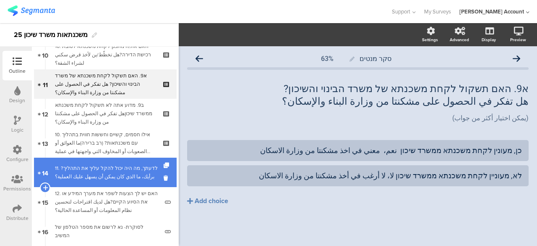
scroll to position [285, 0]
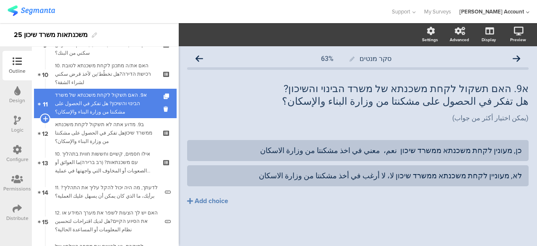
click at [111, 107] on div "א9. האם תשקול לקחת משכנתא של משרד הבינוי והשיכון? هل تفكر في الحصول على مشكنتا …" at bounding box center [105, 103] width 100 height 25
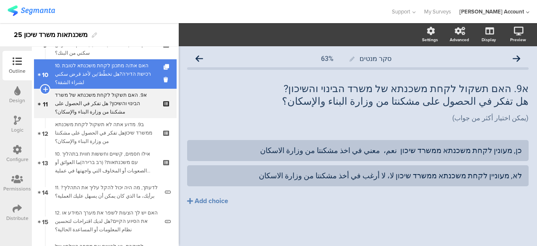
click at [119, 74] on div "10. האם את/ה מתכנן לקחת משכנתא לטובת רכישת הדירה?هل تخطّط/ين لأخذ قرض سكني لشرا…" at bounding box center [105, 73] width 100 height 25
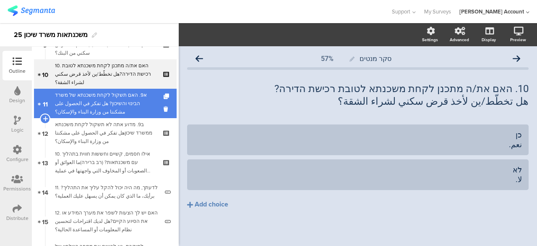
click at [127, 107] on div "א9. האם תשקול לקחת משכנתא של משרד הבינוי והשיכון? هل تفكر في الحصول على مشكنتا …" at bounding box center [105, 103] width 100 height 25
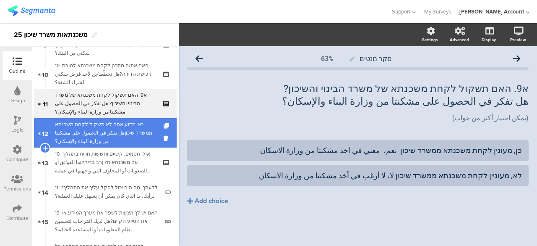
click at [131, 138] on div "ב9. מדוע אתה לא תשקול לקחת משכנתא ממשרד שיכוןهل تفكر في الحصول على مشكنتا من وز…" at bounding box center [105, 132] width 100 height 25
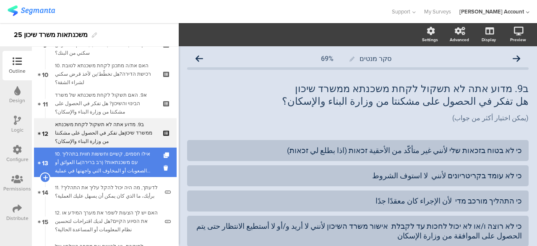
click at [132, 155] on div "10. אילו חסמים, קשיים וחששות חווית בתהליך עם משכנתאות? (רב ברירה)ما العوائق أو …" at bounding box center [105, 161] width 100 height 25
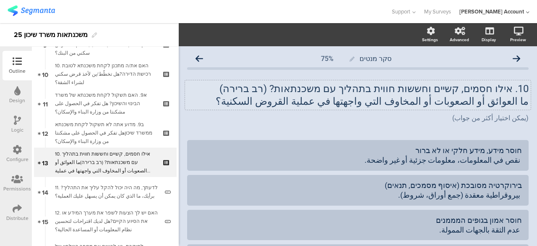
click at [506, 89] on div "10. אילו חסמים, קשיים וחששות חווית בתהליך עם משכנתאות? (רב ברירה) ما العوائق أو…" at bounding box center [358, 94] width 346 height 29
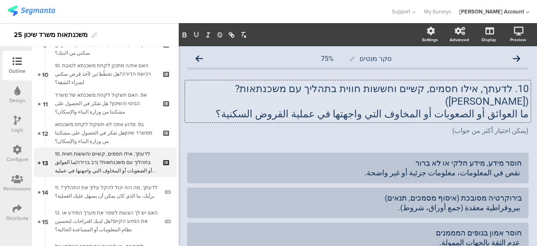
click at [522, 107] on p "ما العوائق أو الصعوبات أو المخاوف التي واجهتها في عملية القروض السكنية؟" at bounding box center [358, 113] width 342 height 13
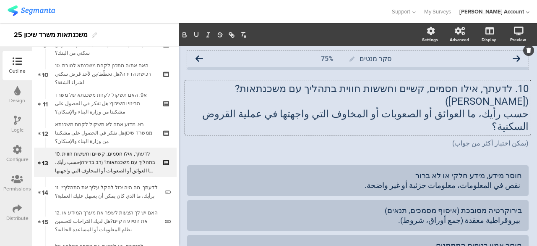
click at [201, 58] on icon at bounding box center [200, 59] width 8 height 8
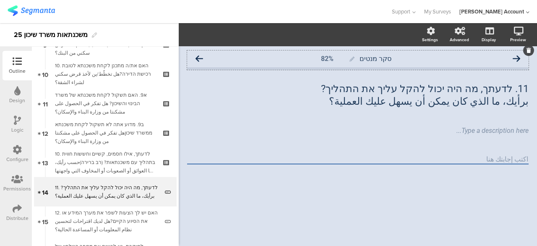
click at [515, 58] on icon at bounding box center [517, 59] width 8 height 8
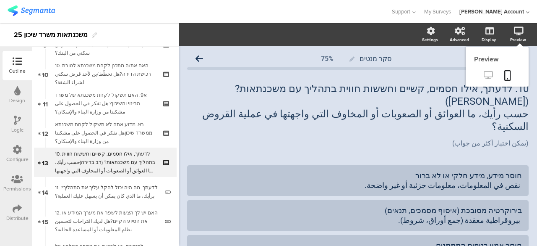
click at [484, 71] on icon at bounding box center [488, 75] width 9 height 8
click at [514, 31] on icon at bounding box center [519, 31] width 10 height 8
click at [484, 72] on icon at bounding box center [488, 75] width 9 height 8
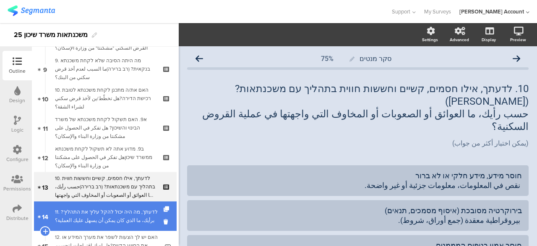
scroll to position [243, 0]
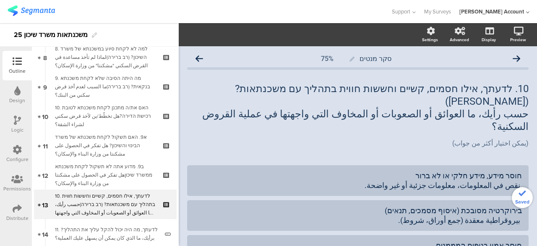
click at [118, 113] on div "10. האם את/ה מתכנן לקחת משכנתא לטובת רכישת הדירה?هل تخطّط/ين لأخذ قرض سكني لشرا…" at bounding box center [105, 115] width 100 height 25
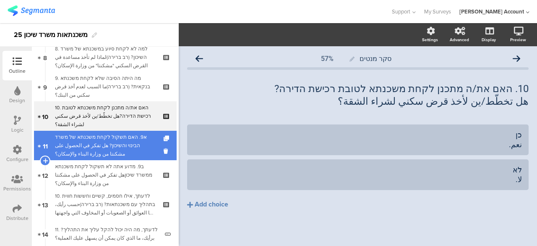
click at [128, 137] on div "א9. האם תשקול לקחת משכנתא של משרד הבינוי והשיכון? هل تفكر في الحصول على مشكنتا …" at bounding box center [105, 145] width 100 height 25
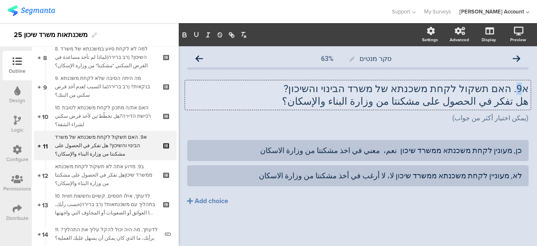
click at [520, 89] on div "א9. האם תשקול לקחת משכנתא של משרד הבינוי והשיכון? هل تفكر في الحصول على مشكنتا …" at bounding box center [358, 94] width 346 height 29
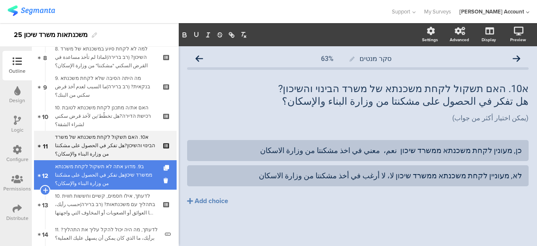
click at [120, 165] on div "ב9. מדוע אתה לא תשקול לקחת משכנתא ממשרד שיכוןهل تفكر في الحصول على مشكنتا من وز…" at bounding box center [105, 174] width 100 height 25
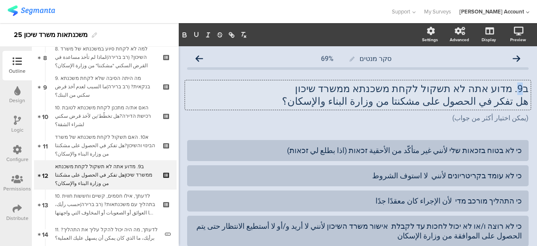
drag, startPoint x: 516, startPoint y: 90, endPoint x: 512, endPoint y: 90, distance: 4.2
click at [512, 90] on div "ב9. מדוע אתה לא תשקול לקחת משכנתא ממשרד שיכון هل تفكر في الحصول على مشكنتا من و…" at bounding box center [358, 94] width 346 height 29
click at [258, 124] on div "(يمكن اختيار أكثر من جواب) (يمكن اختيار أكثر من جواب) (يمكن اختيار أكثر من جواب)" at bounding box center [358, 118] width 346 height 13
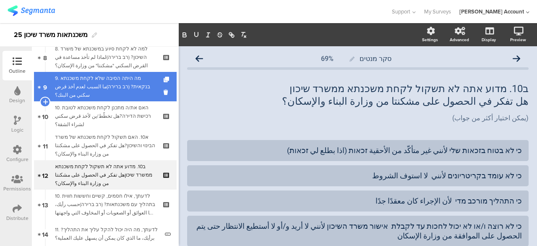
click at [123, 85] on div "9. מה היתה הסיבה שלא לקחת משכנתא בנקאית? (רב ברירה)ما السبب لعدم أخذ قرض سكني م…" at bounding box center [105, 86] width 100 height 25
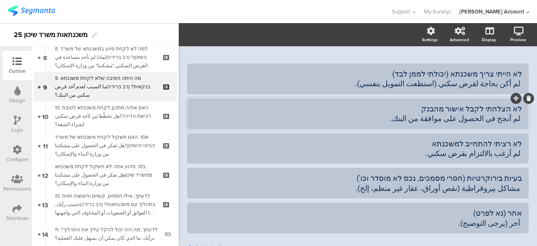
scroll to position [122, 0]
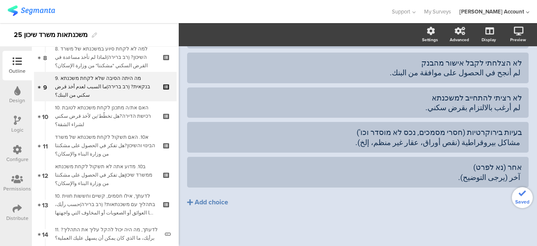
click at [118, 113] on div "10. האם את/ה מתכנן לקחת משכנתא לטובת רכישת הדירה?هل تخطّط/ين لأخذ قرض سكني لشرا…" at bounding box center [105, 115] width 100 height 25
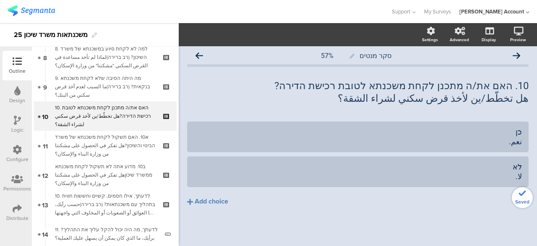
scroll to position [3, 0]
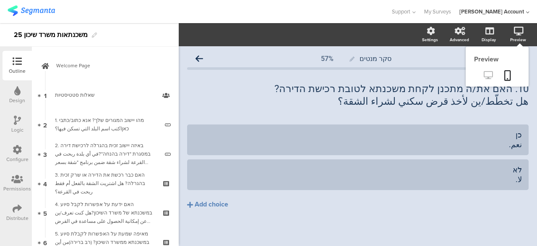
click at [484, 76] on icon at bounding box center [488, 75] width 9 height 8
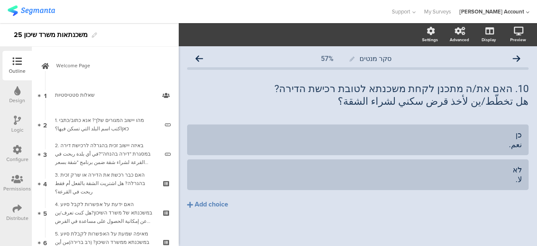
click at [14, 120] on icon at bounding box center [17, 119] width 7 height 9
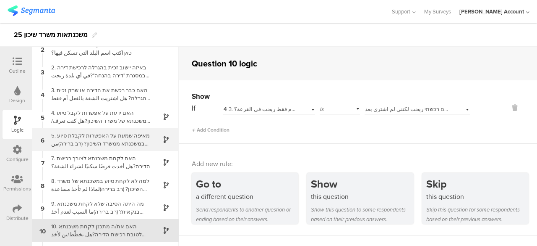
scroll to position [32, 0]
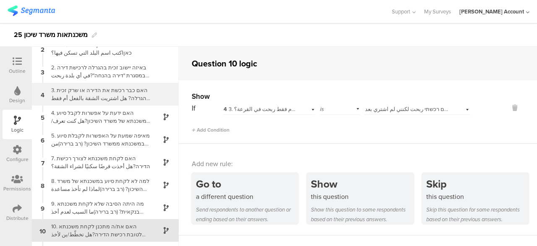
click at [97, 91] on div "3. האם כבר רכשת את הדירה או שרק זכית בהגרלה? هل اشتريت الشقة بالفعل أم فقط ربحت…" at bounding box center [98, 94] width 105 height 16
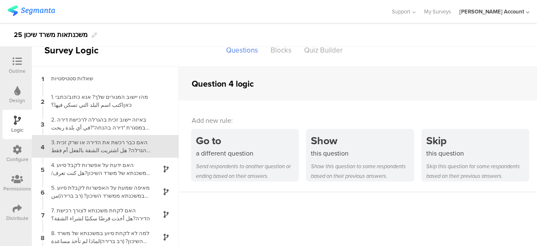
scroll to position [13, 0]
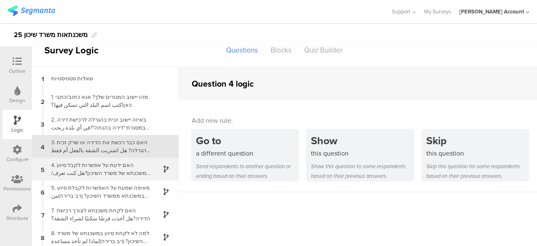
click at [113, 172] on div "4. האם ידעת על אפשרות לקבל סיוע במשכנתא של משרד השיכון?هل كنت تعرف/ين عن إمكاني…" at bounding box center [98, 169] width 105 height 16
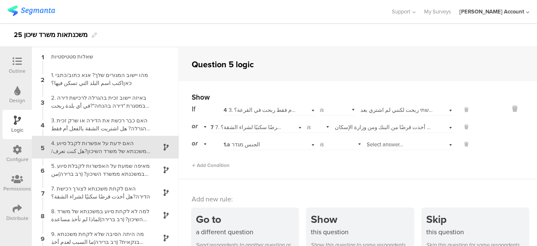
scroll to position [34, 0]
click at [465, 144] on icon at bounding box center [467, 143] width 4 height 8
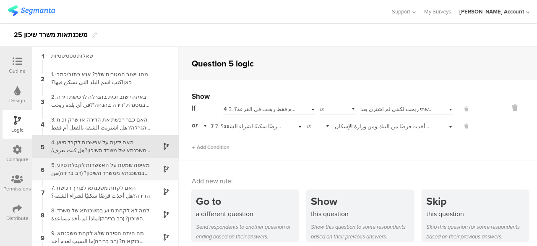
click at [123, 165] on div "5. מאיפה שמעת על האפשרות לקבלת סיוע במשכנתא ממשרד השיכון? (רב ברירה)من أين سمعت…" at bounding box center [98, 169] width 105 height 16
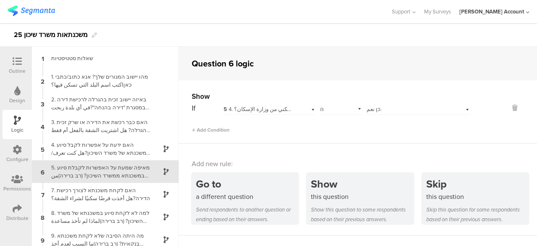
scroll to position [25, 0]
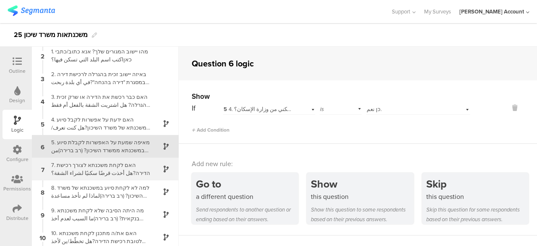
click at [139, 170] on div "7. האם לקחת משכנתא לצורך רכישת הדירה?هل أخذت قرضًا سكنيًا لشراء الشقة؟" at bounding box center [98, 169] width 105 height 16
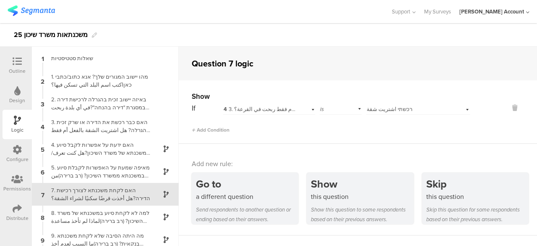
scroll to position [48, 0]
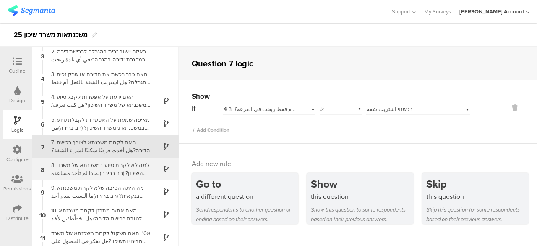
click at [98, 168] on div "8. למה לא לקחת סיוע במשכנתא של משרד השיכון? (רב ברירה)لماذا لم تأخذ مساعدة في ا…" at bounding box center [98, 169] width 105 height 16
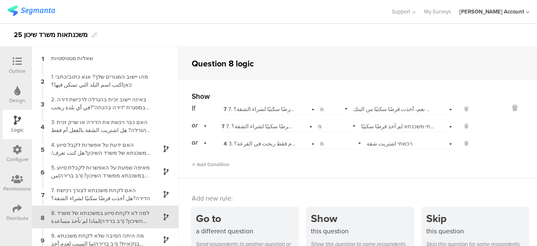
scroll to position [71, 0]
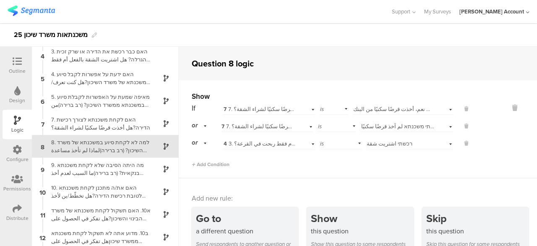
click at [323, 159] on div "Add Condition" at bounding box center [331, 160] width 279 height 15
click at [465, 143] on icon at bounding box center [467, 143] width 4 height 8
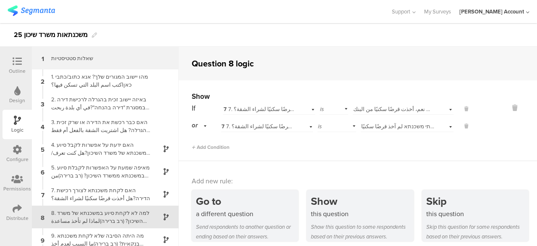
click at [94, 55] on div "שאלות סטטיסטיות" at bounding box center [98, 58] width 105 height 8
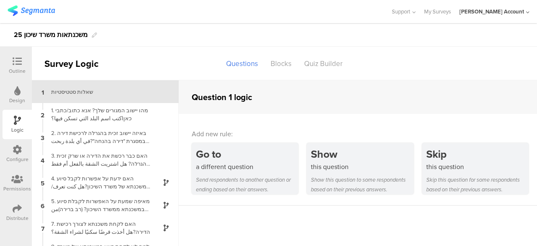
click at [18, 60] on icon at bounding box center [17, 61] width 9 height 9
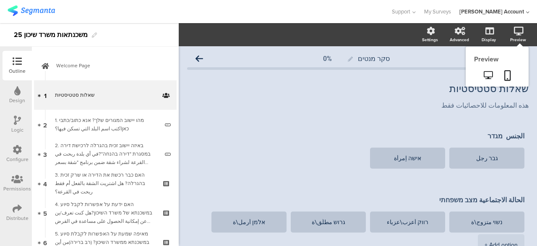
click at [514, 31] on icon at bounding box center [519, 31] width 10 height 8
click at [484, 72] on icon at bounding box center [488, 75] width 9 height 8
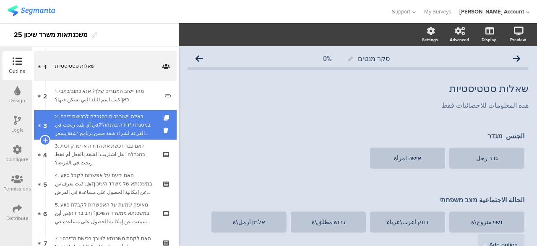
scroll to position [42, 0]
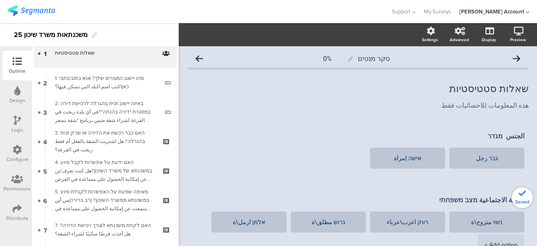
click at [109, 140] on div "3. האם כבר רכשת את הדירה או שרק זכית בהגרלה? هل اشتريت الشقة بالفعل أم فقط ربحت…" at bounding box center [105, 140] width 100 height 25
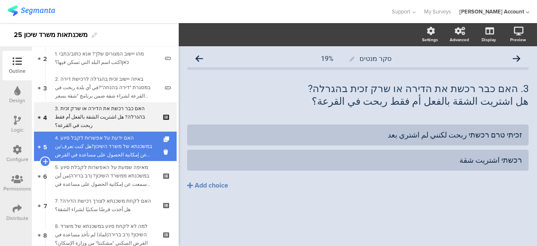
scroll to position [84, 0]
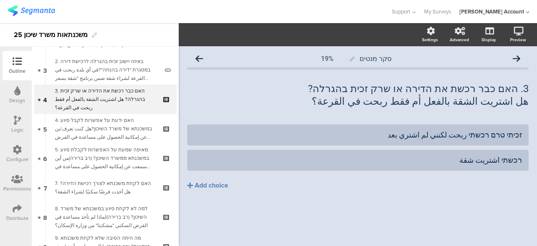
click at [17, 118] on icon at bounding box center [17, 119] width 7 height 9
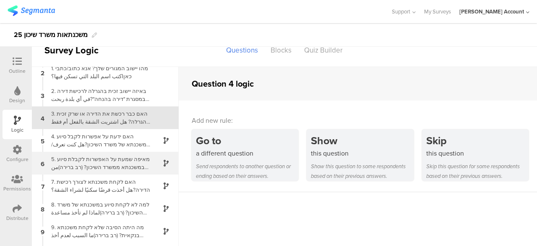
scroll to position [42, 0]
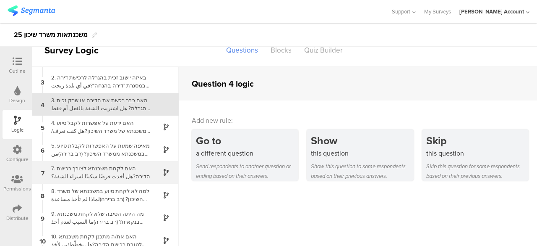
click at [110, 174] on div "7. האם לקחת משכנתא לצורך רכישת הדירה?هل أخذت قرضًا سكنيًا لشراء الشقة؟" at bounding box center [98, 172] width 105 height 16
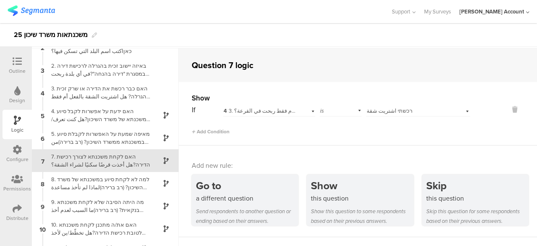
scroll to position [48, 0]
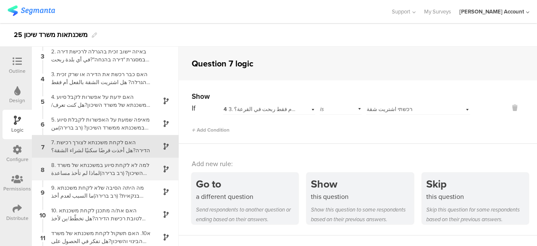
click at [123, 167] on div "8. למה לא לקחת סיוע במשכנתא של משרד השיכון? (רב ברירה)لماذا لم تأخذ مساعدة في ا…" at bounding box center [98, 169] width 105 height 16
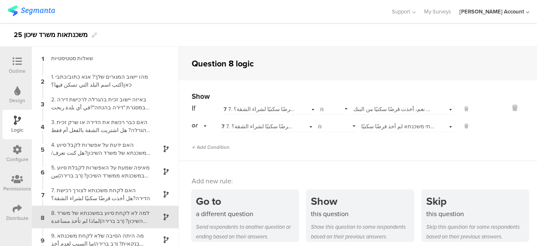
scroll to position [71, 0]
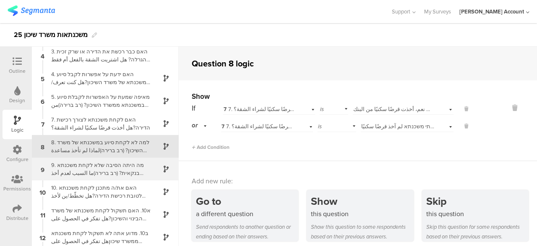
click at [131, 169] on div "9. מה היתה הסיבה שלא לקחת משכנתא בנקאית? (רב ברירה)ما السبب لعدم أخذ قرض سكني م…" at bounding box center [98, 169] width 105 height 16
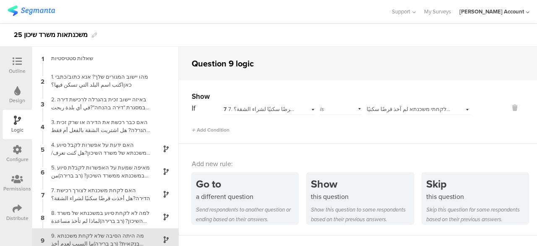
scroll to position [93, 0]
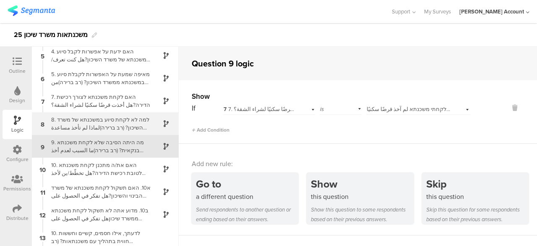
click at [139, 126] on div "8. למה לא לקחת סיוע במשכנתא של משרד השיכון? (רב ברירה)لماذا لم تأخذ مساعدة في ا…" at bounding box center [98, 123] width 105 height 16
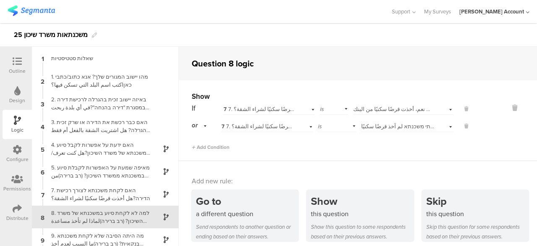
scroll to position [71, 0]
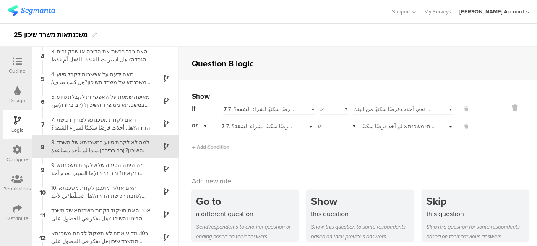
click at [128, 145] on div "8. למה לא לקחת סיוע במשכנתא של משרד השיכון? (רב ברירה)لماذا لم تأخذ مساعدة في ا…" at bounding box center [98, 146] width 105 height 16
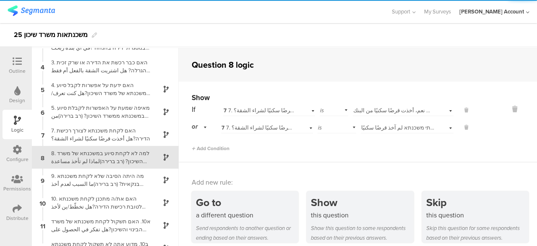
scroll to position [71, 0]
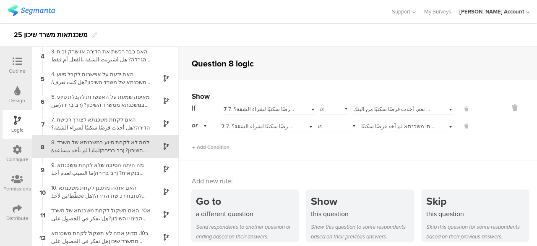
click at [21, 61] on icon at bounding box center [17, 61] width 9 height 9
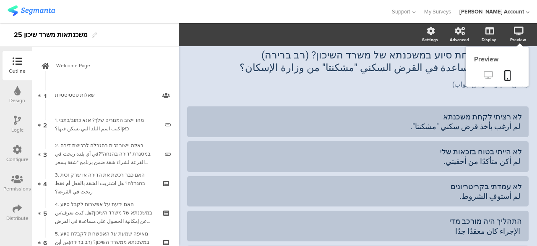
click at [485, 74] on icon at bounding box center [488, 75] width 9 height 8
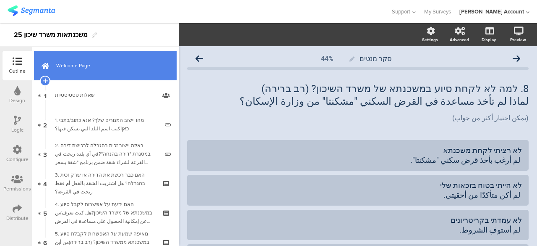
click at [66, 63] on span "Welcome Page" at bounding box center [109, 65] width 107 height 8
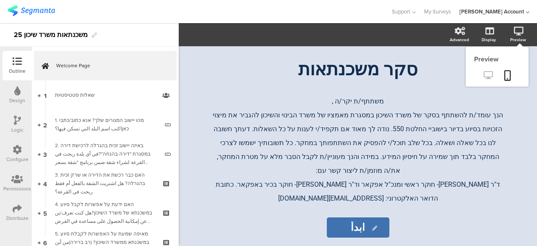
click at [492, 76] on icon at bounding box center [488, 75] width 9 height 8
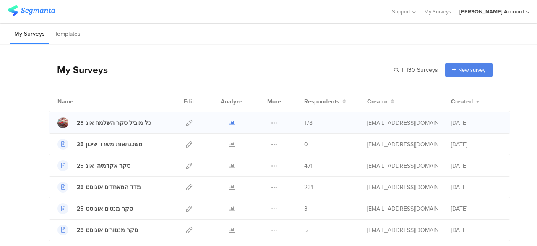
click at [229, 122] on icon at bounding box center [232, 123] width 6 height 6
click at [186, 121] on icon at bounding box center [189, 123] width 6 height 6
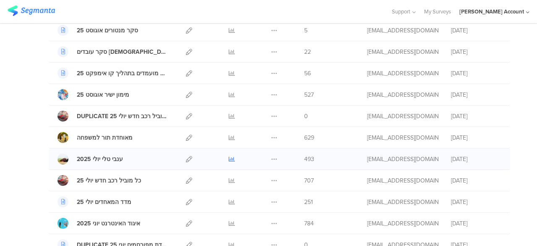
scroll to position [210, 0]
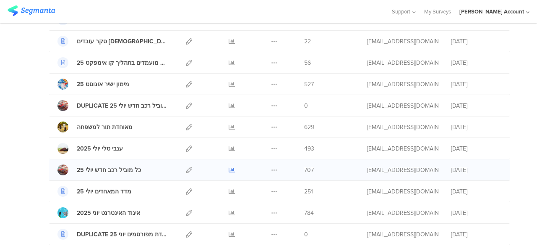
click at [229, 167] on icon at bounding box center [232, 170] width 6 height 6
click at [208, 12] on div at bounding box center [196, 12] width 376 height 14
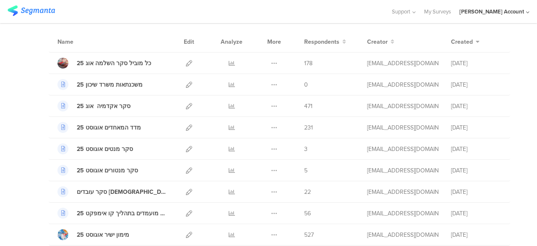
scroll to position [0, 0]
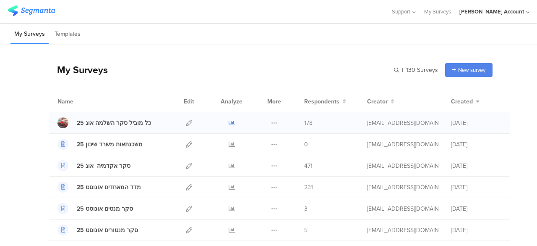
click at [229, 123] on icon at bounding box center [232, 123] width 6 height 6
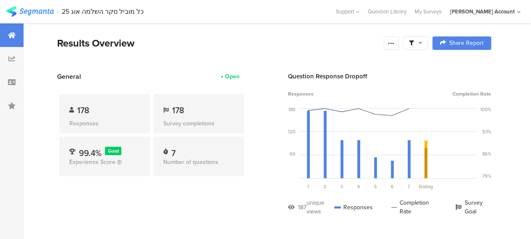
click at [422, 42] on icon at bounding box center [421, 43] width 4 height 6
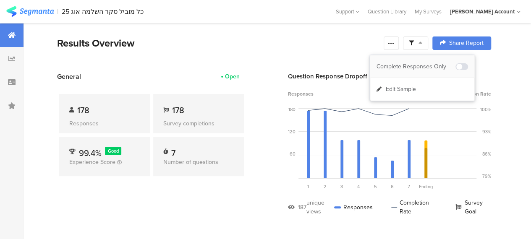
click at [428, 65] on div "Complete Responses Only" at bounding box center [416, 67] width 79 height 8
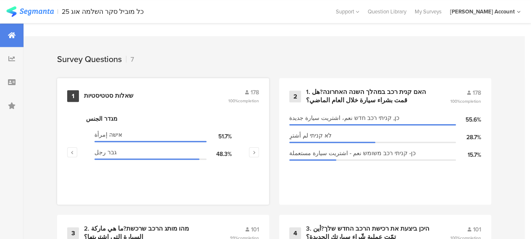
scroll to position [378, 0]
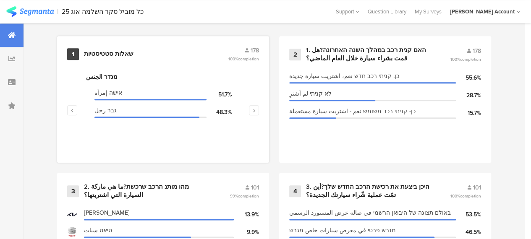
click at [111, 58] on div "שאלות סטטיסטיות" at bounding box center [109, 54] width 50 height 8
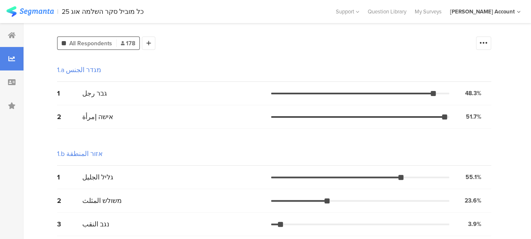
scroll to position [84, 0]
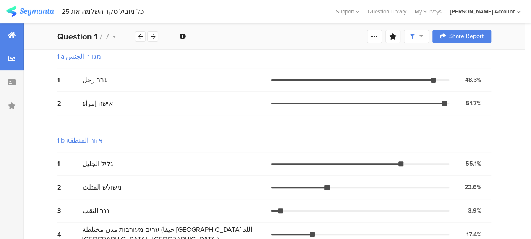
click at [8, 34] on icon at bounding box center [12, 35] width 8 height 7
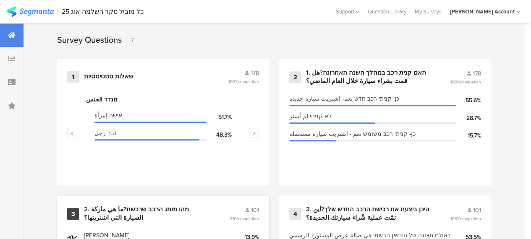
scroll to position [398, 0]
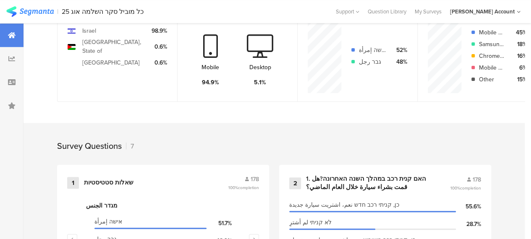
scroll to position [294, 0]
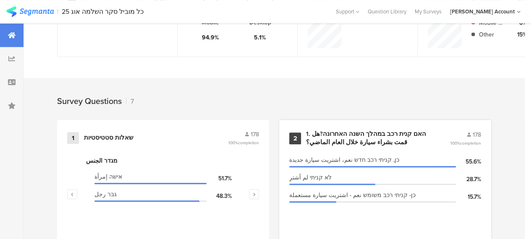
click at [344, 144] on div "1. האם קנית רכב במהלך השנה האחרונה?هل قمت بشراء سيارة خلال العام الماضي؟" at bounding box center [368, 138] width 124 height 16
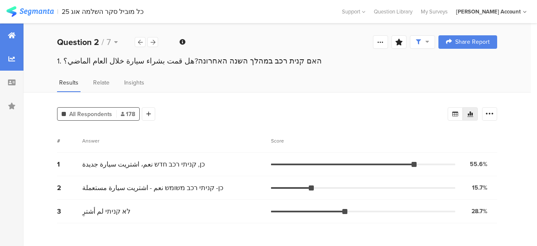
click at [15, 35] on icon at bounding box center [12, 35] width 8 height 7
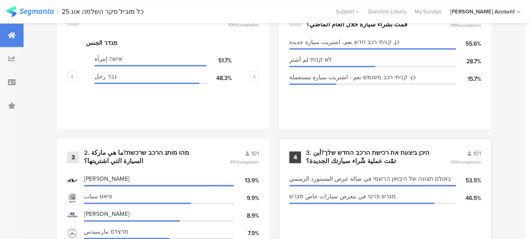
scroll to position [461, 0]
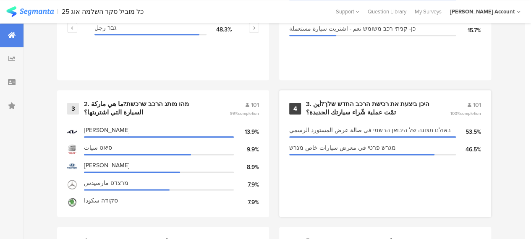
click at [364, 108] on div "3. היכן ביצעת את רכישת הרכב החדש שלך?أين تمّت عملية شّراء سيارتك الجديدة؟" at bounding box center [368, 108] width 124 height 16
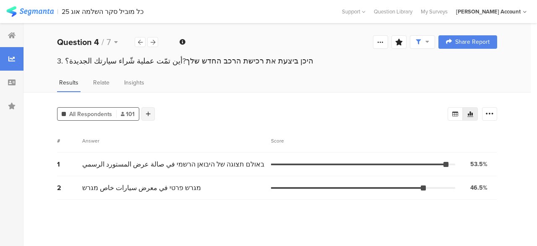
click at [149, 111] on icon at bounding box center [148, 114] width 5 height 6
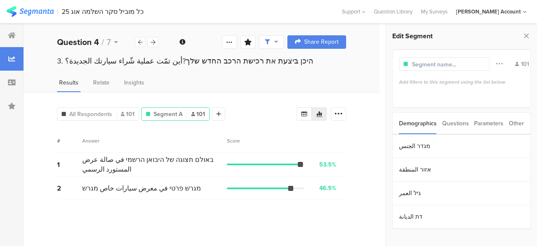
click at [497, 122] on div "Parameters" at bounding box center [488, 123] width 29 height 21
click at [411, 135] on section "c" at bounding box center [462, 146] width 138 height 24
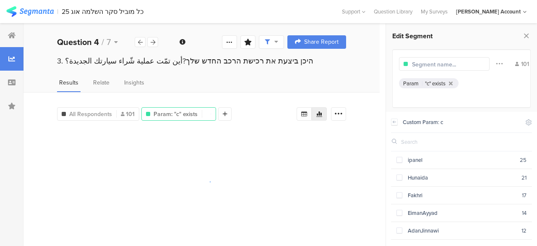
click at [409, 142] on div at bounding box center [461, 142] width 141 height 18
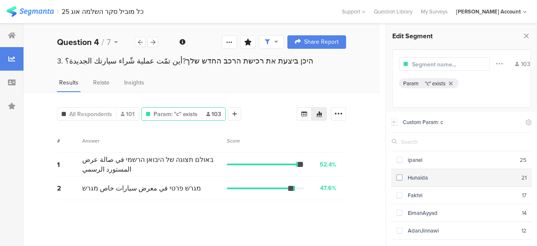
click at [399, 177] on span at bounding box center [400, 177] width 6 height 6
click at [399, 176] on span at bounding box center [400, 177] width 6 height 6
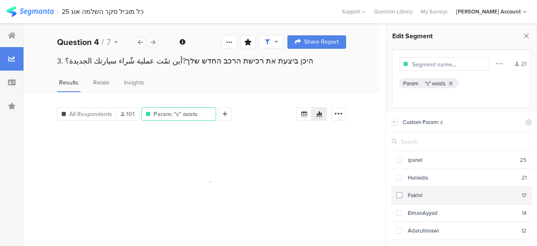
click at [399, 196] on span at bounding box center [400, 195] width 6 height 6
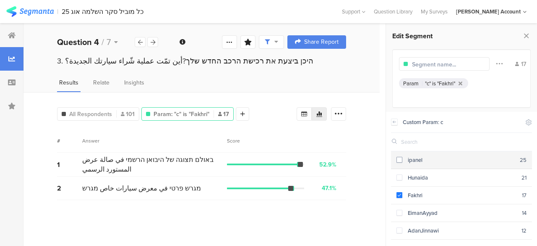
click at [398, 158] on span at bounding box center [400, 160] width 6 height 6
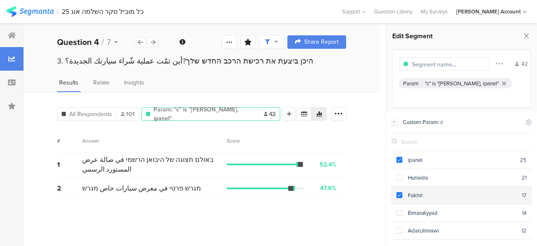
click at [400, 194] on span at bounding box center [400, 195] width 6 height 6
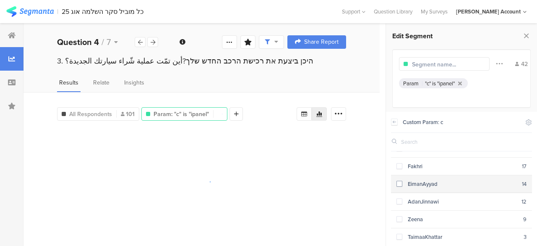
scroll to position [64, 0]
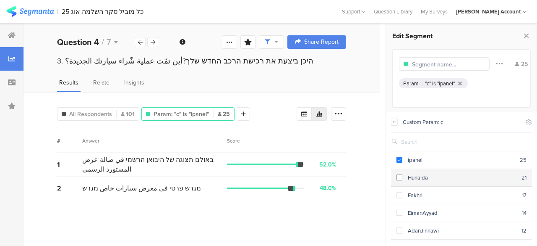
click at [401, 176] on span at bounding box center [400, 177] width 6 height 6
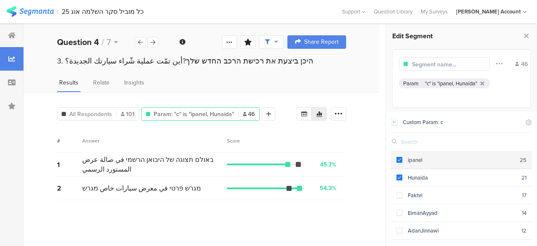
click at [401, 159] on span at bounding box center [400, 160] width 6 height 6
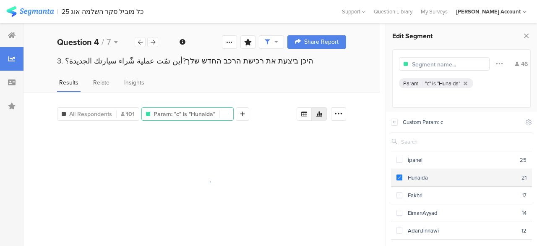
click at [401, 176] on span at bounding box center [400, 177] width 6 height 6
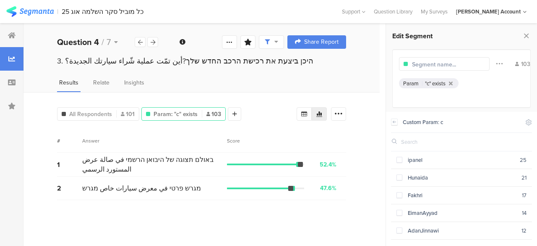
click at [376, 147] on div "All Respondents 101 Param: "c" exists 103 Add Segment Segment markers Confidenc…" at bounding box center [202, 169] width 356 height 154
click at [14, 36] on icon at bounding box center [12, 35] width 8 height 7
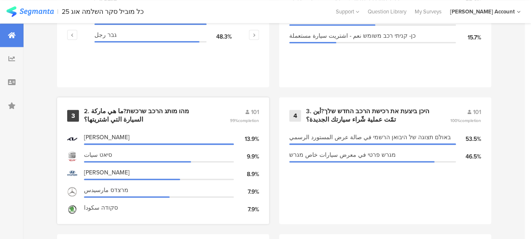
scroll to position [504, 0]
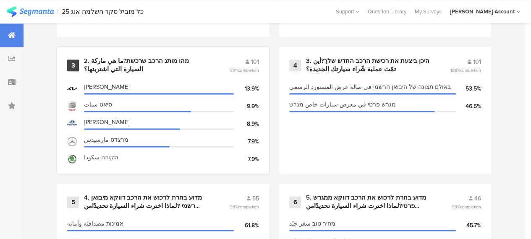
click at [113, 64] on div "2. מהו מותג הרכב שרכשת?ما هي ماركة السيارة التي اشتريتها؟" at bounding box center [147, 65] width 126 height 16
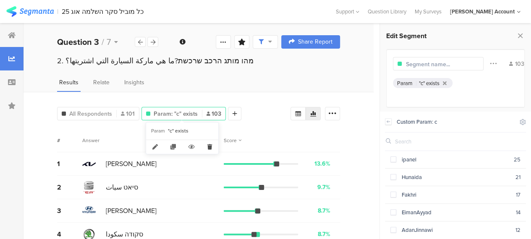
click at [211, 146] on icon at bounding box center [209, 147] width 17 height 14
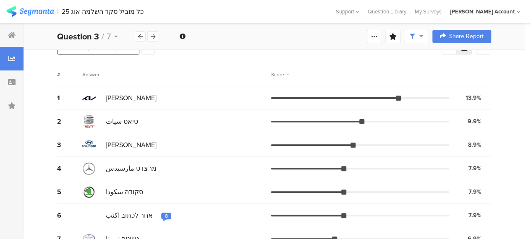
scroll to position [63, 0]
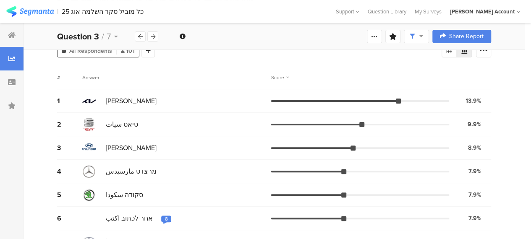
click at [228, 79] on div "Answer" at bounding box center [176, 78] width 189 height 8
click at [9, 36] on icon at bounding box center [12, 35] width 8 height 7
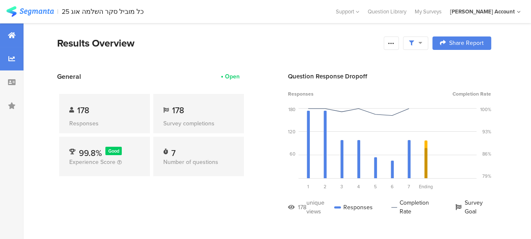
click at [13, 58] on icon at bounding box center [11, 58] width 7 height 7
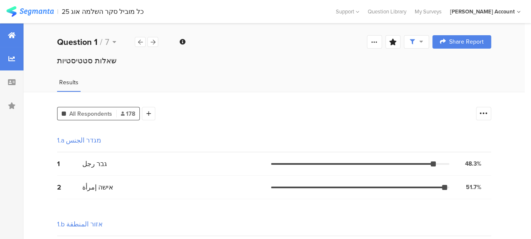
click at [12, 36] on icon at bounding box center [12, 35] width 8 height 7
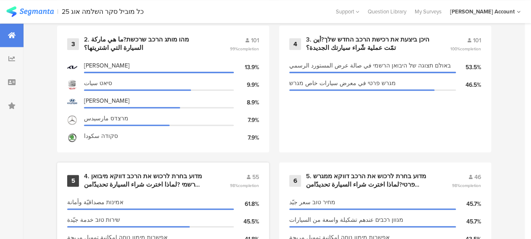
scroll to position [524, 0]
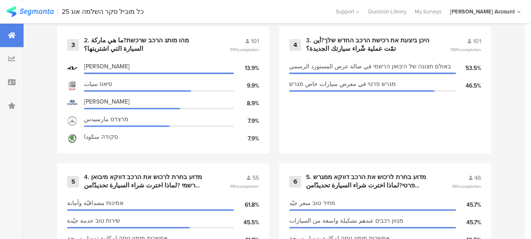
click at [275, 162] on div "1 שאלות סטטיסטיות 178 100% completion מגדר الجنس אישה إمرأة 51.7% גבר رجل 48.3%…" at bounding box center [274, 163] width 501 height 547
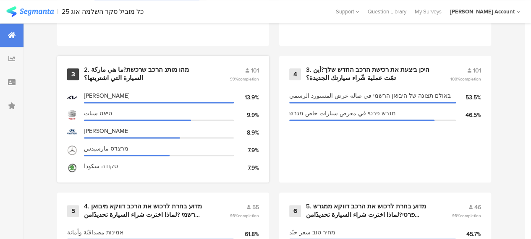
scroll to position [482, 0]
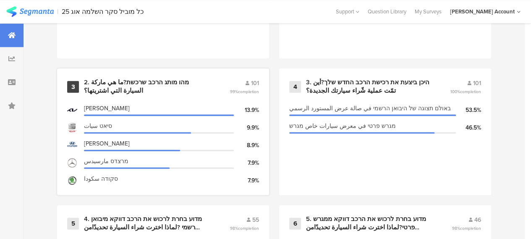
click at [174, 86] on div "2. מהו מותג הרכב שרכשת?ما هي ماركة السيارة التي اشتريتها؟" at bounding box center [147, 87] width 126 height 16
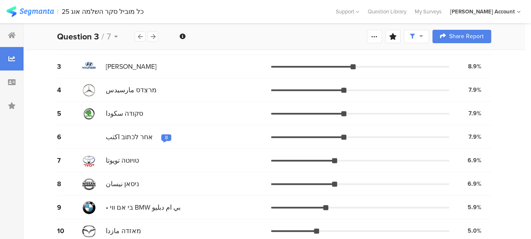
scroll to position [126, 0]
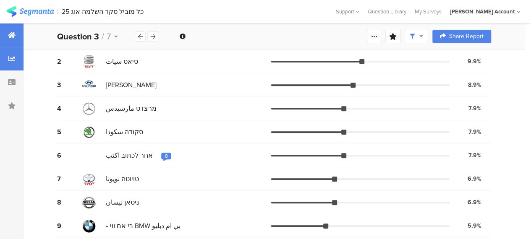
click at [10, 34] on icon at bounding box center [12, 35] width 8 height 7
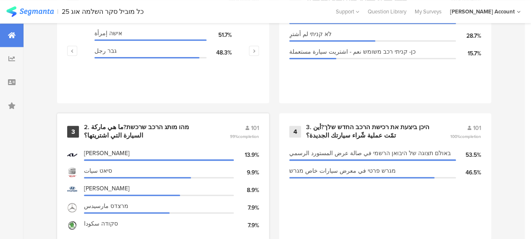
scroll to position [420, 0]
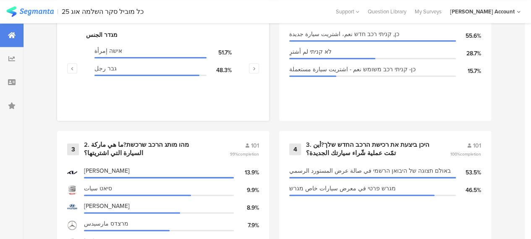
click at [112, 36] on div "מגדר الجنس" at bounding box center [163, 35] width 154 height 9
click at [104, 39] on div "מגדר الجنس" at bounding box center [163, 35] width 154 height 9
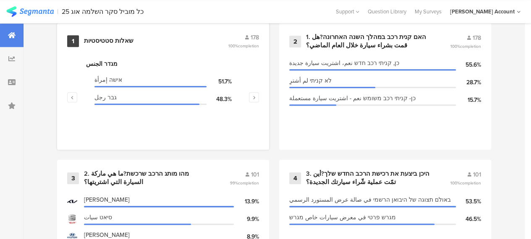
scroll to position [378, 0]
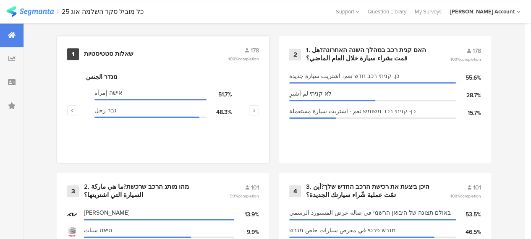
click at [109, 56] on div "שאלות סטטיסטיות" at bounding box center [109, 54] width 50 height 8
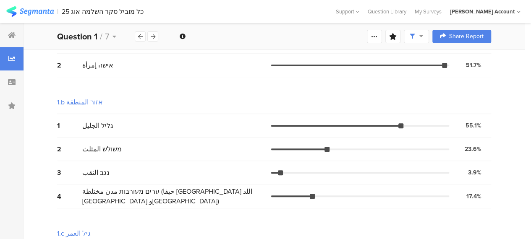
scroll to position [112, 0]
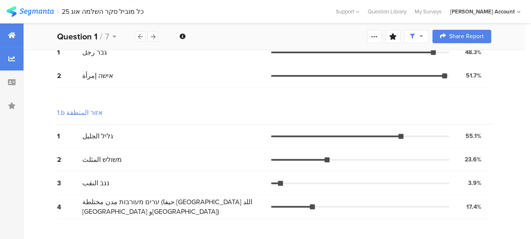
click at [14, 34] on icon at bounding box center [12, 35] width 8 height 7
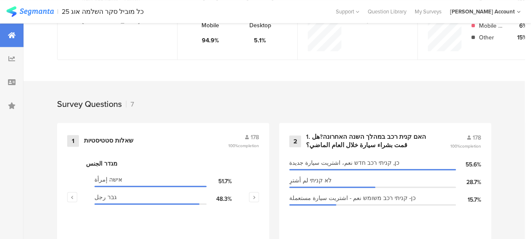
scroll to position [378, 0]
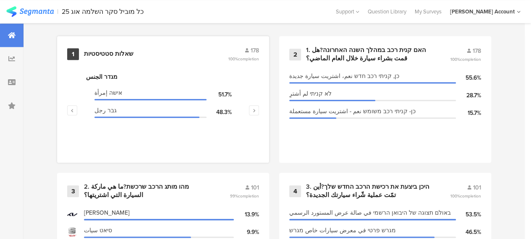
click at [122, 58] on div "שאלות סטטיסטיות" at bounding box center [109, 54] width 50 height 8
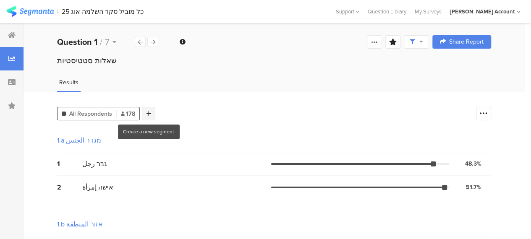
click at [149, 115] on icon at bounding box center [149, 114] width 5 height 6
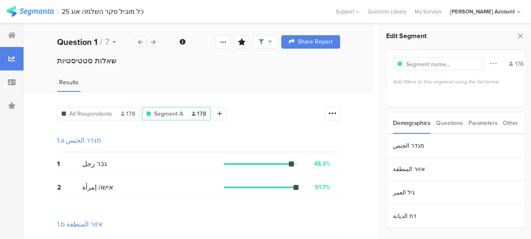
click at [458, 124] on div "Questions" at bounding box center [449, 123] width 27 height 21
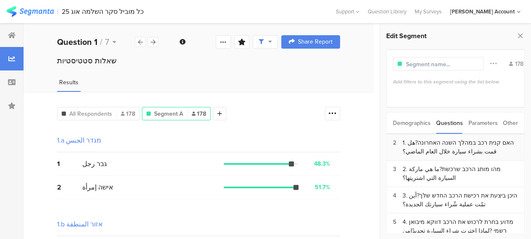
click at [458, 149] on div "1. האם קנית רכב במהלך השנה האחרונה?هل قمت بشراء سيارة خلال العام الماضي؟" at bounding box center [460, 148] width 115 height 18
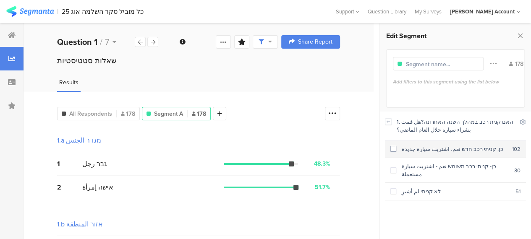
click at [393, 149] on span at bounding box center [393, 149] width 6 height 6
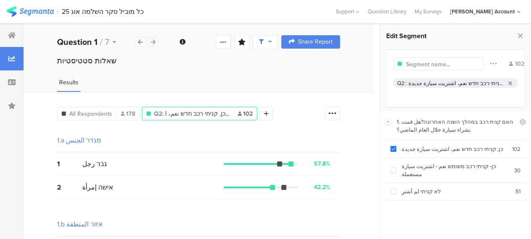
click at [155, 44] on div at bounding box center [152, 42] width 11 height 10
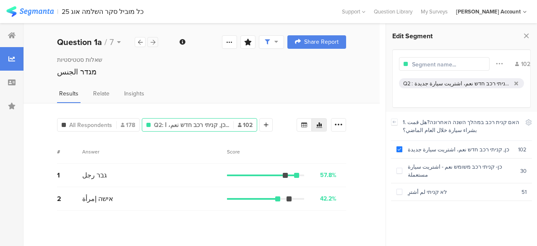
click at [155, 44] on div at bounding box center [152, 42] width 11 height 10
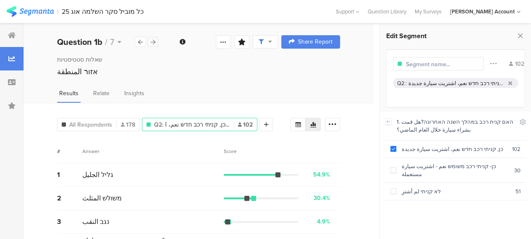
click at [153, 39] on icon at bounding box center [153, 41] width 5 height 5
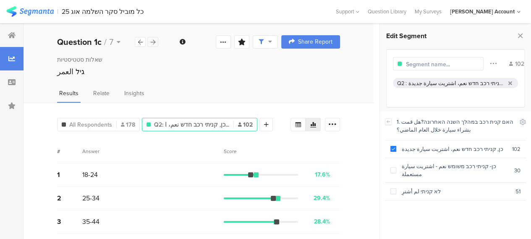
click at [153, 42] on icon at bounding box center [153, 41] width 5 height 5
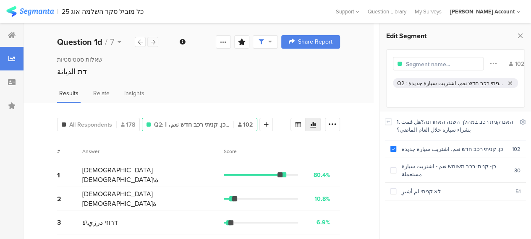
click at [154, 42] on icon at bounding box center [153, 41] width 5 height 5
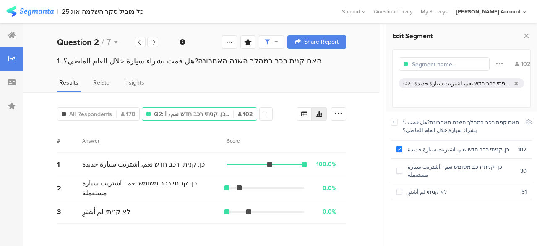
click at [186, 86] on div "Results Relate Insights" at bounding box center [202, 85] width 356 height 14
click at [5, 29] on div at bounding box center [12, 36] width 24 height 24
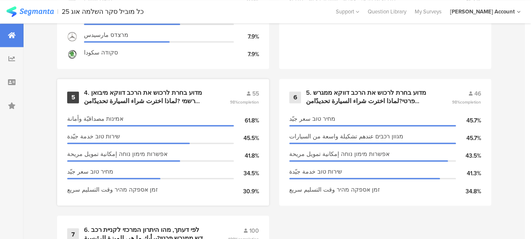
scroll to position [608, 0]
click at [278, 212] on div "1 שאלות סטטיסטיות 178 100% completion מגדר الجنس אישה إمرأة 51.7% גבר رجل 48.3%…" at bounding box center [274, 79] width 501 height 547
click at [387, 99] on div "5. מדוע בחרת לרכוש את הרכב דווקא ממגרש פרטי?لماذا اخترت شراء السيارة تحديدًامن …" at bounding box center [369, 97] width 126 height 16
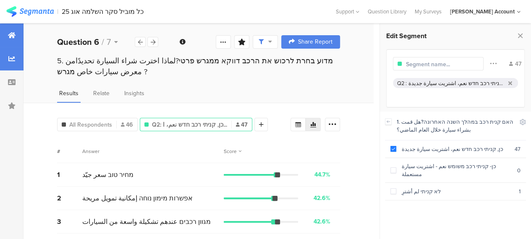
click at [12, 31] on div at bounding box center [12, 36] width 24 height 24
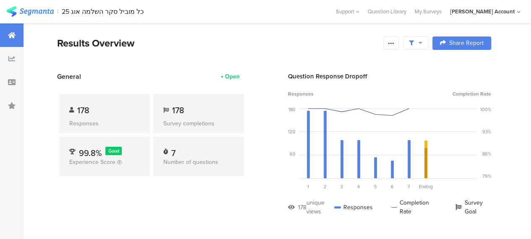
click at [175, 203] on div "General Open 178 Responses 178 Survey completions 99.8% Good Experience Score 7…" at bounding box center [151, 150] width 189 height 157
click at [242, 47] on div "Results Overview" at bounding box center [218, 43] width 322 height 15
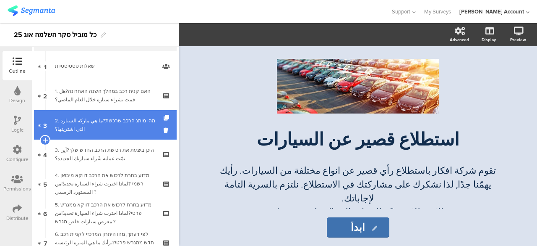
scroll to position [42, 0]
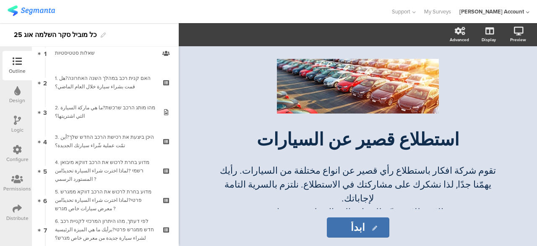
click at [22, 119] on div "Logic" at bounding box center [17, 124] width 29 height 29
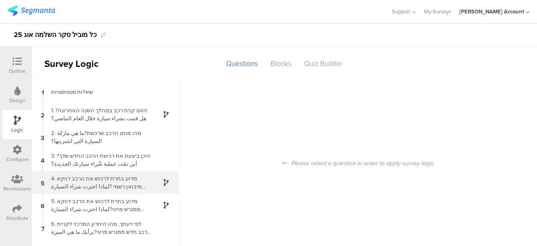
click at [122, 180] on div "4. מדוע בחרת לרכוש את הרכב דווקא מיבואן רשמי ?لماذا اخترت شراء السيارة تحديدًام…" at bounding box center [98, 182] width 105 height 16
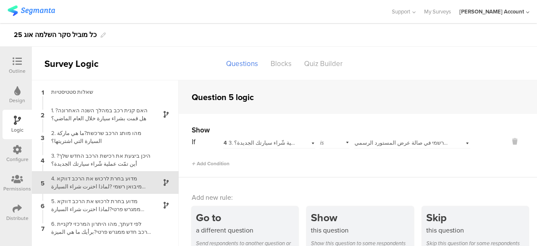
scroll to position [21, 0]
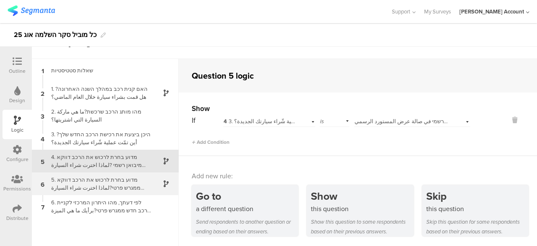
click at [110, 182] on div "5. מדוע בחרת לרכוש את הרכב דווקא ממגרש פרטי?لماذا اخترت شراء السيارة تحديدًامن …" at bounding box center [98, 183] width 105 height 16
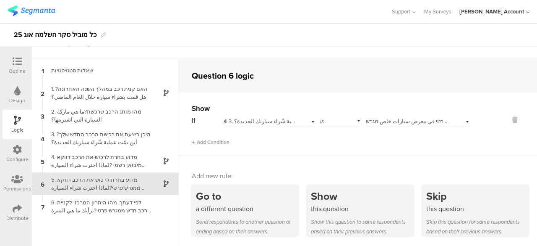
scroll to position [21, 0]
click at [18, 62] on icon at bounding box center [17, 61] width 9 height 9
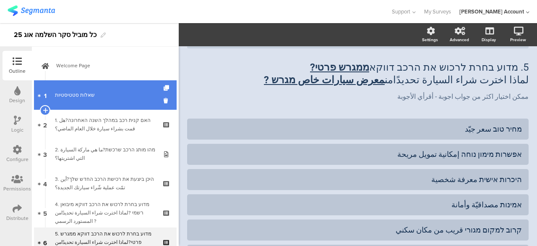
click at [110, 93] on div "שאלות סטטיסטיות" at bounding box center [105, 95] width 100 height 8
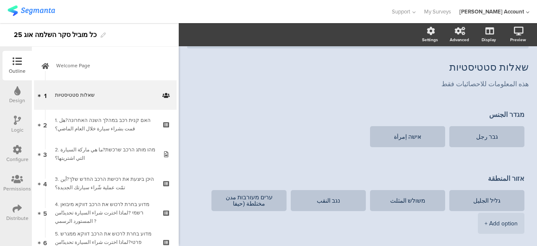
click at [15, 118] on icon at bounding box center [17, 119] width 7 height 9
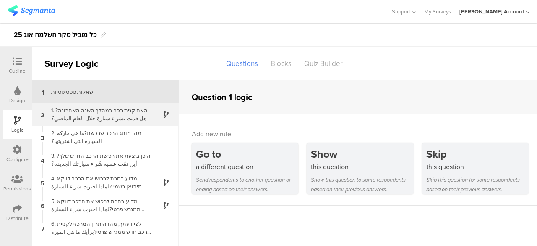
click at [133, 114] on div "1. האם קנית רכב במהלך השנה האחרונה?هل قمت بشراء سيارة خلال العام الماضي؟" at bounding box center [98, 114] width 105 height 16
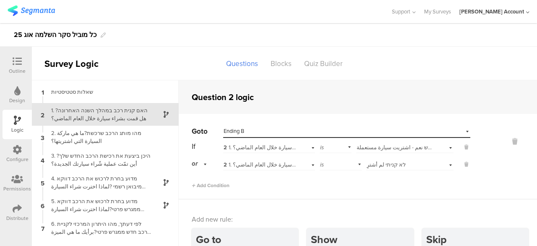
scroll to position [34, 0]
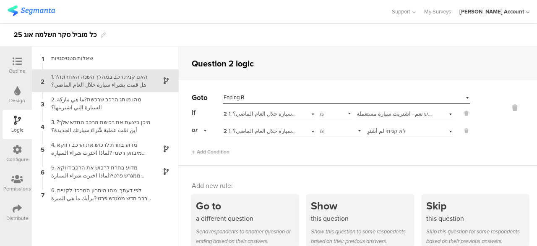
click at [22, 58] on div at bounding box center [17, 62] width 17 height 10
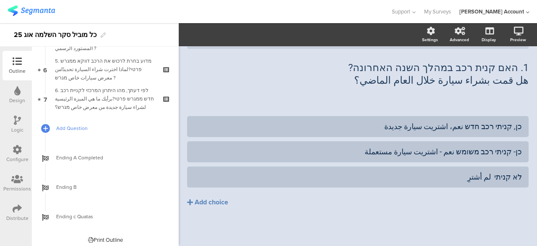
scroll to position [176, 0]
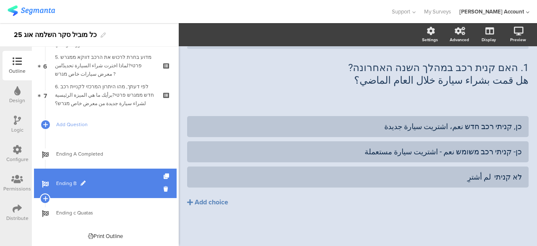
click at [100, 180] on span "Ending B" at bounding box center [109, 183] width 107 height 8
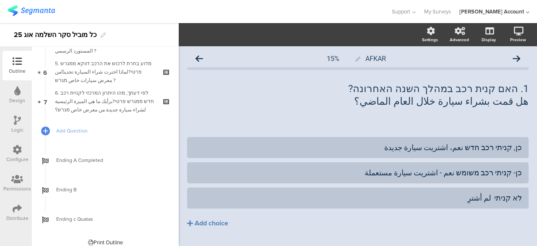
scroll to position [176, 0]
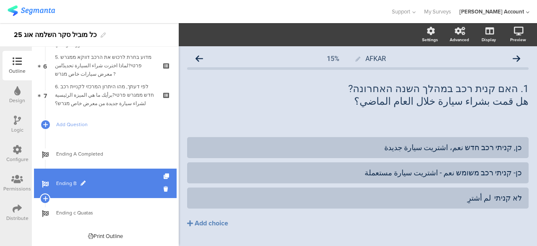
click at [72, 184] on span "Ending B" at bounding box center [109, 183] width 107 height 8
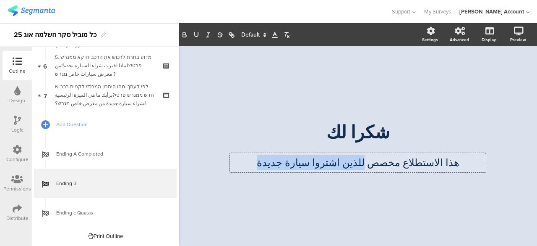
drag, startPoint x: 359, startPoint y: 162, endPoint x: 270, endPoint y: 164, distance: 89.4
click at [270, 164] on div "هذا الاستطلاع مخصص للذين اشتروا سيارة جديدة هذا الاستطلاع مخصص للذين اشتروا سيا…" at bounding box center [358, 162] width 256 height 19
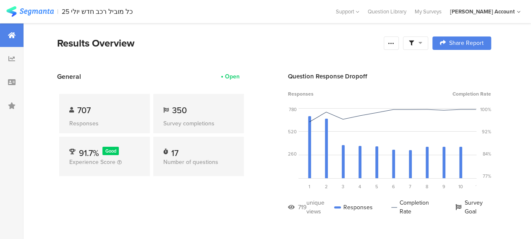
click at [422, 42] on icon at bounding box center [421, 43] width 4 height 6
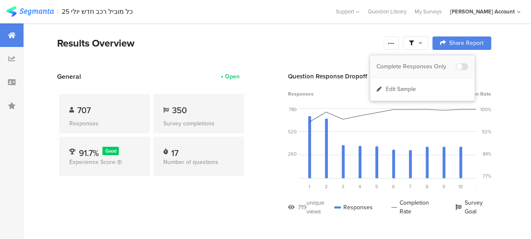
click at [424, 65] on div "Complete Responses Only" at bounding box center [416, 67] width 79 height 8
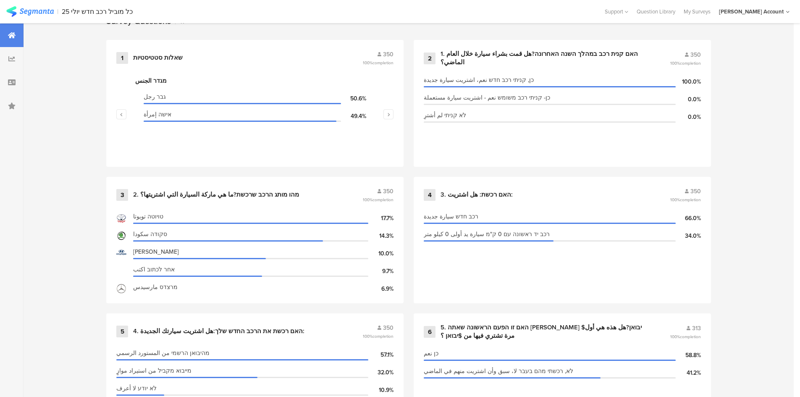
scroll to position [378, 0]
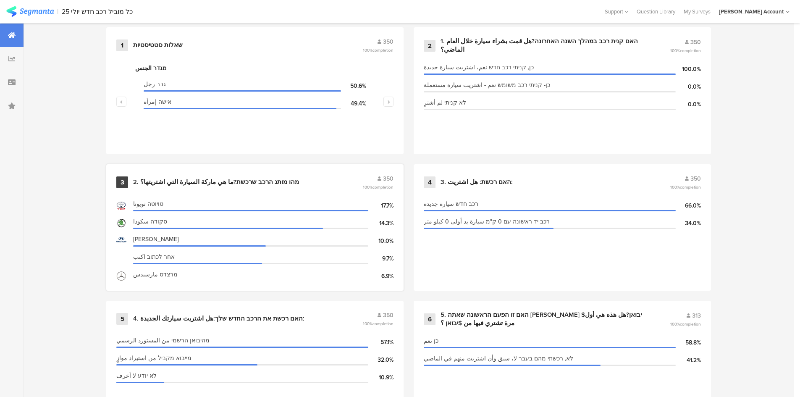
click at [186, 179] on div "2. מהו מותג הרכב שרכשת?ما هي ماركة السيارة التي اشتريتها؟" at bounding box center [216, 182] width 166 height 8
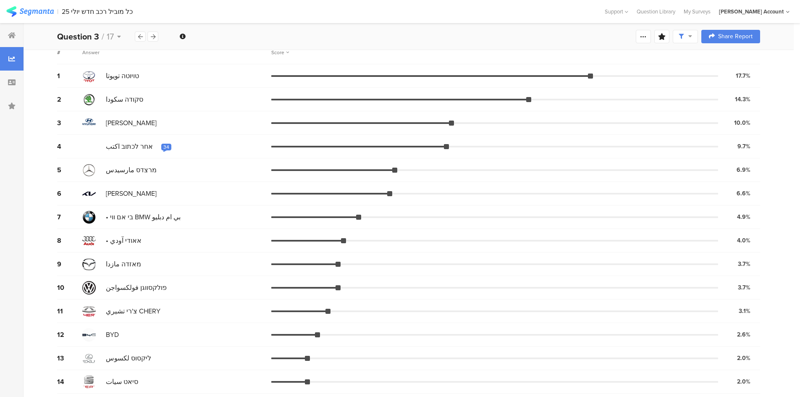
scroll to position [73, 0]
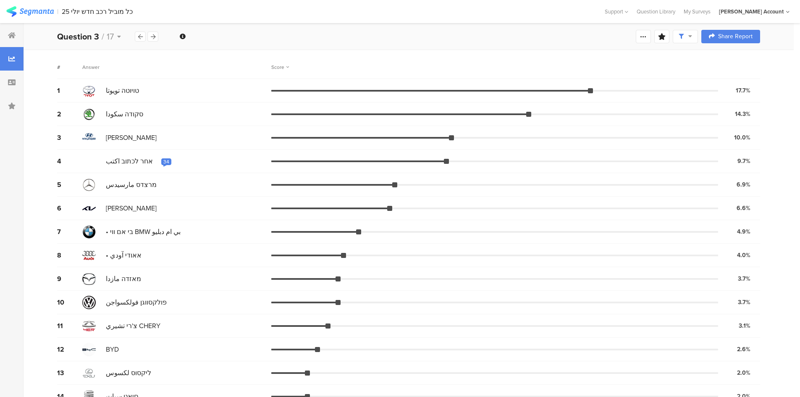
click at [200, 117] on div "סקודה سكودا" at bounding box center [176, 113] width 189 height 13
click at [10, 32] on icon at bounding box center [12, 35] width 8 height 7
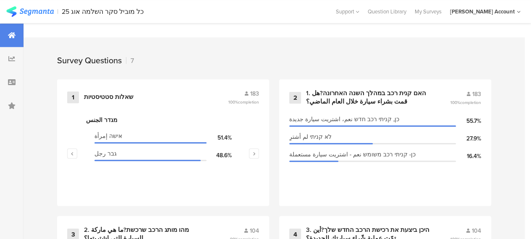
scroll to position [336, 0]
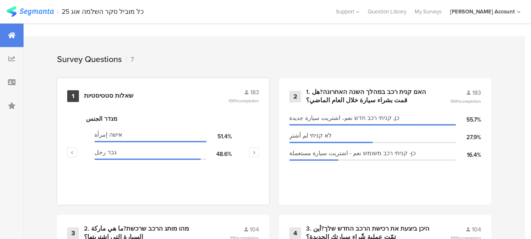
click at [123, 98] on div "שאלות סטטיסטיות" at bounding box center [109, 96] width 50 height 8
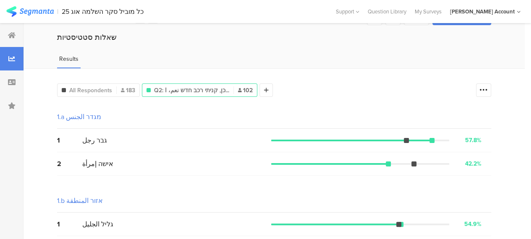
scroll to position [42, 0]
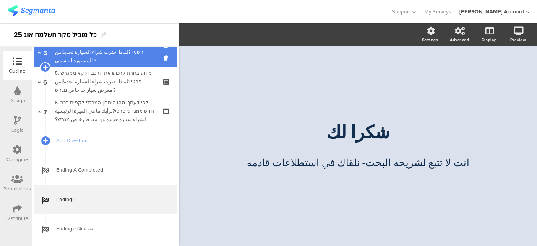
scroll to position [176, 0]
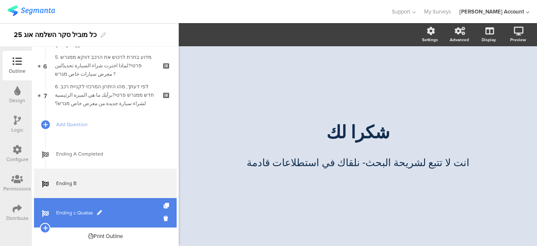
click at [109, 209] on span "Ending c Quatas" at bounding box center [109, 212] width 107 height 8
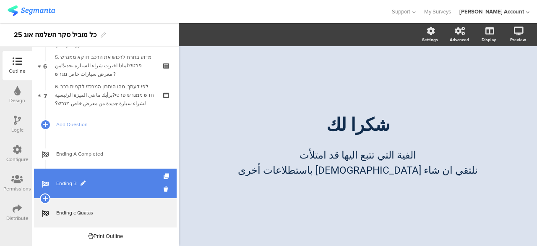
click at [117, 182] on span "Ending B" at bounding box center [109, 183] width 107 height 8
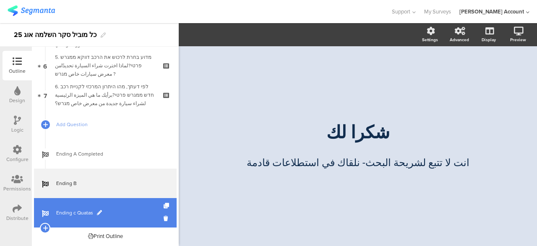
click at [105, 209] on span "Ending c Quatas" at bounding box center [109, 212] width 107 height 8
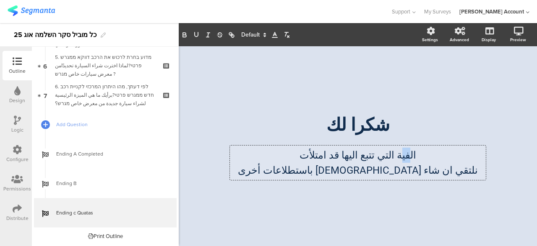
drag, startPoint x: 393, startPoint y: 157, endPoint x: 398, endPoint y: 164, distance: 8.5
click at [400, 159] on div "الفية التي تتبع اليها قد امتلأت نلتقي ان شاء الله باستطلاعات أخرى الفية التي تت…" at bounding box center [358, 162] width 256 height 34
click at [398, 156] on p "الئة التي تتبع اليها قد امتلأت" at bounding box center [358, 154] width 252 height 15
click at [467, 206] on div "/ شكرا لك شكرا لك الفئة التي تتبع اليها قد امتلأت نلتقي ان شاء الله باستطلاعات …" at bounding box center [358, 141] width 353 height 191
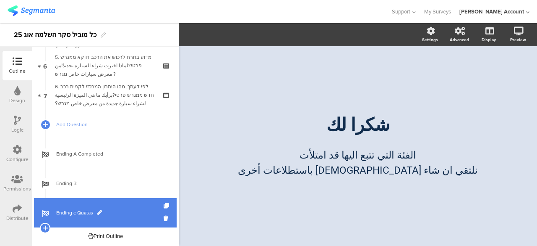
click at [126, 209] on span "Ending c Quatas" at bounding box center [109, 212] width 107 height 8
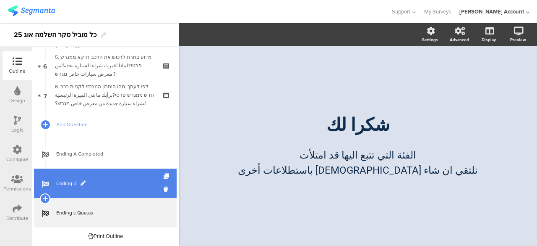
click at [92, 188] on link "Ending B" at bounding box center [105, 182] width 143 height 29
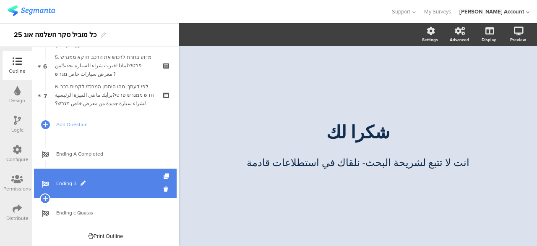
click at [102, 179] on span "Ending B" at bounding box center [109, 183] width 107 height 8
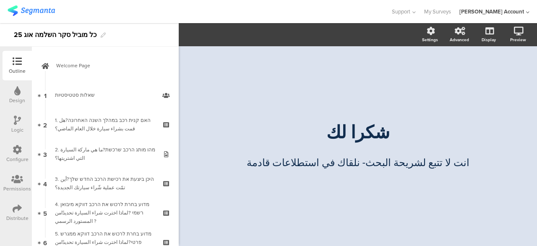
click at [16, 202] on div "Distribute" at bounding box center [17, 212] width 29 height 29
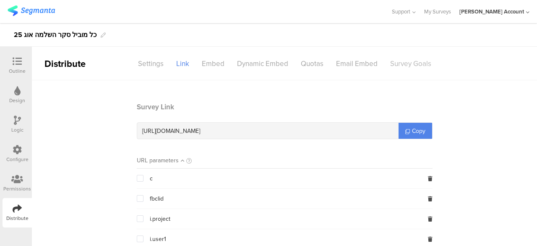
click at [404, 62] on div "Survey Goals" at bounding box center [411, 63] width 54 height 15
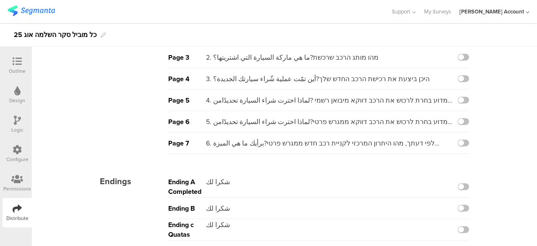
scroll to position [86, 0]
click at [458, 139] on label at bounding box center [463, 142] width 11 height 7
click at [0, 0] on input "checkbox" at bounding box center [0, 0] width 0 height 0
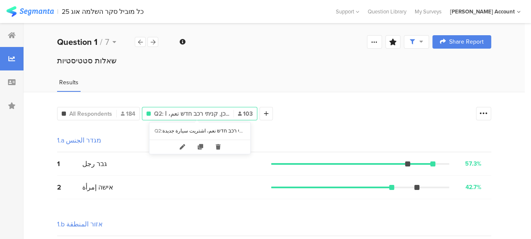
click at [296, 136] on div "1.a מגדר الجنس" at bounding box center [274, 141] width 434 height 24
drag, startPoint x: 16, startPoint y: 34, endPoint x: 21, endPoint y: 40, distance: 7.2
click at [16, 34] on div at bounding box center [12, 36] width 24 height 24
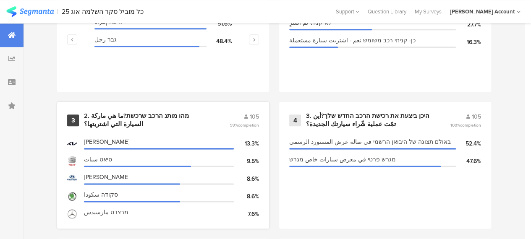
scroll to position [462, 0]
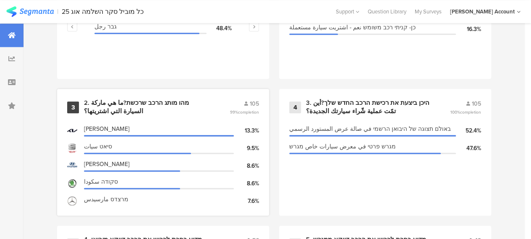
click at [165, 106] on div "2. מהו מותג הרכב שרכשת?ما هي ماركة السيارة التي اشتريتها؟" at bounding box center [147, 107] width 126 height 16
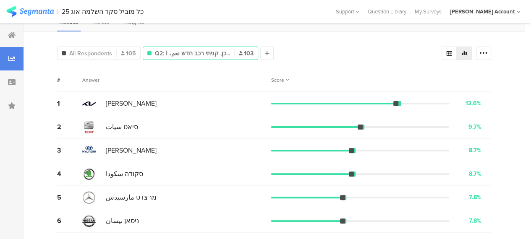
scroll to position [42, 0]
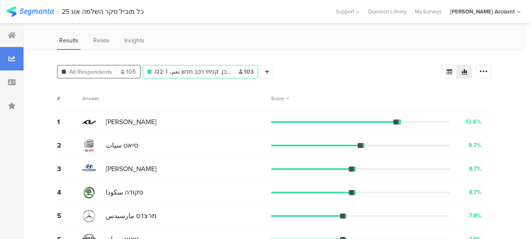
click at [99, 69] on span "All Respondents" at bounding box center [90, 72] width 43 height 9
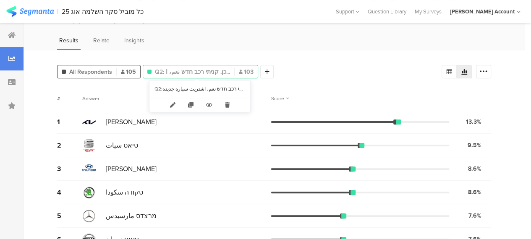
click at [180, 73] on span "Q2: כן, קניתי רכב חדש نعم، ا..." at bounding box center [192, 72] width 75 height 9
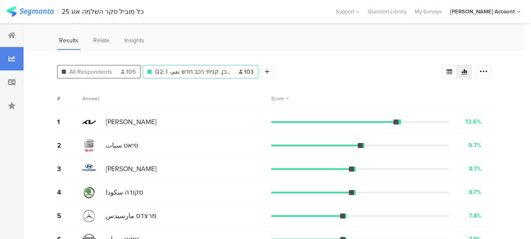
click at [113, 68] on div "All Respondents 105" at bounding box center [99, 72] width 83 height 9
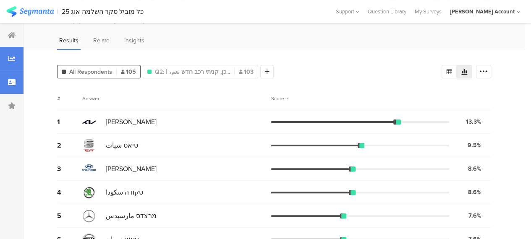
click at [16, 83] on div at bounding box center [12, 83] width 24 height 24
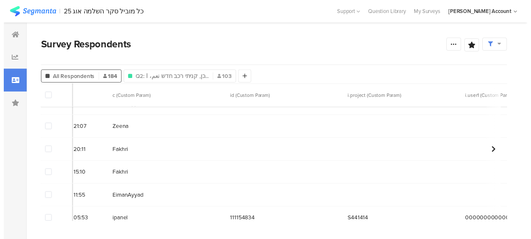
scroll to position [3678, 151]
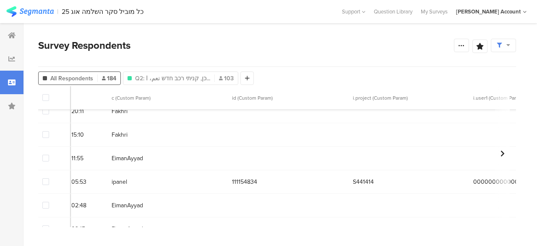
click at [46, 183] on span at bounding box center [45, 181] width 7 height 7
click at [49, 178] on input "checkbox" at bounding box center [49, 178] width 0 height 0
click at [142, 97] on span "Delete" at bounding box center [143, 97] width 17 height 6
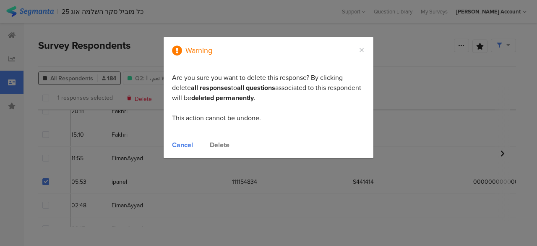
click at [222, 144] on div "Delete" at bounding box center [220, 145] width 20 height 10
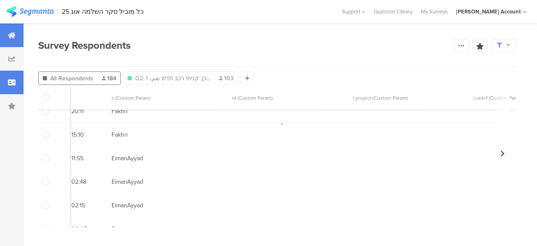
click at [8, 32] on icon at bounding box center [12, 35] width 8 height 7
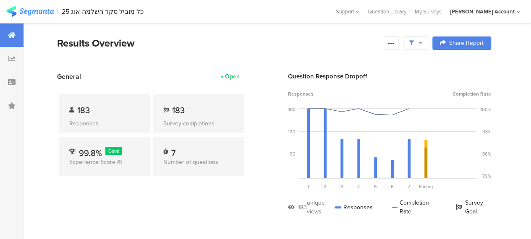
click at [194, 189] on div "183 Responses 183 Survey completions 99.8% Good Experience Score 7 Number of qu…" at bounding box center [151, 136] width 189 height 111
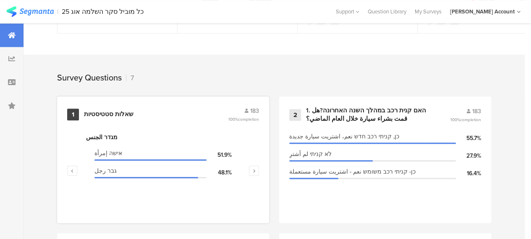
scroll to position [336, 0]
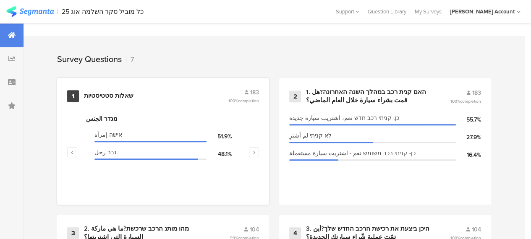
click at [120, 100] on div "שאלות סטטיסטיות" at bounding box center [109, 96] width 50 height 8
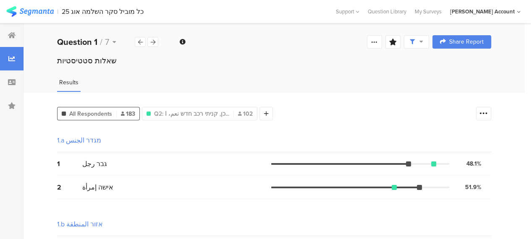
click at [161, 177] on div "2 אישה إمرأة 51.9% 95 votes" at bounding box center [274, 188] width 434 height 24
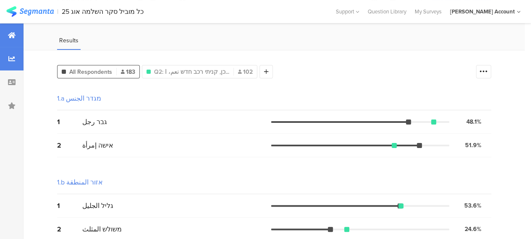
click at [14, 36] on icon at bounding box center [12, 35] width 8 height 7
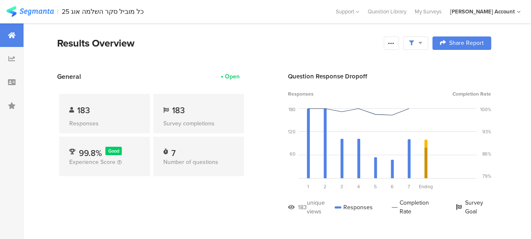
click at [164, 65] on section "Results Overview Confidence Level 95 % Preview survey Edit survey Export Result…" at bounding box center [274, 54] width 501 height 36
click at [428, 43] on div at bounding box center [415, 43] width 25 height 13
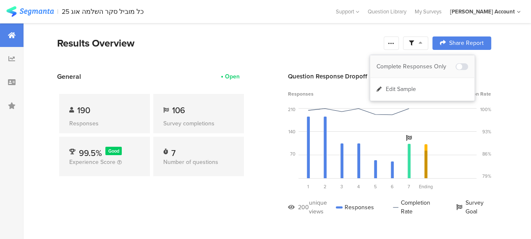
click at [432, 64] on div "Complete Responses Only" at bounding box center [416, 67] width 79 height 8
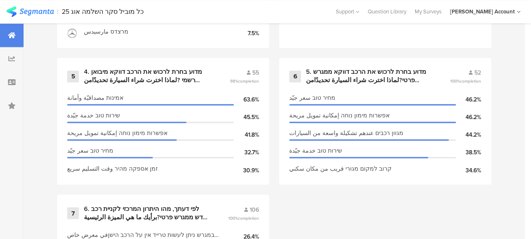
scroll to position [734, 0]
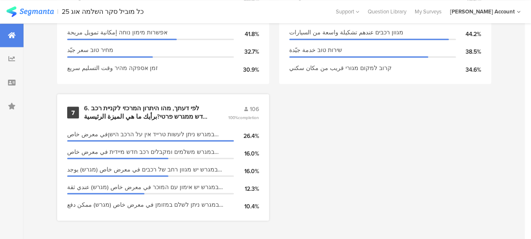
click at [174, 102] on div "7 6. לפי דעתך, מהו היתרון המרכזי לקניית רכב חדש ממגרש פרטי?برأيك ما هي الميزة ا…" at bounding box center [163, 157] width 212 height 127
click at [179, 107] on div "6. לפי דעתך, מהו היתרון המרכזי לקניית רכב חדש ממגרש פרטי?برأيك ما هي الميزة الر…" at bounding box center [146, 112] width 124 height 16
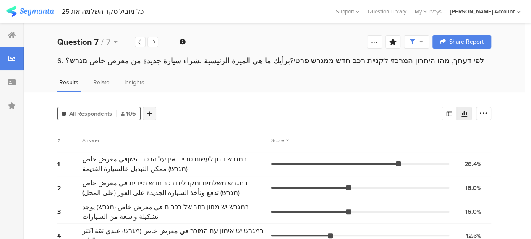
click at [152, 113] on div at bounding box center [149, 113] width 13 height 13
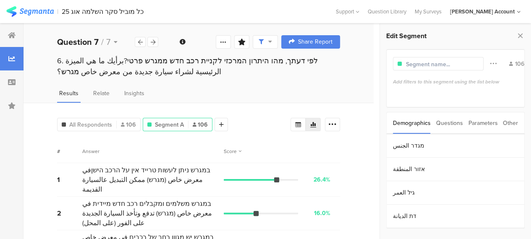
click at [475, 123] on div "Parameters" at bounding box center [482, 123] width 29 height 21
click at [405, 147] on section "c" at bounding box center [456, 146] width 138 height 24
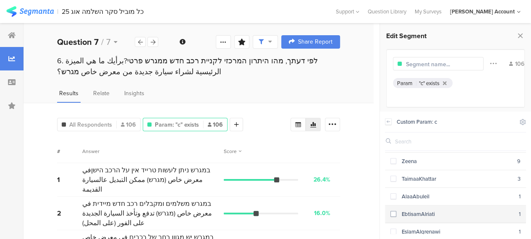
scroll to position [87, 0]
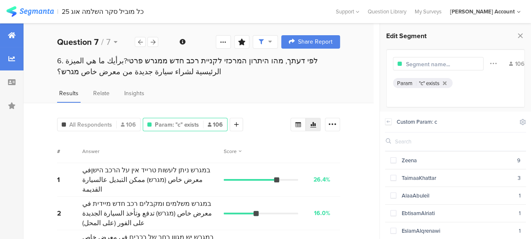
click at [10, 36] on icon at bounding box center [12, 35] width 8 height 7
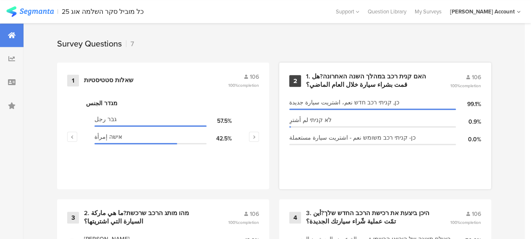
scroll to position [378, 0]
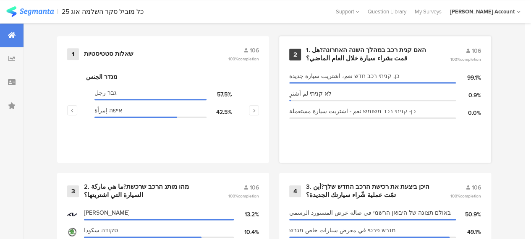
click at [347, 53] on div "1. האם קנית רכב במהלך השנה האחרונה?هل قمت بشراء سيارة خلال العام الماضي؟" at bounding box center [368, 54] width 124 height 16
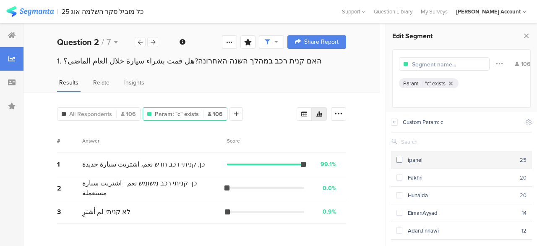
click at [398, 157] on span at bounding box center [400, 160] width 6 height 6
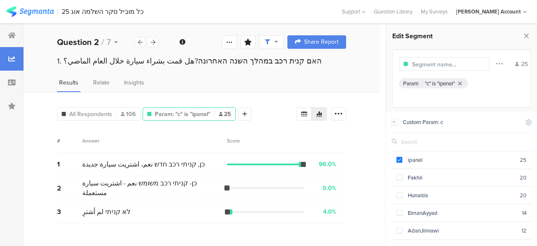
click at [362, 136] on div "All Respondents 106 Param "c" is "ipanel" Param: "c" is "ipanel" 25 Add Segment…" at bounding box center [202, 169] width 356 height 154
click at [4, 39] on div at bounding box center [12, 36] width 24 height 24
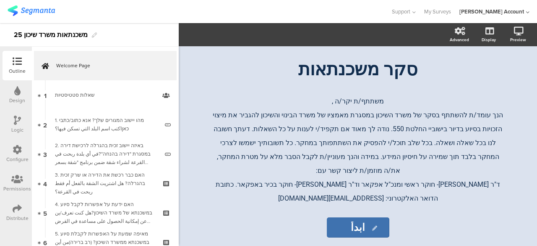
click at [146, 12] on div at bounding box center [196, 12] width 376 height 14
click at [490, 200] on div "משתתף/ת יקר/ה , הנך עומד/ת להשתתף בסקר של משרד השיכון במסגרת מאמציו של משרד הבי…" at bounding box center [358, 218] width 298 height 254
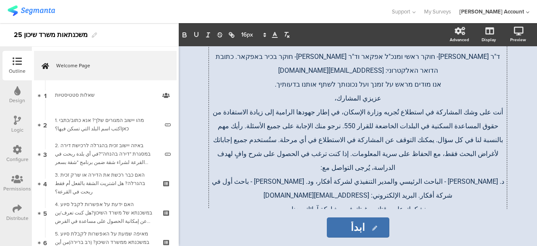
drag, startPoint x: 533, startPoint y: 198, endPoint x: 521, endPoint y: 200, distance: 11.9
click at [528, 199] on div "סקר משכנתאות סקר משכנתאות משתתף/ת יקר/ה , הנך עומד/ת להשתתף בסקר של משרד השיכון…" at bounding box center [358, 145] width 353 height 199
